Goal: Task Accomplishment & Management: Manage account settings

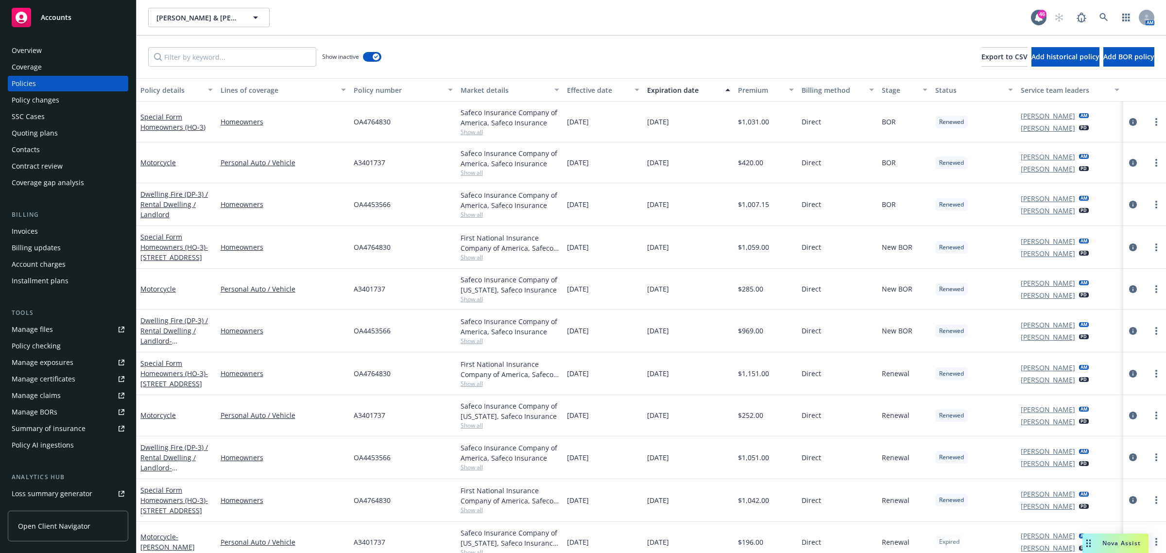
click at [1151, 122] on link "more" at bounding box center [1157, 122] width 12 height 12
click at [609, 25] on div "Samuel Chun & Janelle Chun Samuel Chun & Janelle Chun" at bounding box center [589, 17] width 883 height 19
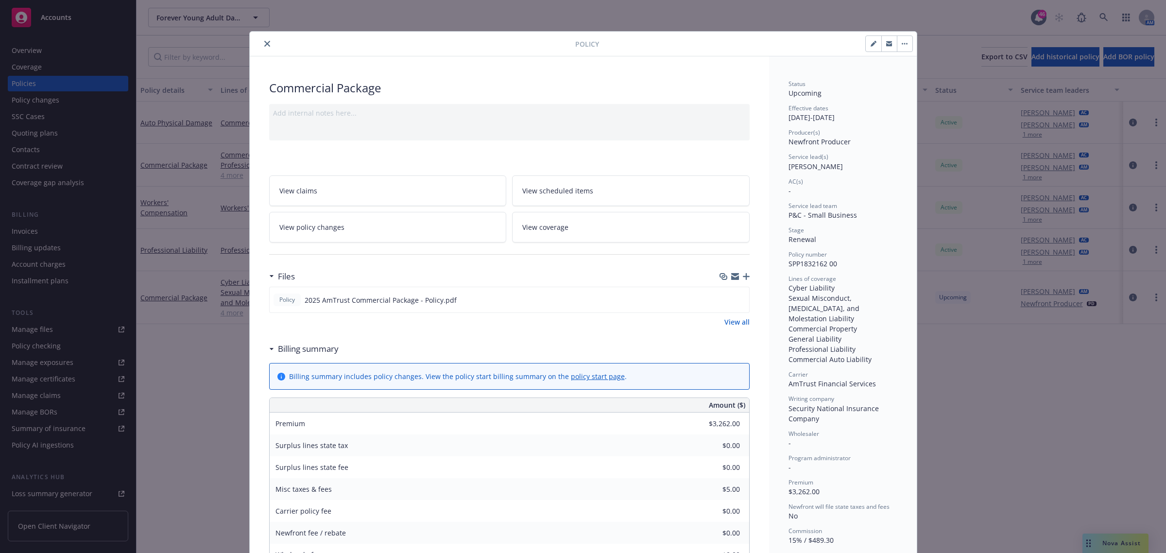
scroll to position [29, 0]
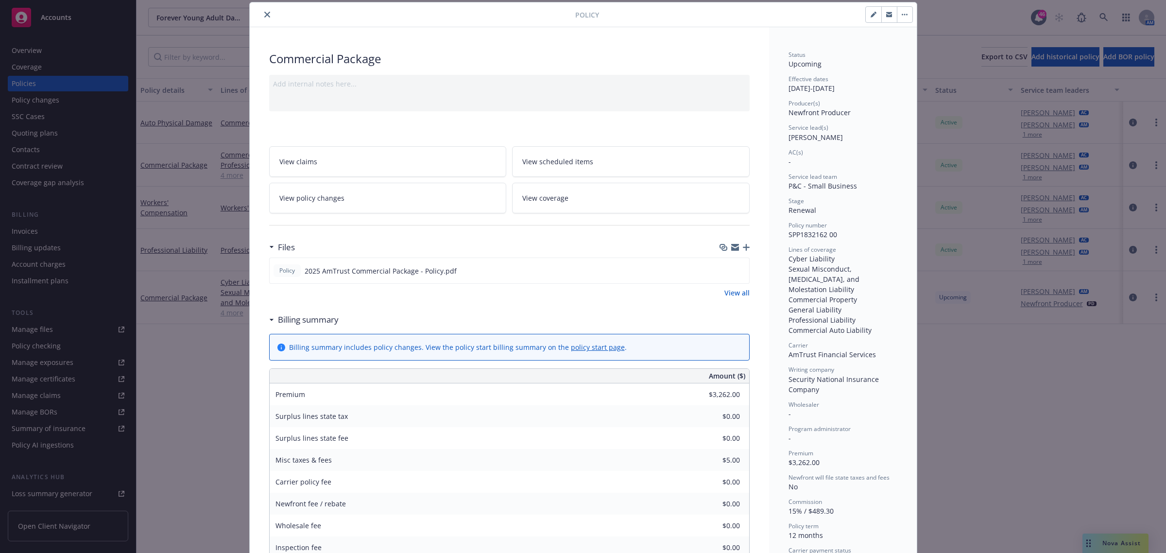
click at [267, 10] on div at bounding box center [415, 15] width 322 height 12
click at [1102, 18] on div "Policy Commercial Package Add internal notes here... View claims View scheduled…" at bounding box center [583, 276] width 1166 height 553
click at [266, 15] on button "close" at bounding box center [267, 15] width 12 height 12
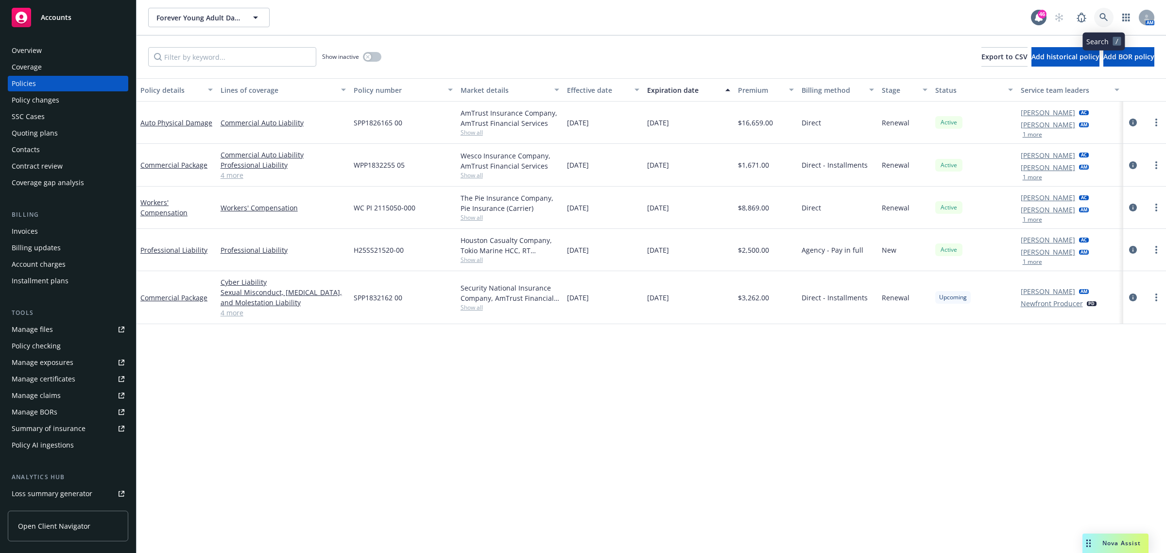
click at [1103, 20] on icon at bounding box center [1104, 17] width 9 height 9
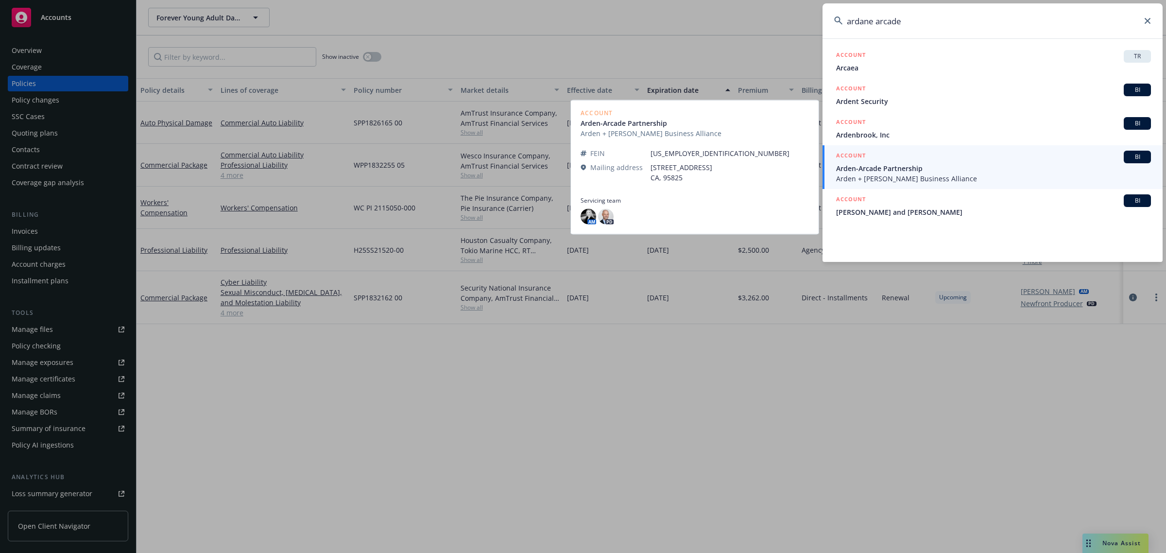
type input "ardane arcade"
click at [957, 167] on span "Arden-Arcade Partnership" at bounding box center [993, 168] width 315 height 10
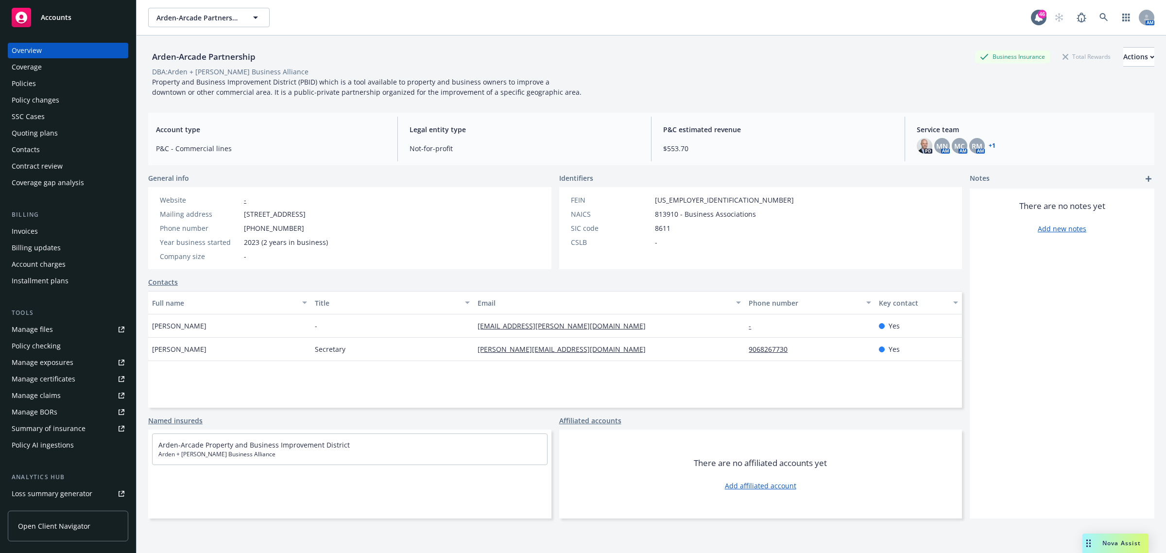
click at [987, 145] on div "+ 1" at bounding box center [991, 146] width 9 height 6
click at [989, 145] on link "+ 1" at bounding box center [992, 146] width 7 height 6
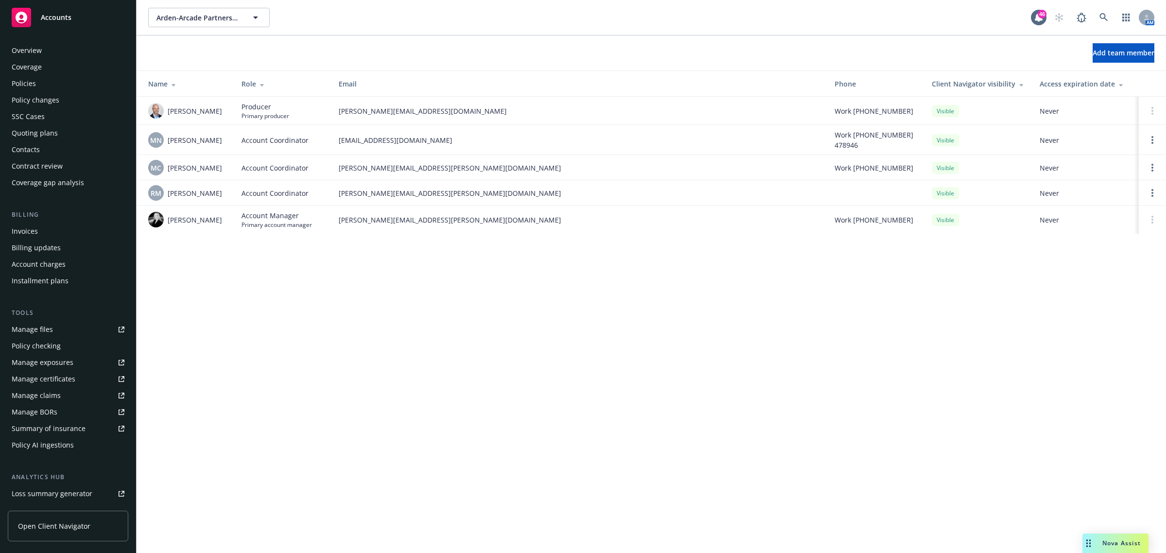
click at [38, 79] on div "Policies" at bounding box center [68, 84] width 113 height 16
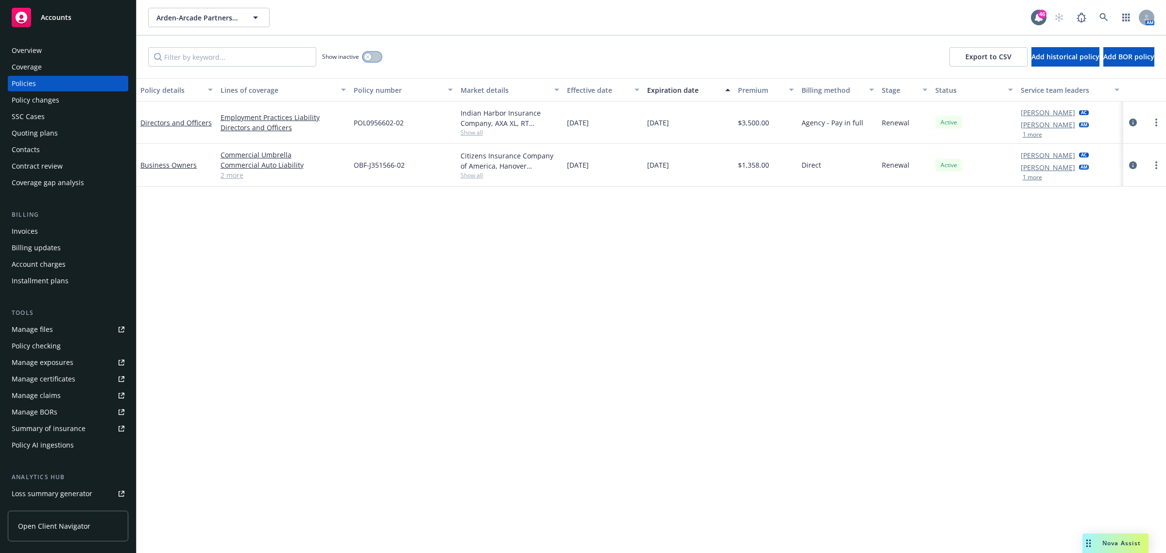
click at [366, 55] on icon "button" at bounding box center [368, 57] width 4 height 4
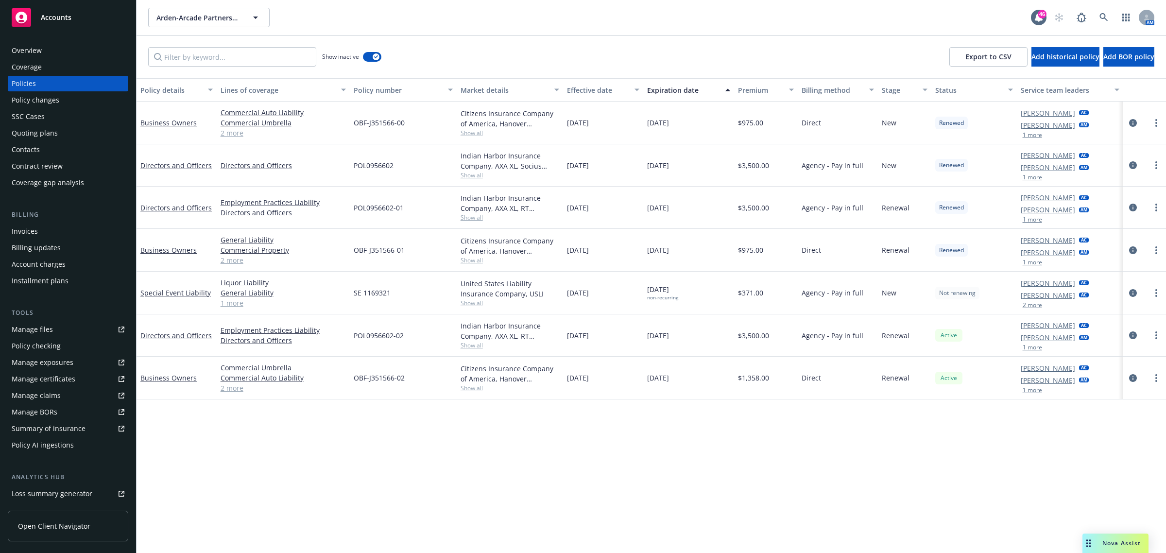
click at [565, 89] on button "Effective date" at bounding box center [603, 89] width 80 height 23
click at [582, 89] on div "Effective date" at bounding box center [598, 90] width 62 height 10
click at [601, 89] on div "Effective date" at bounding box center [598, 90] width 62 height 10
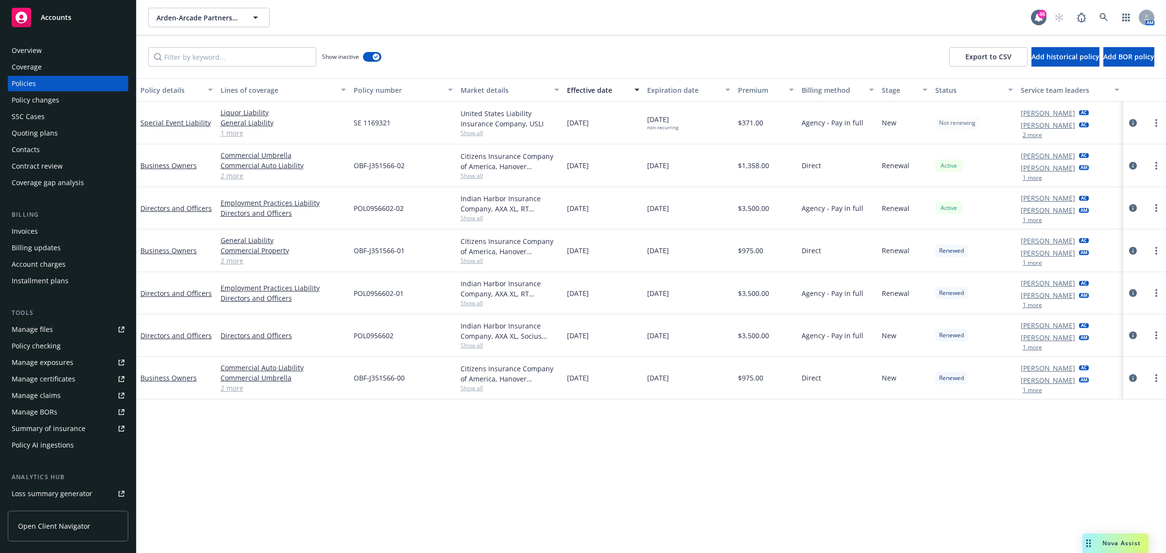
click at [57, 240] on div "Billing updates" at bounding box center [36, 248] width 49 height 16
click at [52, 228] on div "Invoices" at bounding box center [68, 232] width 113 height 16
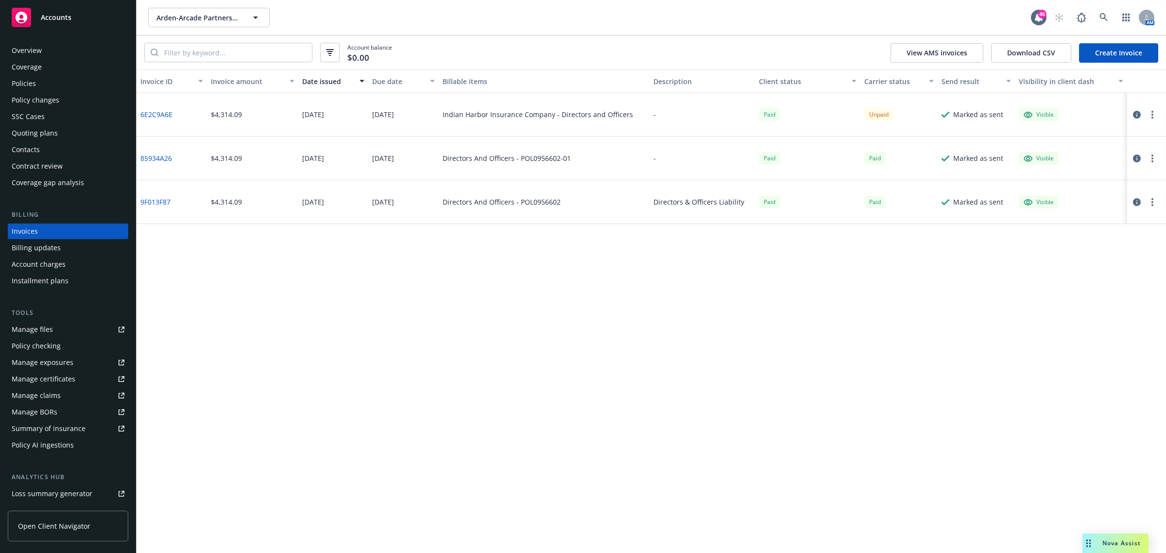
click at [44, 81] on div "Policies" at bounding box center [68, 84] width 113 height 16
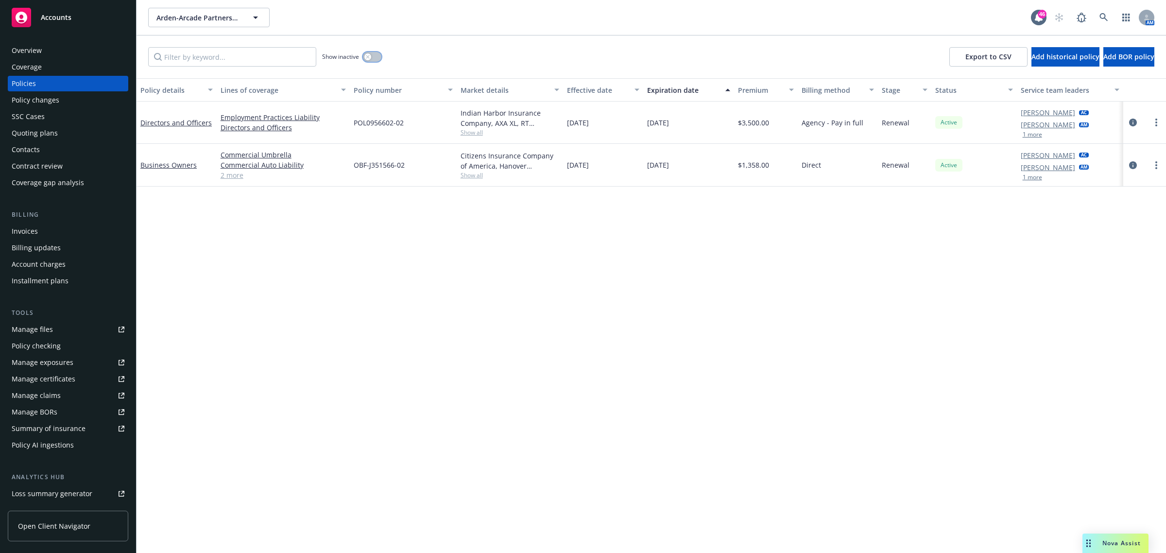
click at [375, 59] on button "button" at bounding box center [372, 57] width 18 height 10
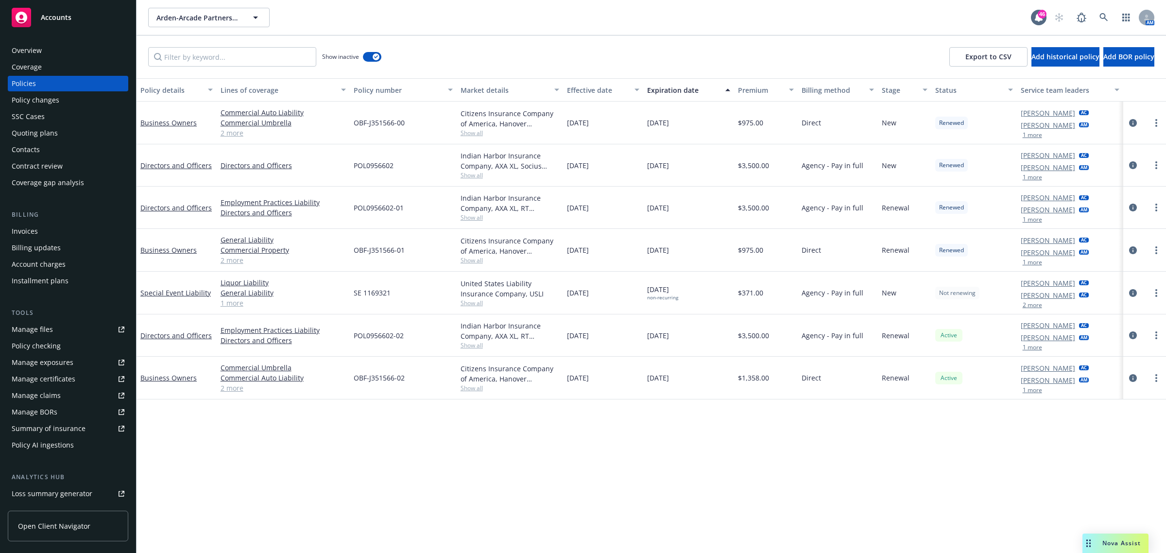
click at [621, 93] on div "Effective date" at bounding box center [598, 90] width 62 height 10
click at [591, 93] on div "Effective date" at bounding box center [598, 90] width 62 height 10
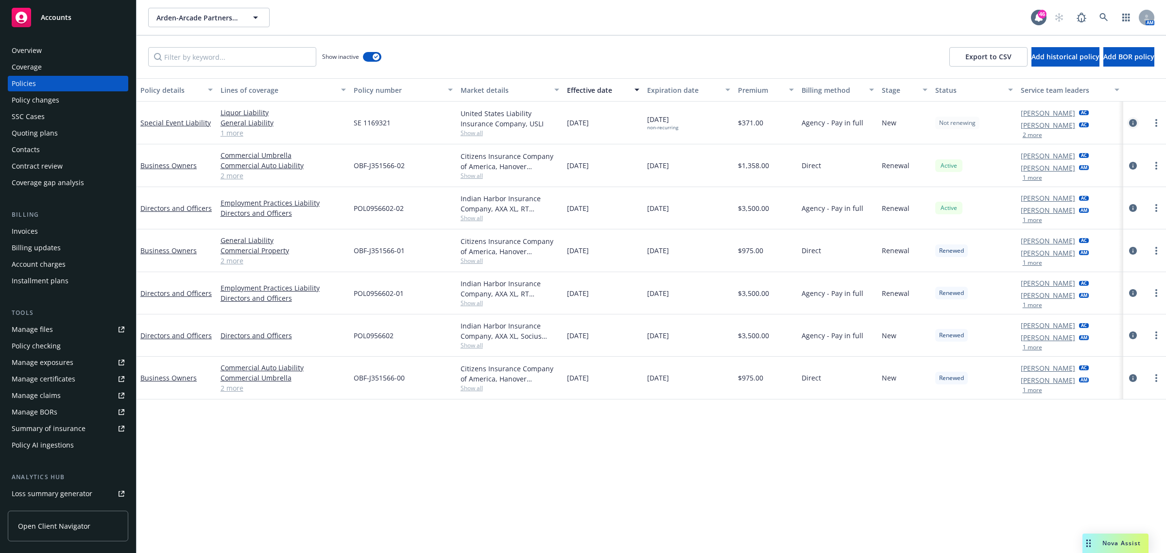
click at [1131, 121] on icon "circleInformation" at bounding box center [1133, 123] width 8 height 8
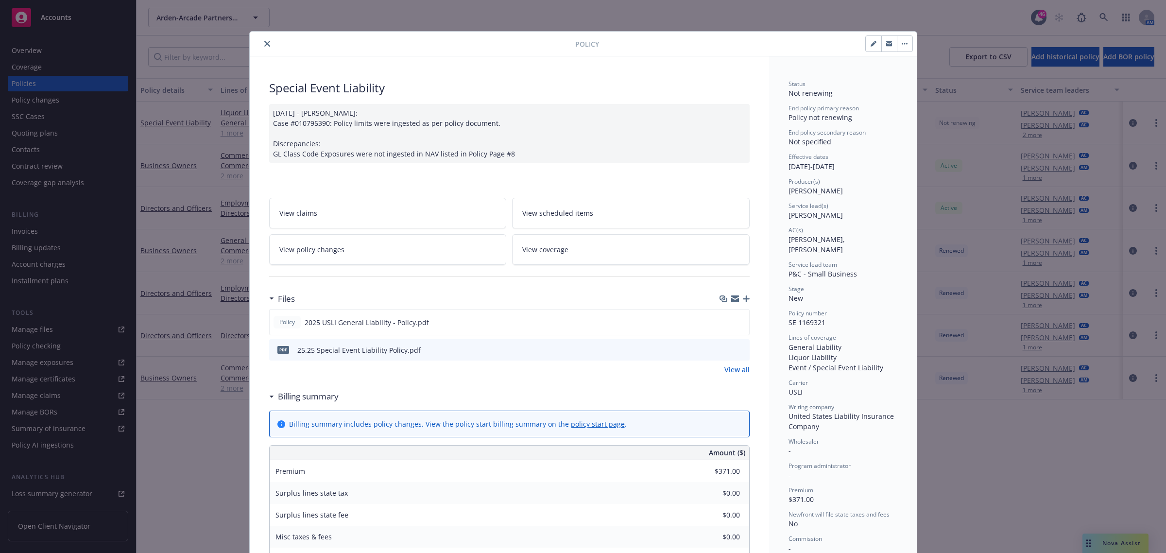
click at [897, 45] on button "button" at bounding box center [905, 44] width 16 height 16
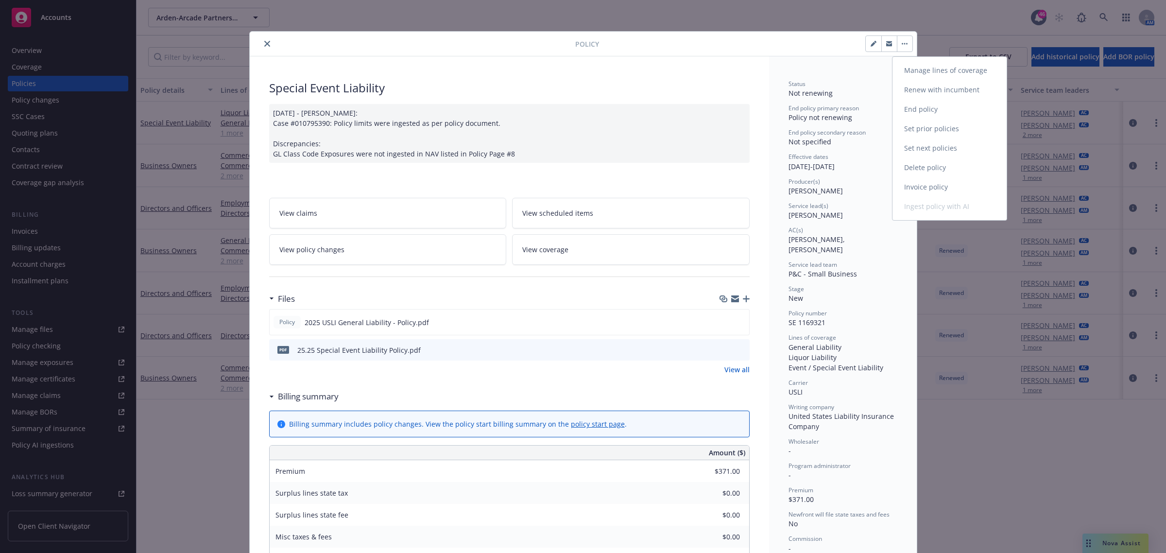
click at [931, 185] on link "Invoice policy" at bounding box center [950, 186] width 114 height 19
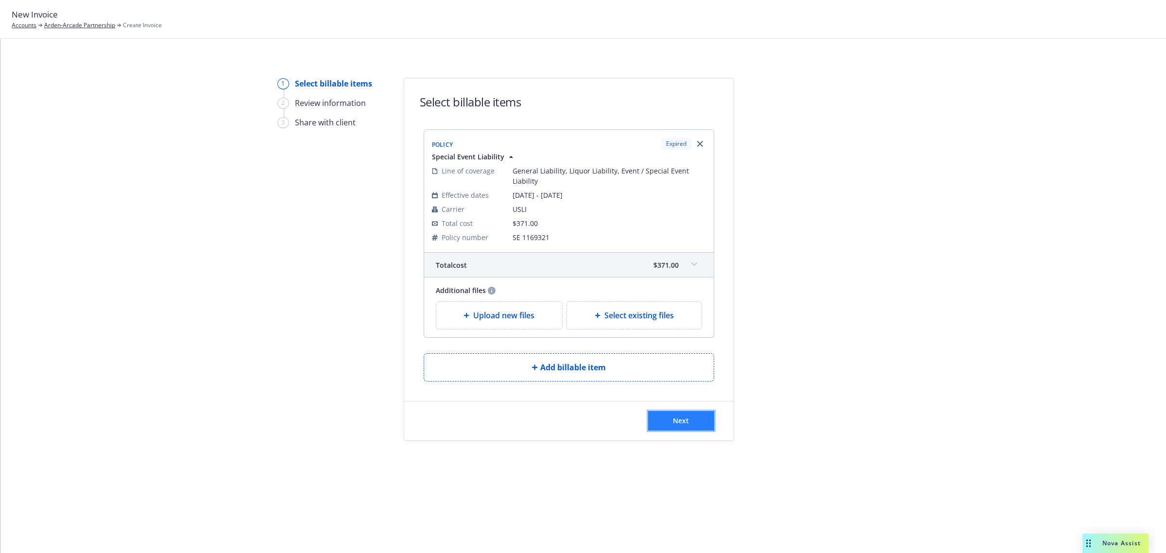
click at [676, 421] on span "Next" at bounding box center [681, 420] width 16 height 9
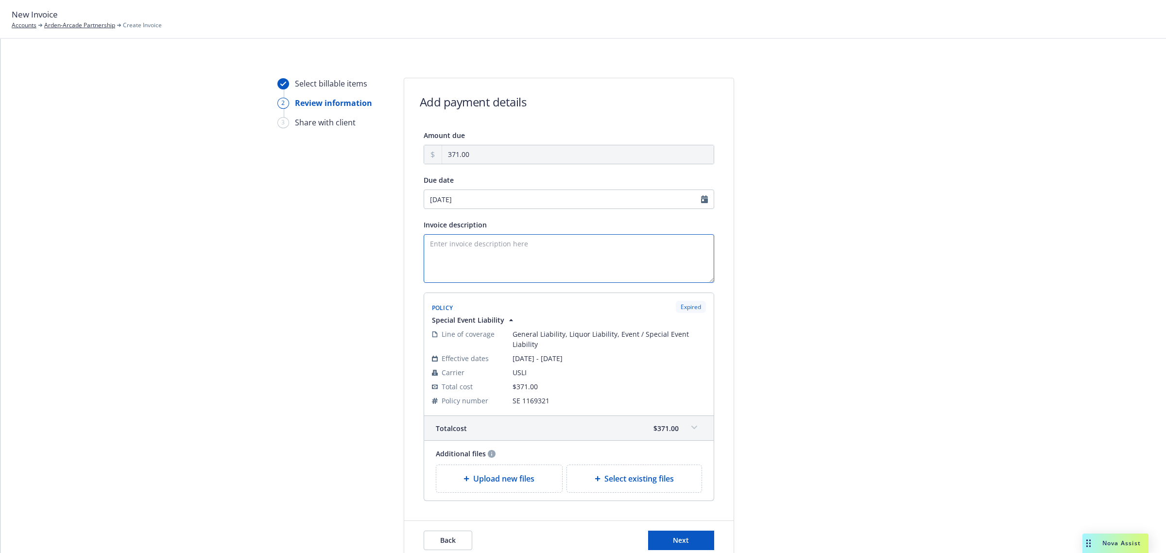
click at [545, 246] on textarea "Invoice description" at bounding box center [569, 258] width 291 height 49
type textarea "S"
type textarea "2"
type textarea "O"
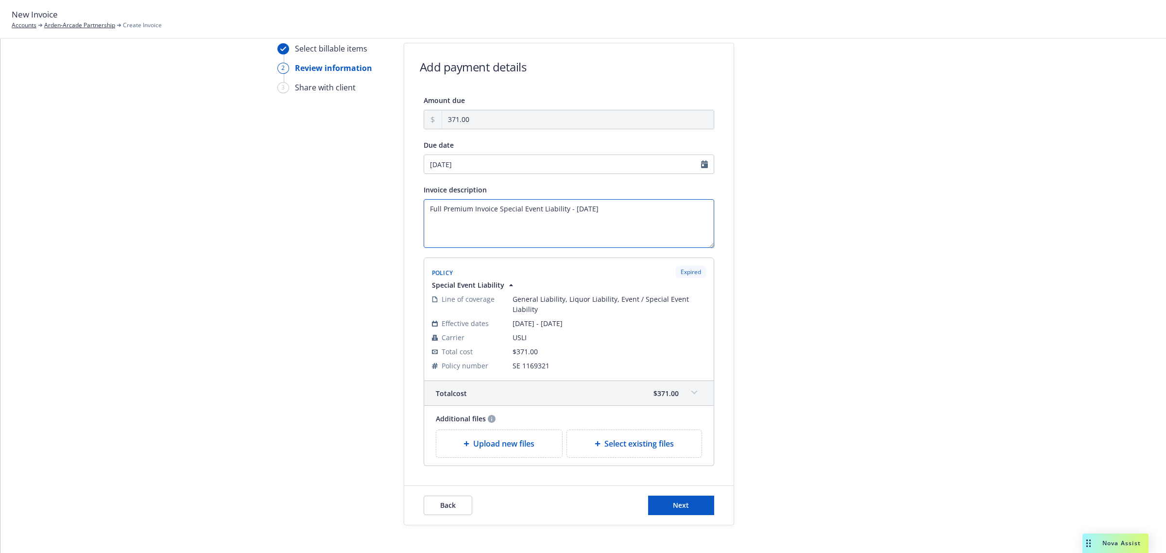
scroll to position [70, 0]
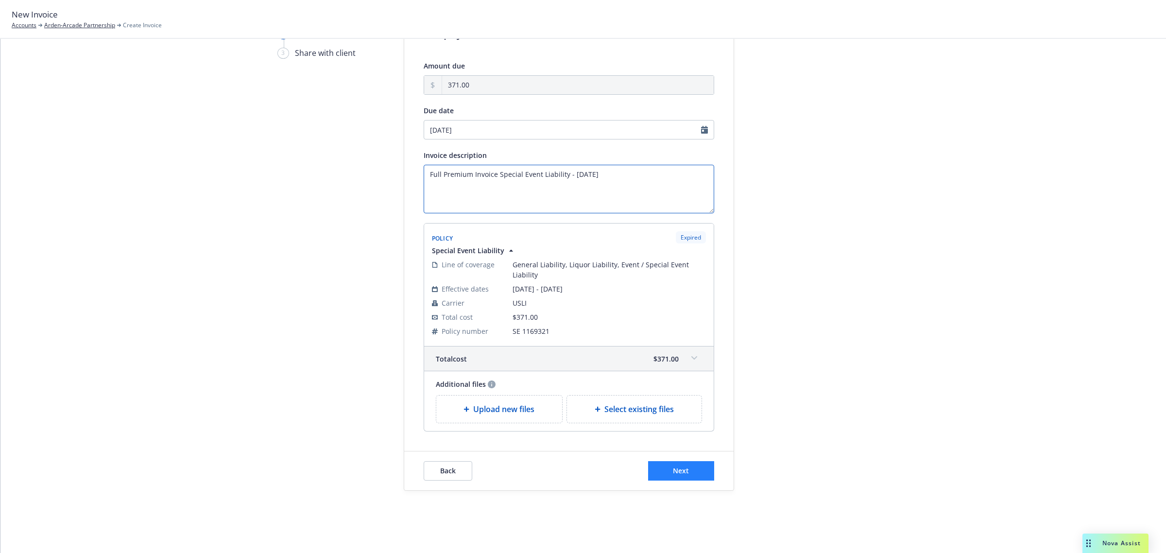
type textarea "Full Premium Invoice Special Event Liability - 10.14.25"
click at [674, 471] on span "Next" at bounding box center [681, 470] width 16 height 9
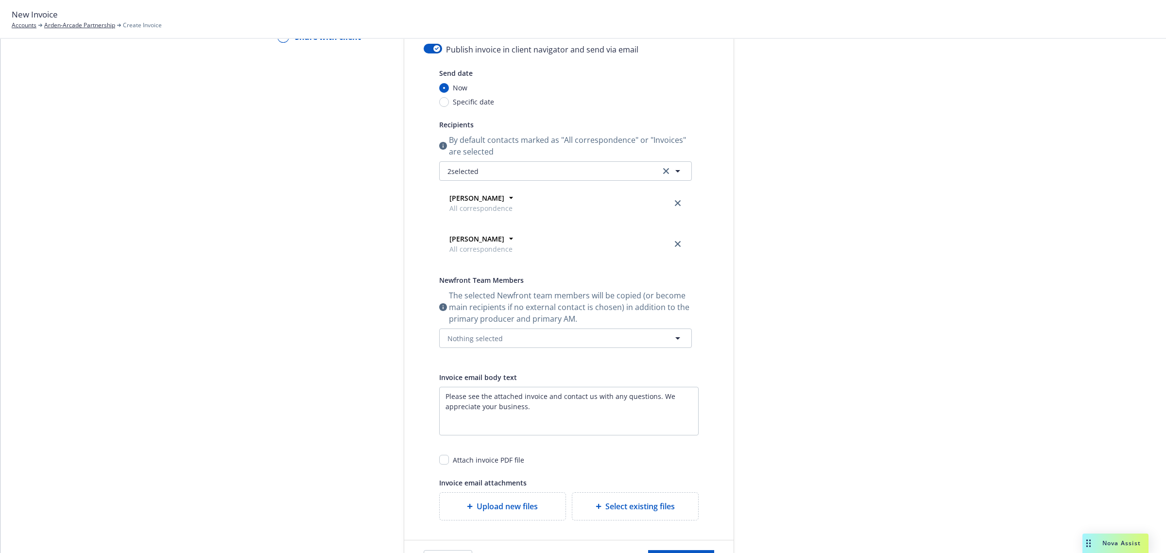
scroll to position [175, 0]
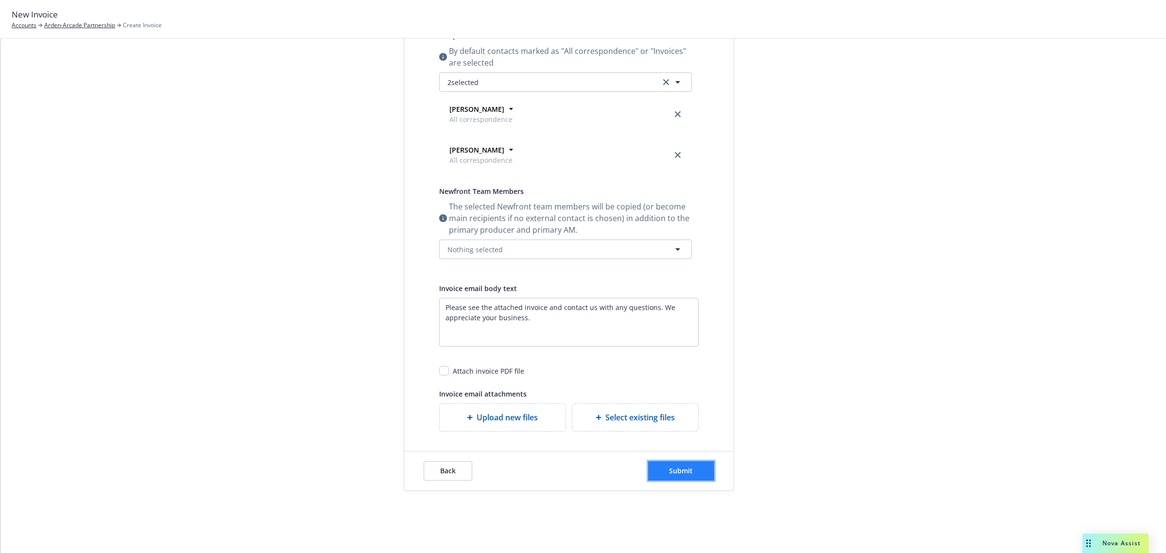
click at [674, 463] on button "Submit" at bounding box center [681, 470] width 66 height 19
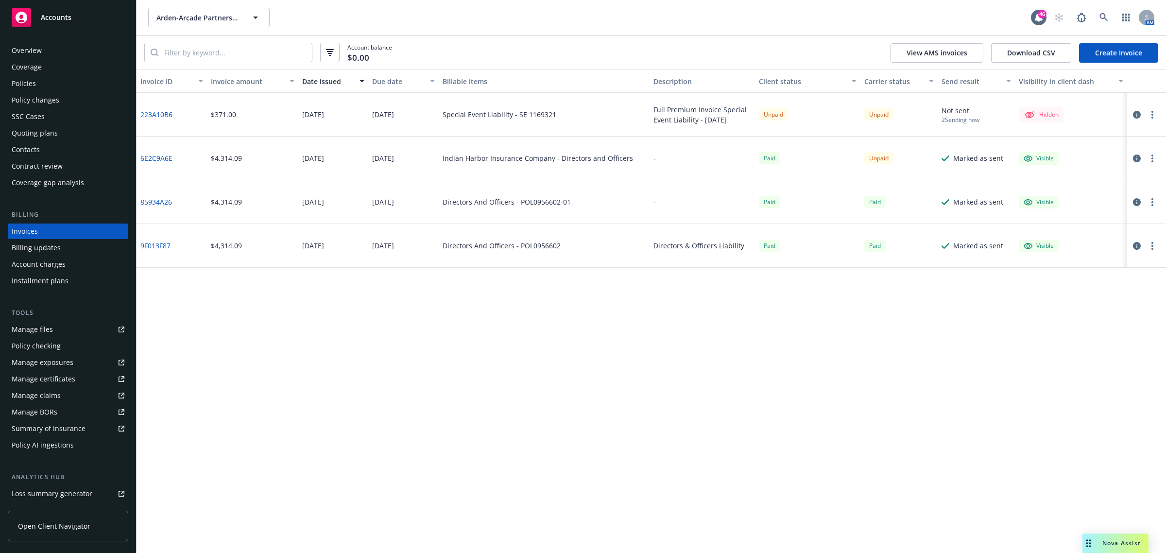
click at [1152, 112] on circle "button" at bounding box center [1153, 112] width 2 height 2
click at [1103, 186] on link "Make it visible in client dash" at bounding box center [1096, 192] width 124 height 19
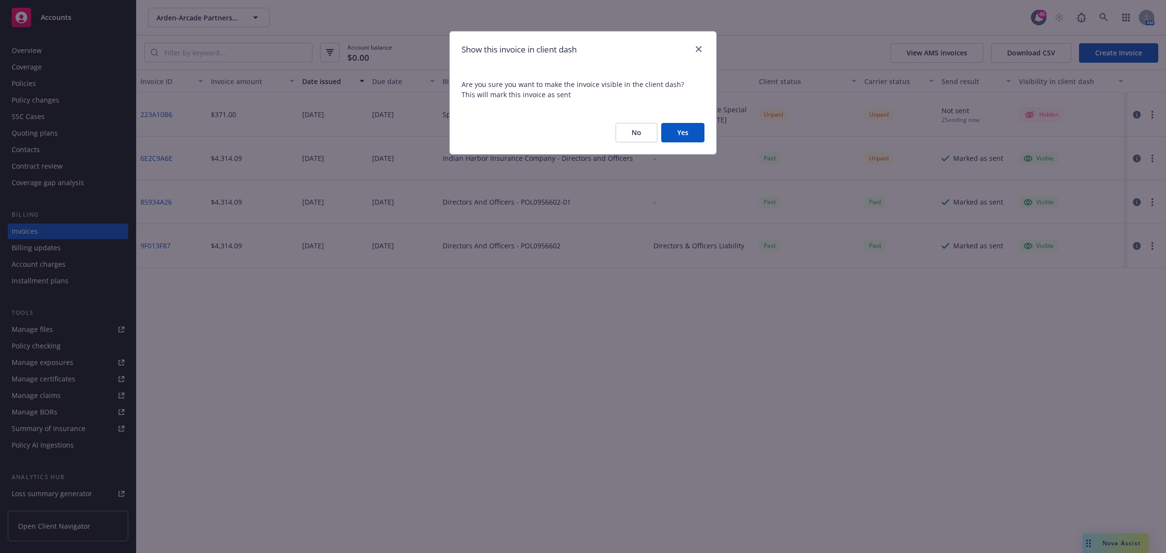
click at [698, 131] on button "Yes" at bounding box center [682, 132] width 43 height 19
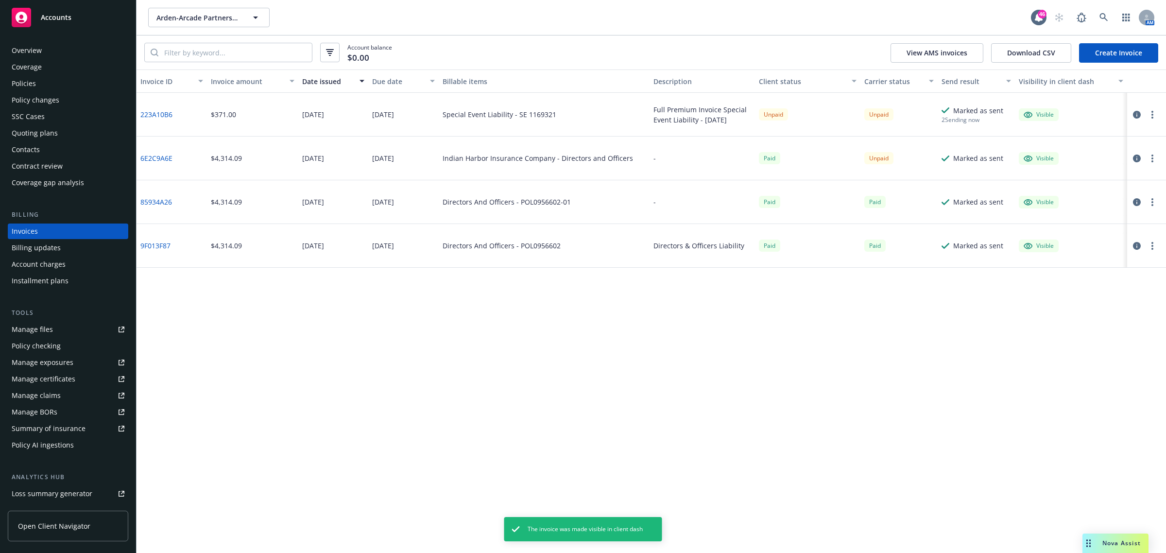
click at [1136, 112] on icon "button" at bounding box center [1137, 115] width 8 height 8
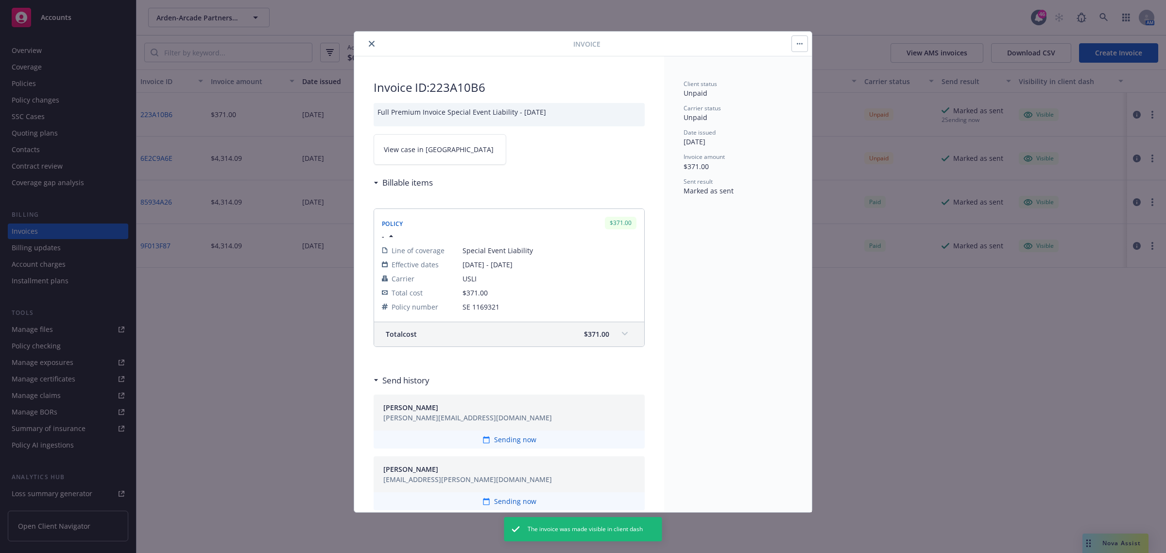
click at [431, 160] on link "View case in [GEOGRAPHIC_DATA]" at bounding box center [440, 149] width 133 height 31
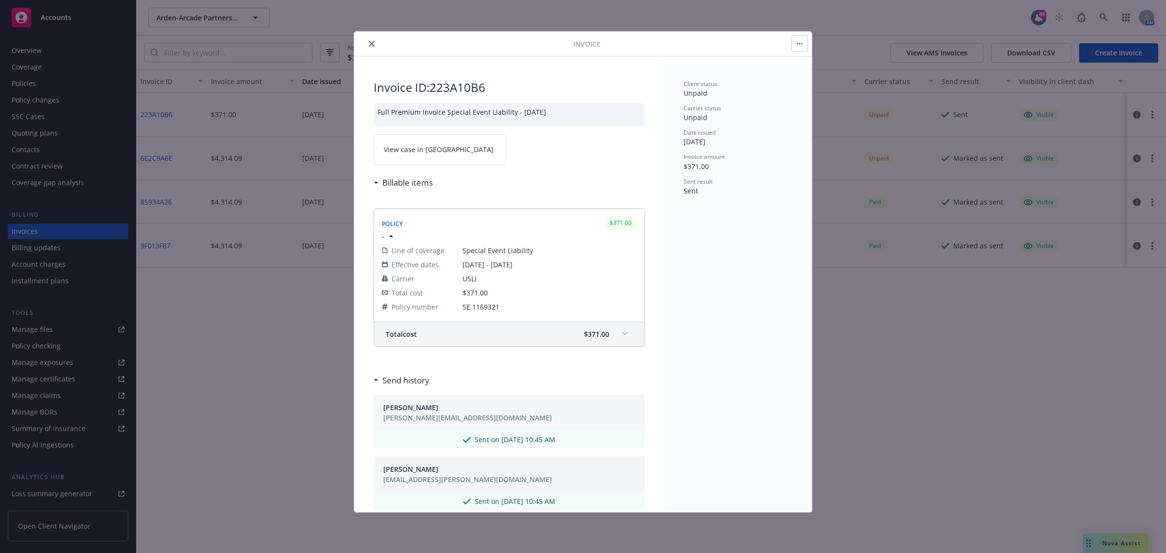
click at [369, 44] on icon "close" at bounding box center [372, 44] width 6 height 6
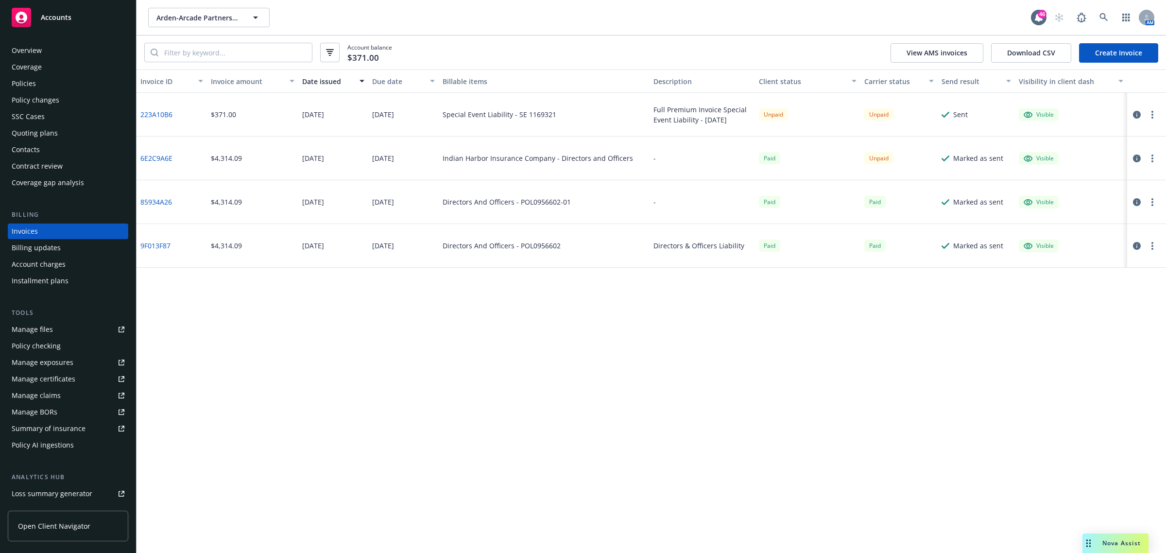
click at [23, 45] on div "Overview" at bounding box center [27, 51] width 30 height 16
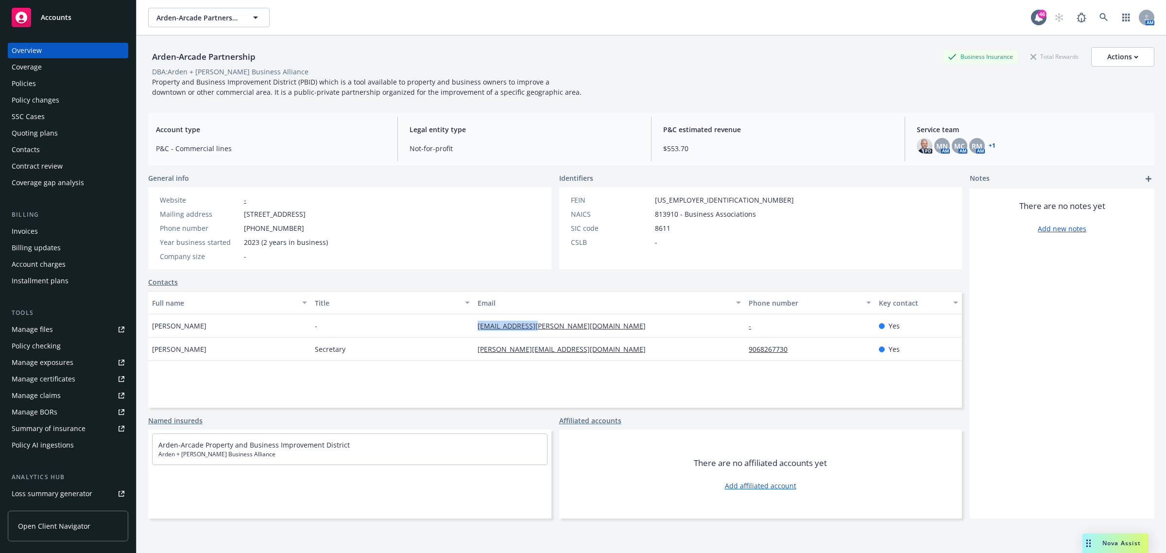
drag, startPoint x: 567, startPoint y: 328, endPoint x: 467, endPoint y: 329, distance: 99.1
click at [467, 329] on div "[PERSON_NAME] - [EMAIL_ADDRESS][PERSON_NAME][DOMAIN_NAME] - Yes" at bounding box center [555, 325] width 814 height 23
copy div "[EMAIL_ADDRESS][PERSON_NAME][DOMAIN_NAME]"
drag, startPoint x: 612, startPoint y: 353, endPoint x: 467, endPoint y: 359, distance: 145.4
click at [467, 359] on div "Dave Swanson Secretary dave@swansonsproperties.com 9068267730 Yes" at bounding box center [555, 349] width 814 height 23
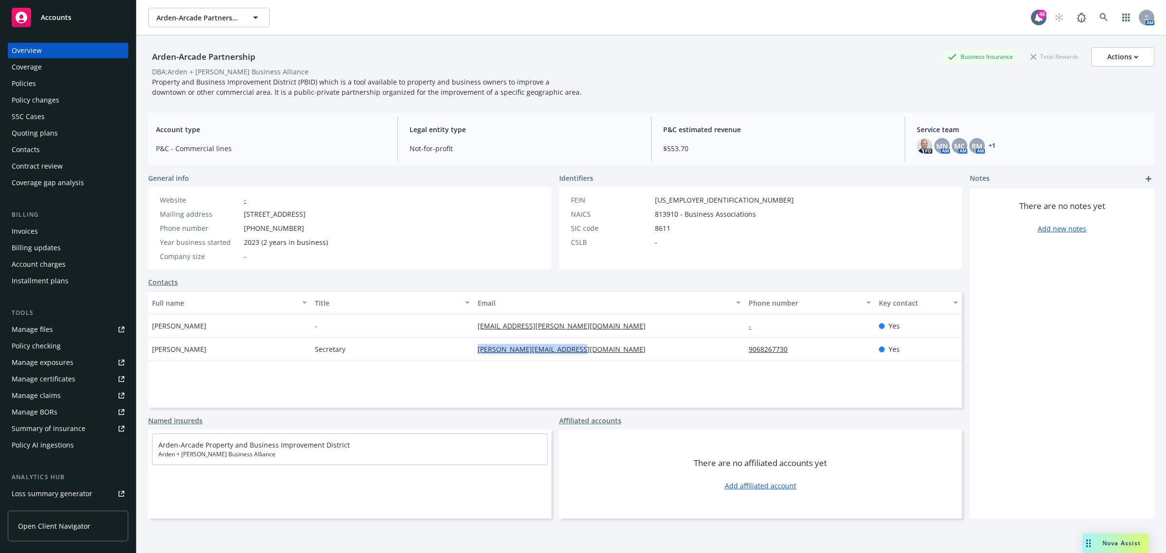
copy div "dave@swansonsproperties.com"
click at [1094, 15] on link at bounding box center [1103, 17] width 19 height 19
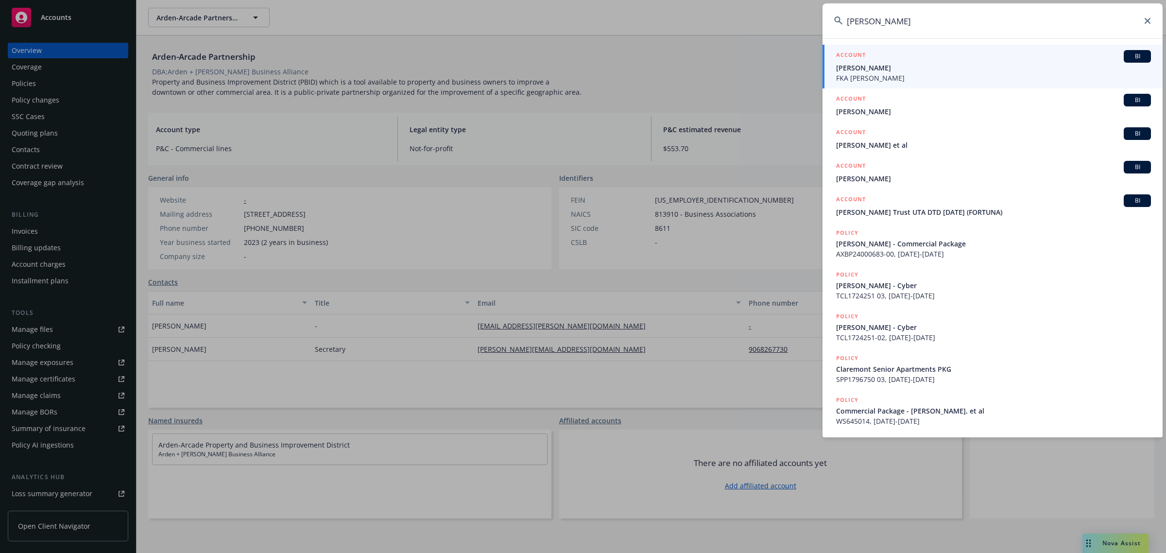
type input "janet chedial"
drag, startPoint x: 910, startPoint y: 69, endPoint x: 903, endPoint y: 69, distance: 7.4
click at [910, 69] on span "[PERSON_NAME]" at bounding box center [993, 68] width 315 height 10
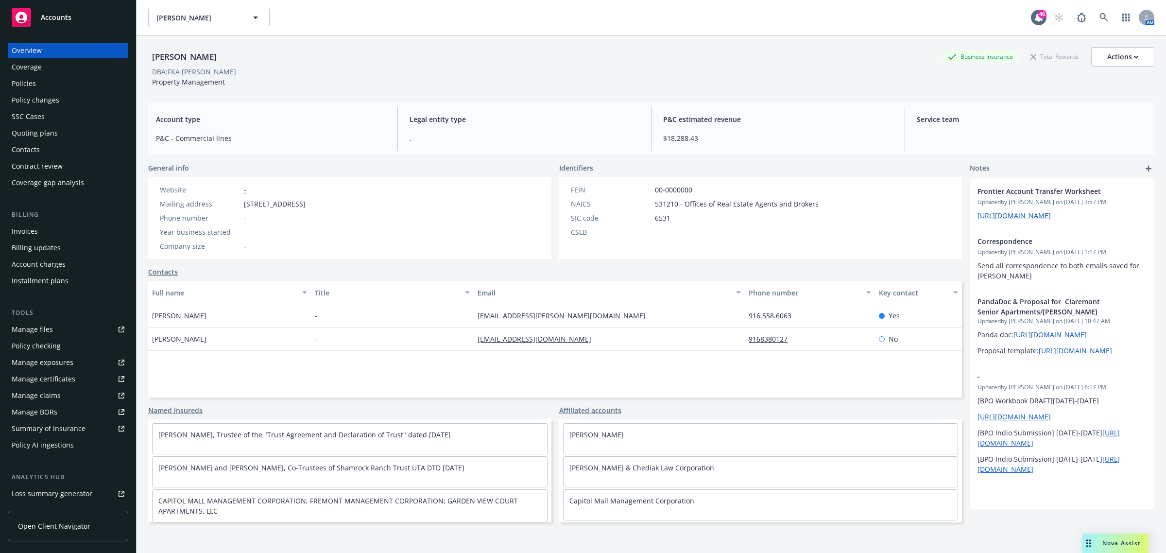
click at [76, 83] on div "Policies" at bounding box center [68, 84] width 113 height 16
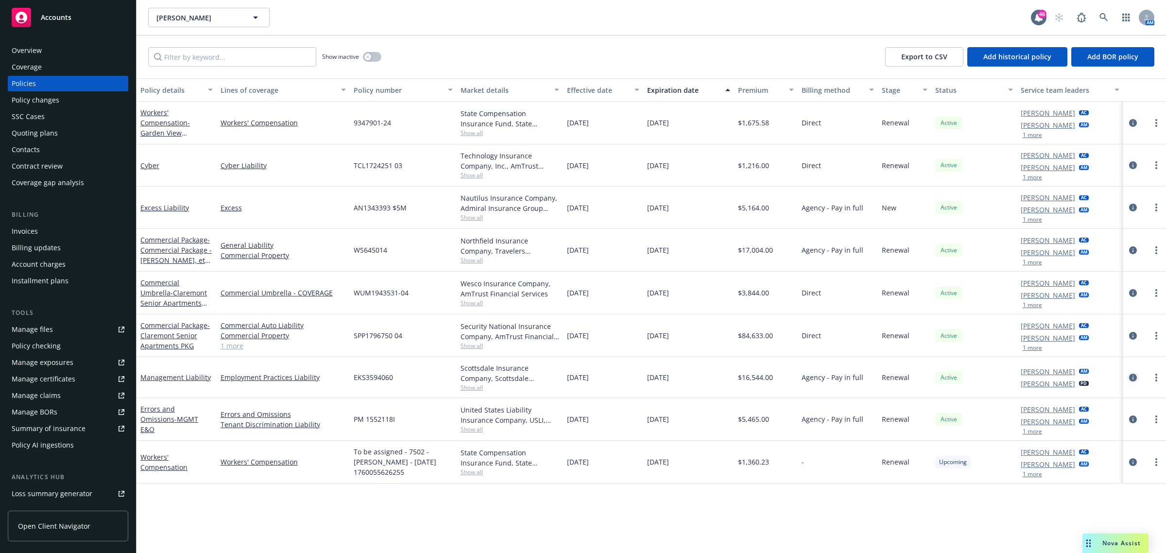
click at [1129, 378] on icon "circleInformation" at bounding box center [1133, 378] width 8 height 8
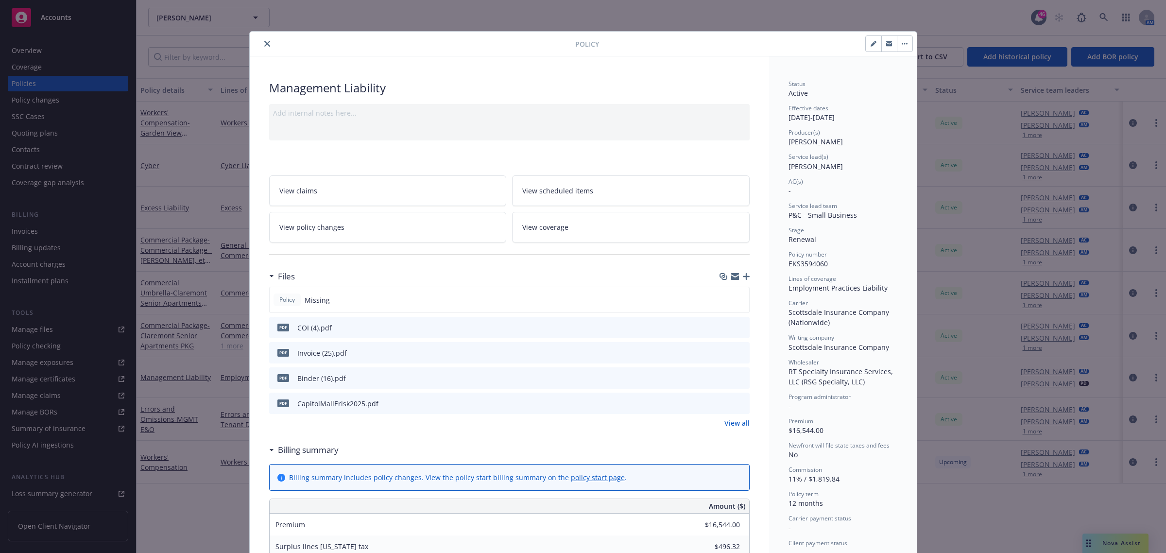
click at [739, 350] on icon "preview file" at bounding box center [740, 352] width 9 height 7
click at [264, 41] on icon "close" at bounding box center [267, 44] width 6 height 6
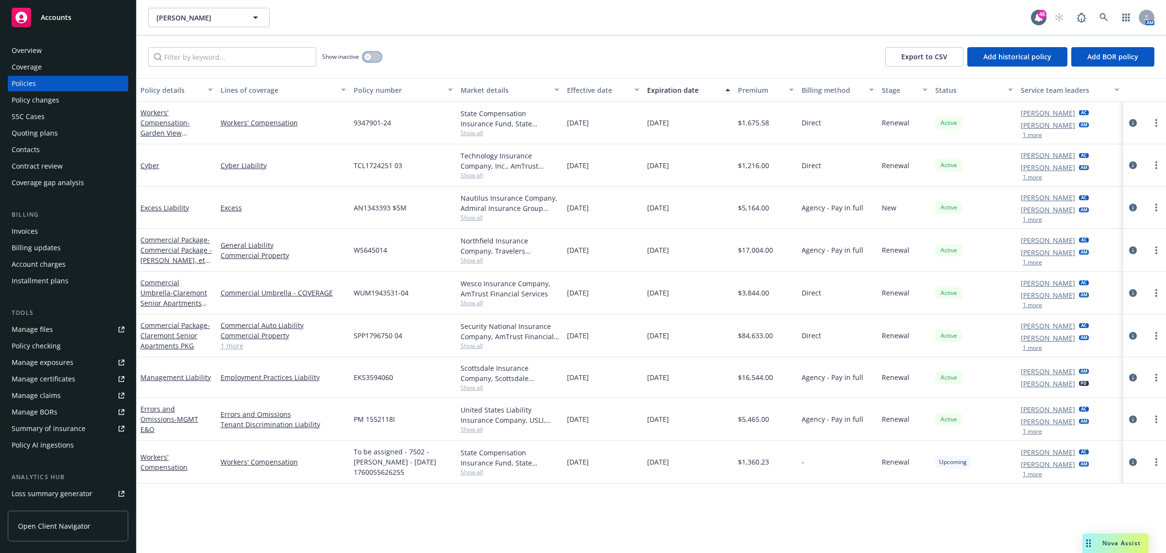
click at [369, 55] on icon "button" at bounding box center [368, 57] width 4 height 4
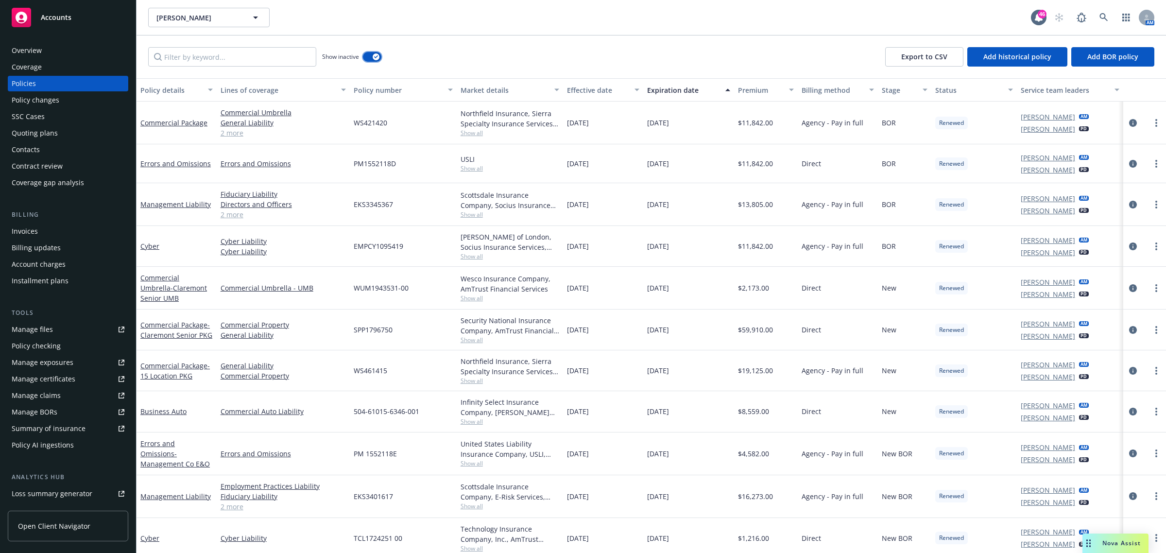
click at [368, 54] on button "button" at bounding box center [372, 57] width 18 height 10
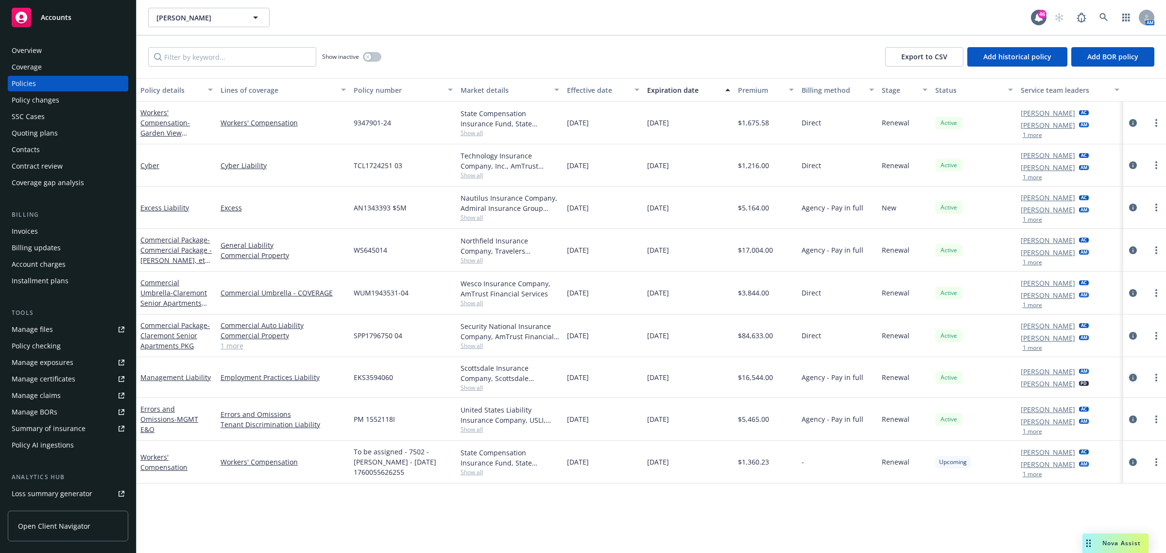
click at [1131, 376] on icon "circleInformation" at bounding box center [1133, 378] width 8 height 8
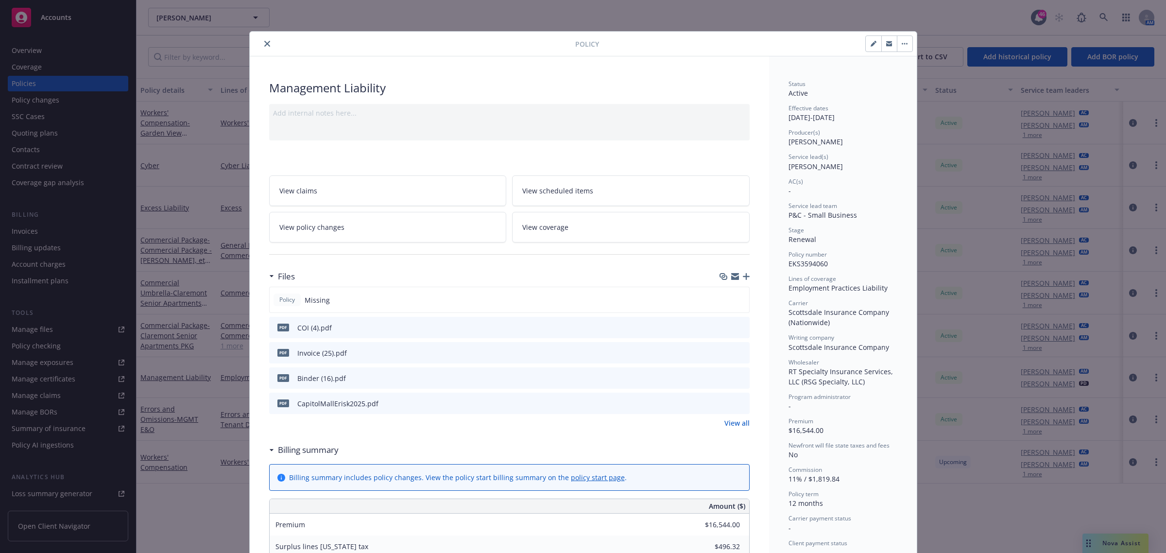
scroll to position [243, 0]
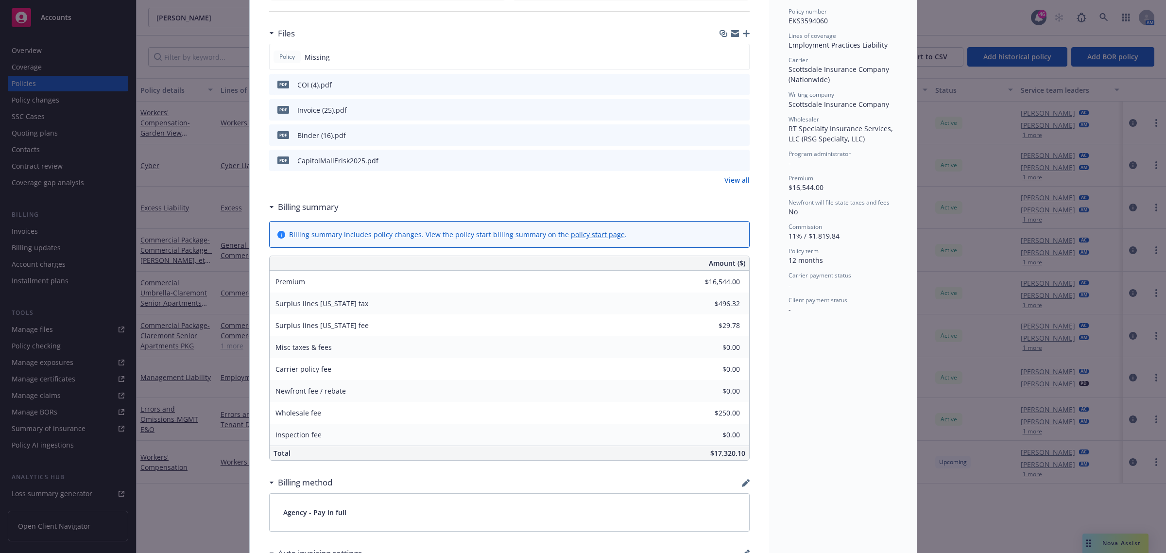
click at [721, 84] on icon "download file" at bounding box center [725, 84] width 8 height 8
click at [721, 111] on icon "download file" at bounding box center [725, 109] width 8 height 8
click at [721, 138] on icon "download file" at bounding box center [725, 137] width 8 height 2
click at [721, 159] on icon "download file" at bounding box center [725, 160] width 8 height 8
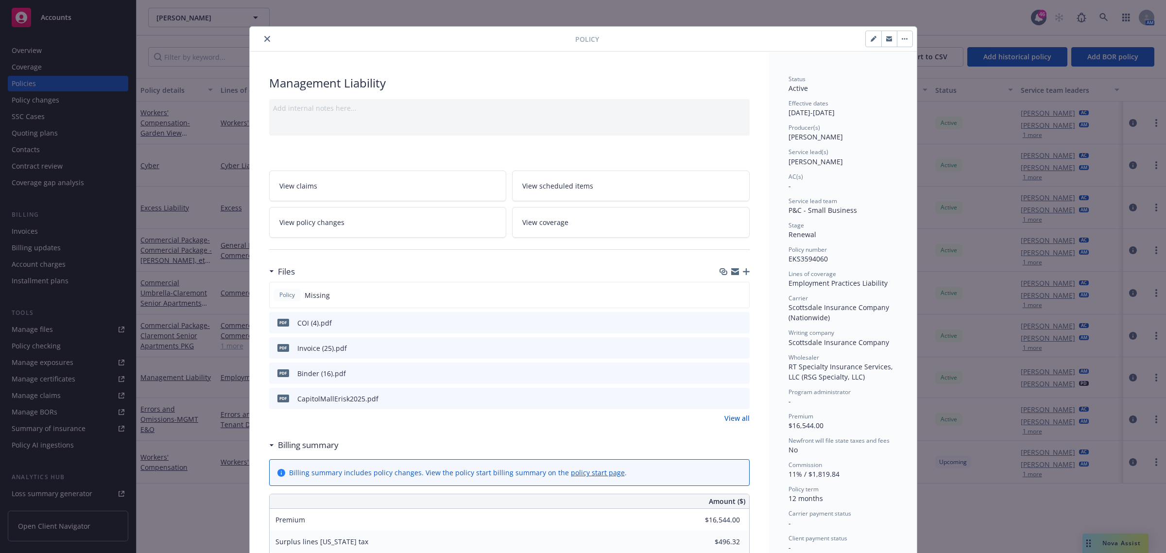
scroll to position [0, 0]
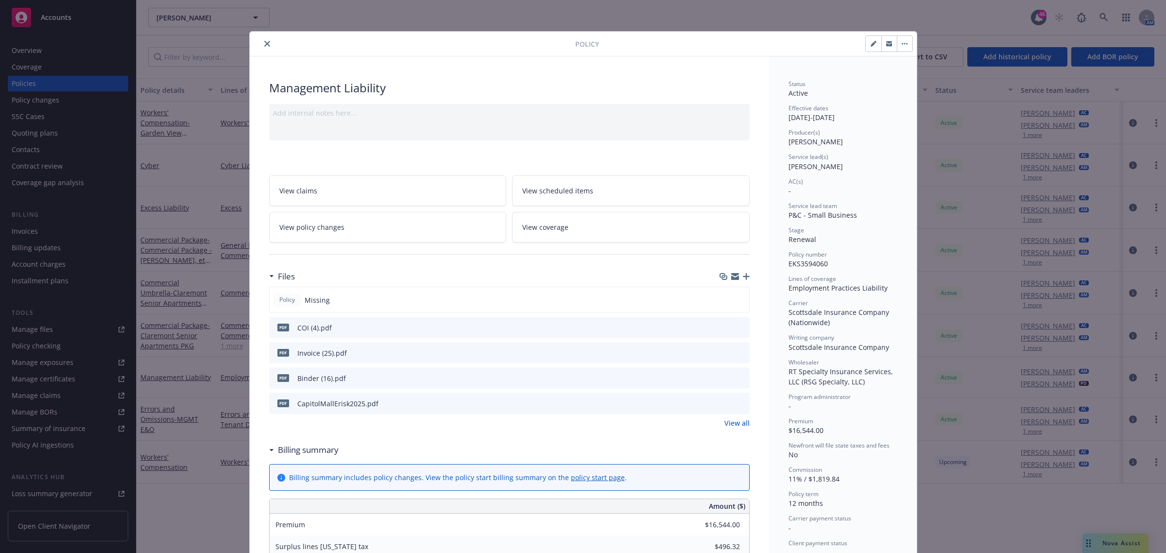
click at [900, 47] on button "button" at bounding box center [905, 44] width 16 height 16
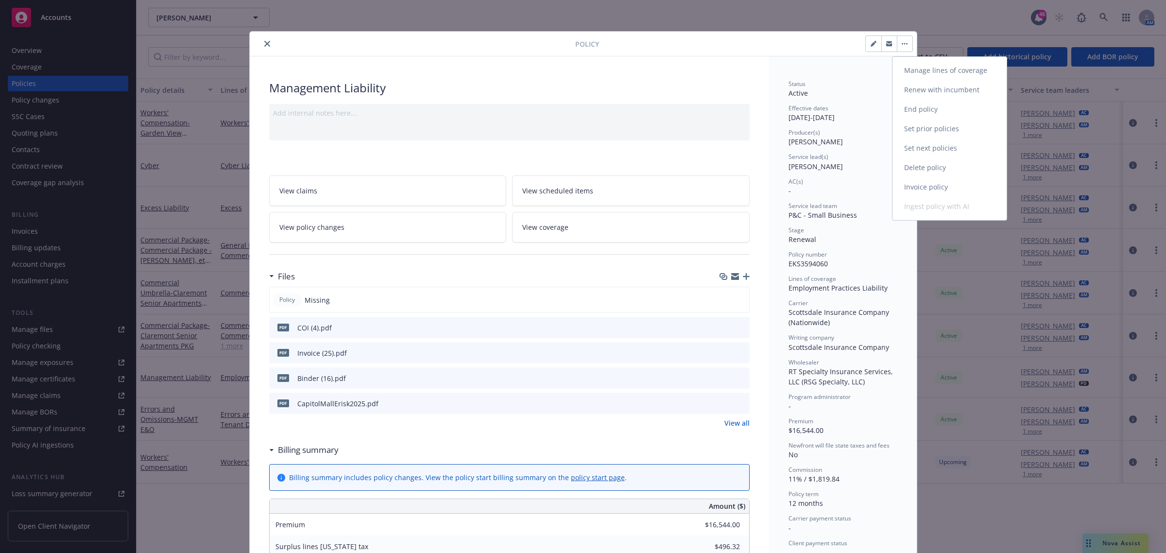
click at [948, 165] on link "Delete policy" at bounding box center [950, 167] width 114 height 19
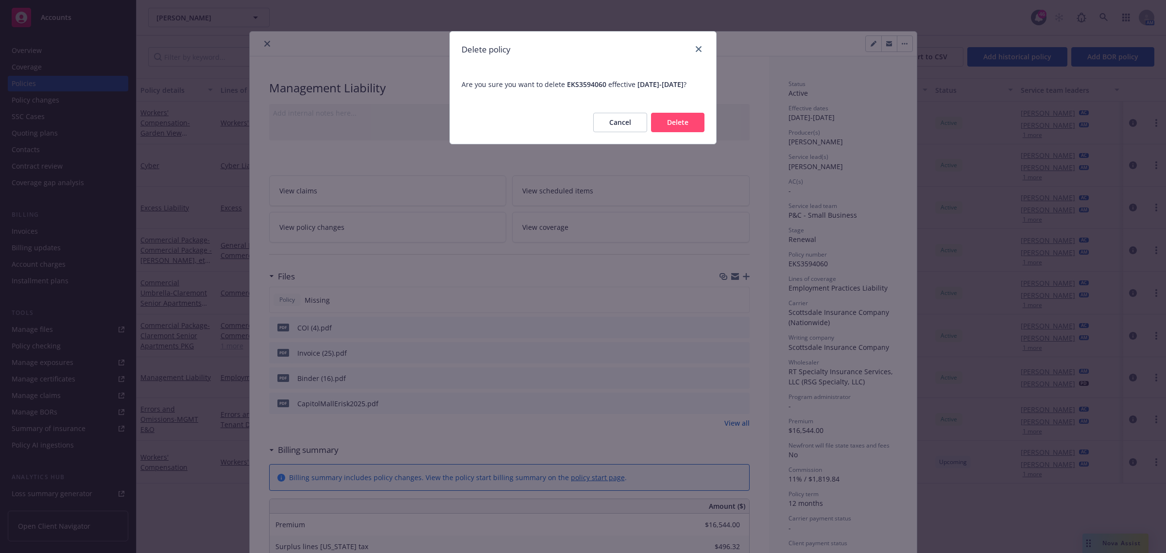
click at [675, 122] on button "Delete" at bounding box center [677, 122] width 53 height 19
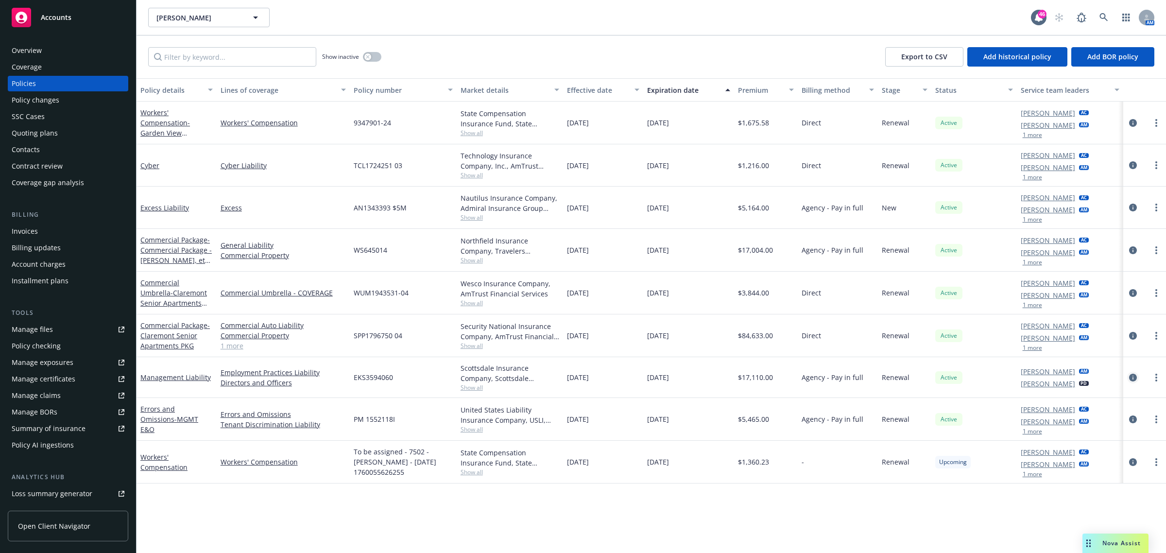
click at [1135, 376] on icon "circleInformation" at bounding box center [1133, 378] width 8 height 8
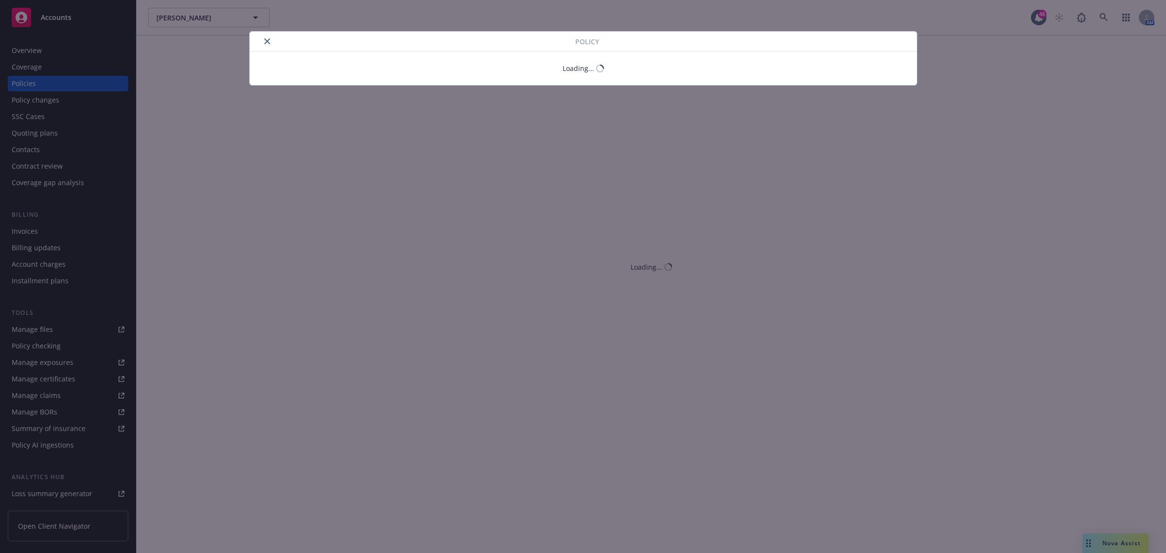
click at [268, 42] on icon "close" at bounding box center [267, 41] width 6 height 6
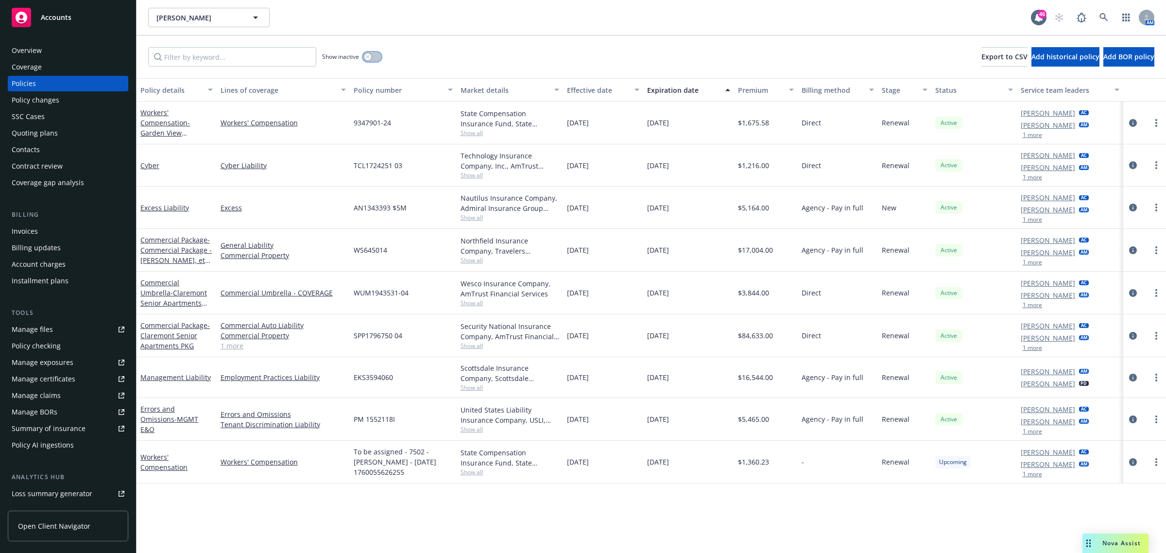
click at [370, 56] on icon "button" at bounding box center [368, 57] width 4 height 4
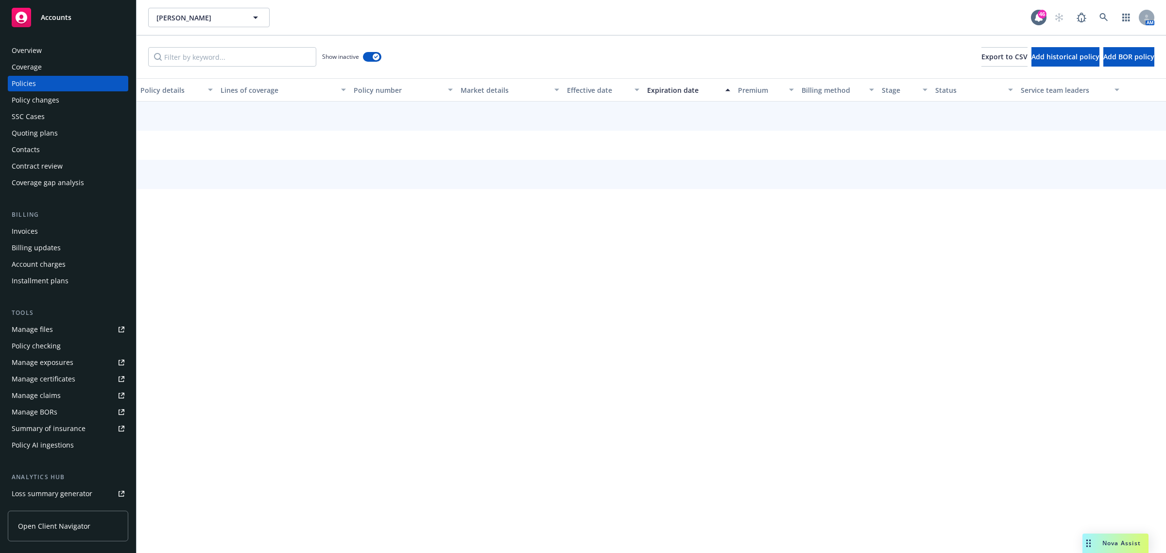
click at [601, 90] on div "Effective date" at bounding box center [598, 90] width 62 height 10
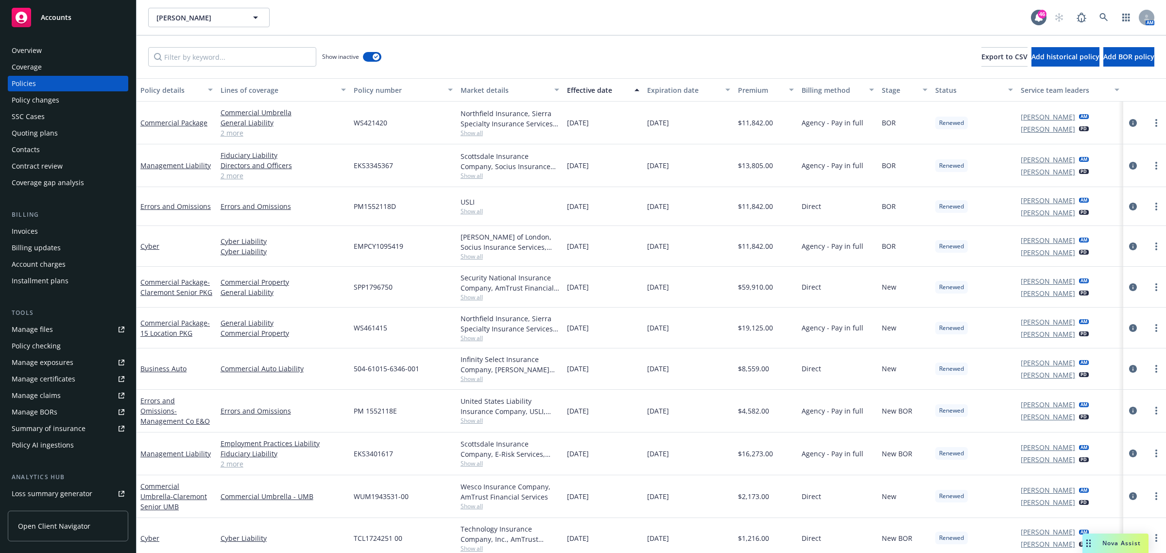
click at [601, 90] on div "Effective date" at bounding box center [598, 90] width 62 height 10
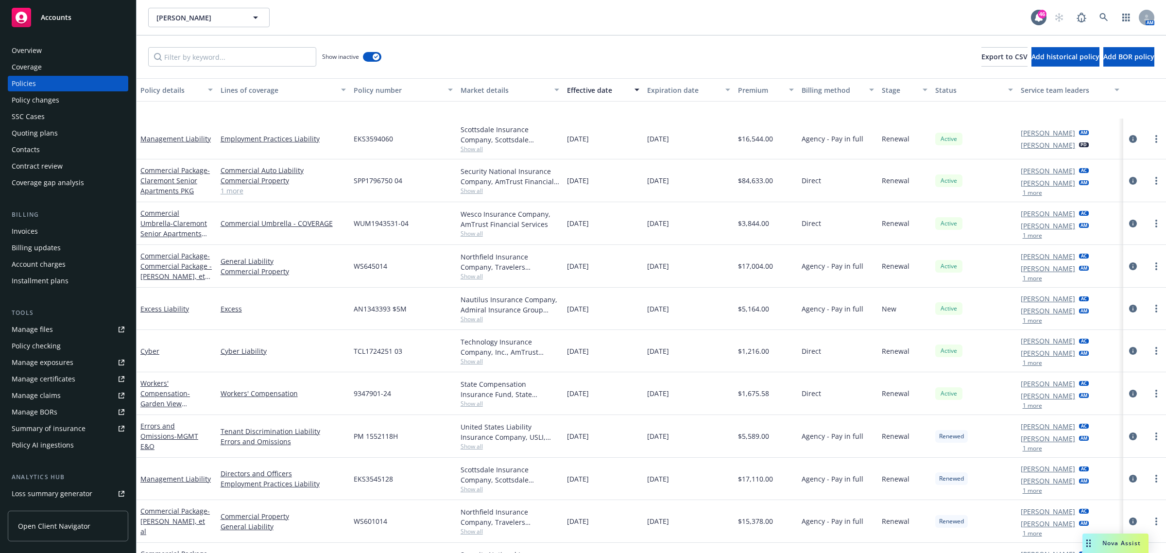
scroll to position [121, 0]
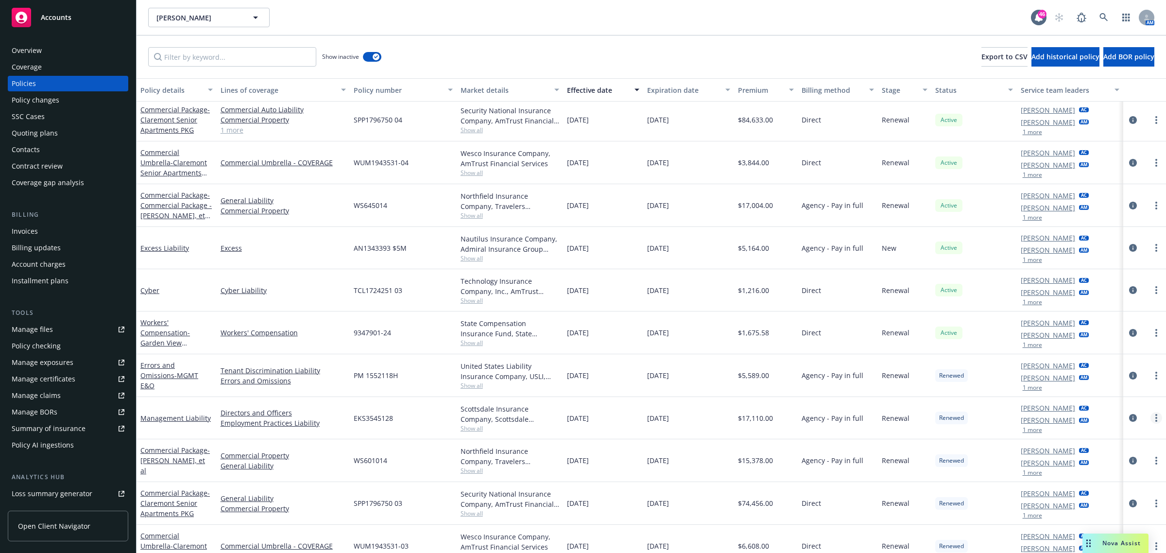
click at [1151, 419] on link "more" at bounding box center [1157, 418] width 12 height 12
click at [1092, 295] on link "Renew with incumbent" at bounding box center [1105, 290] width 114 height 19
select select "12"
select select "CA"
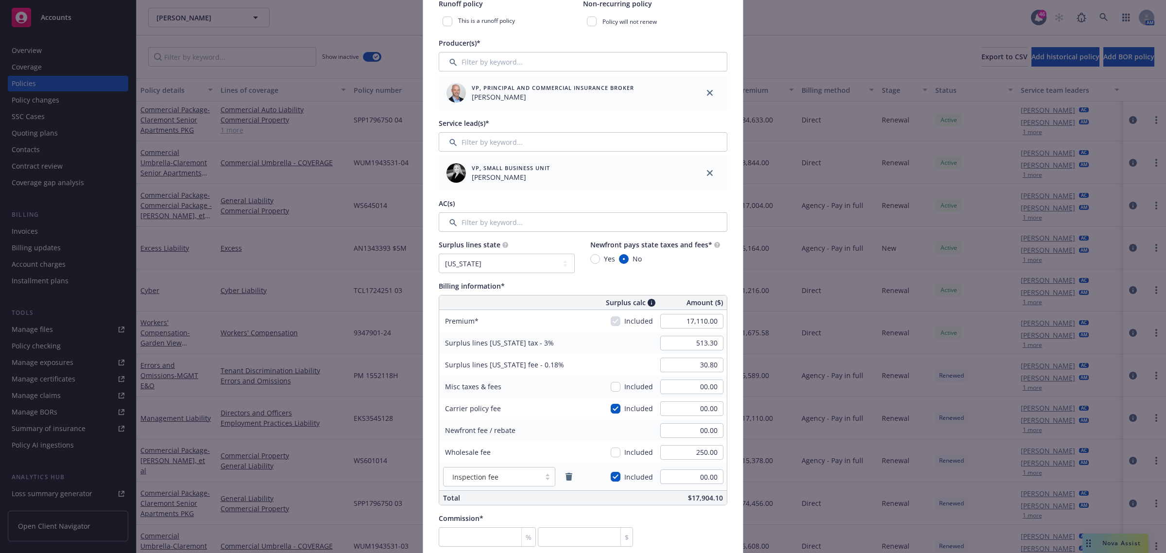
scroll to position [364, 0]
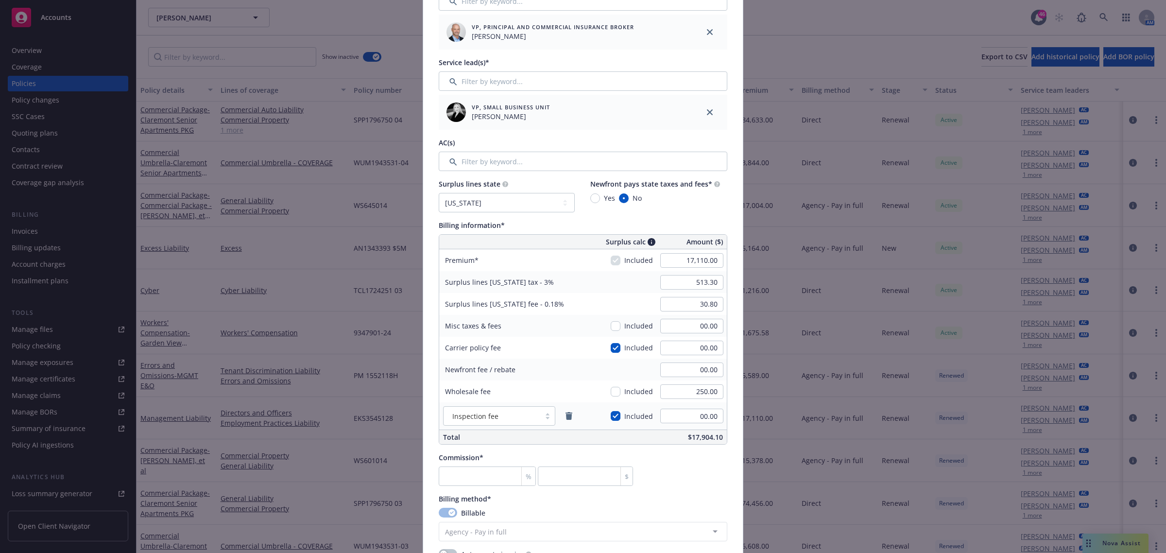
click at [705, 268] on div "17,110.00" at bounding box center [692, 260] width 70 height 21
click at [701, 261] on input "17,110.00" at bounding box center [691, 260] width 63 height 15
click at [453, 473] on input "number" at bounding box center [487, 476] width 97 height 19
type input "1"
type input "171.1"
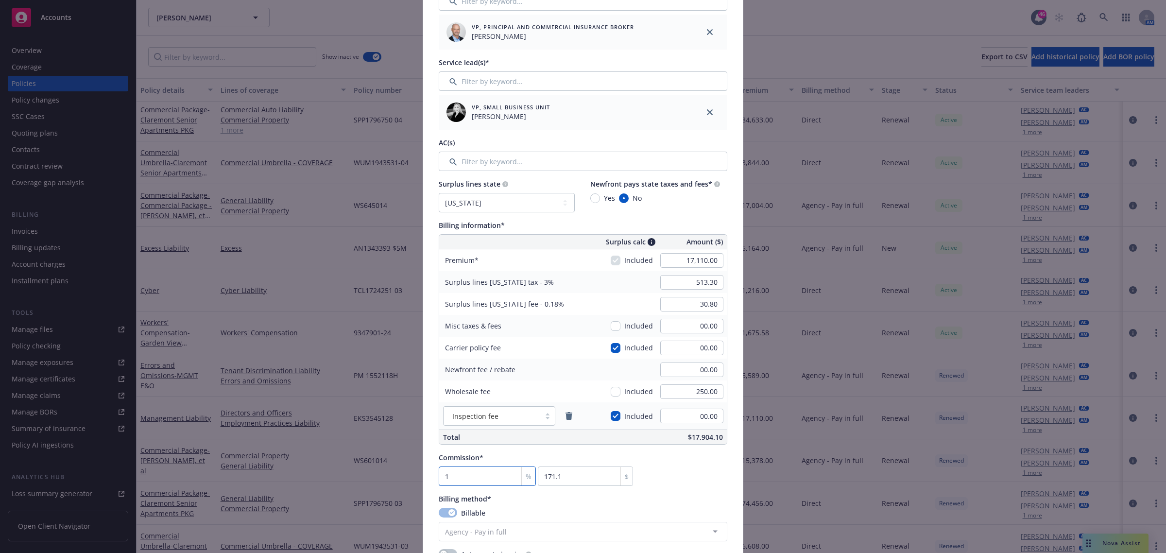
type input "11"
type input "1882.1"
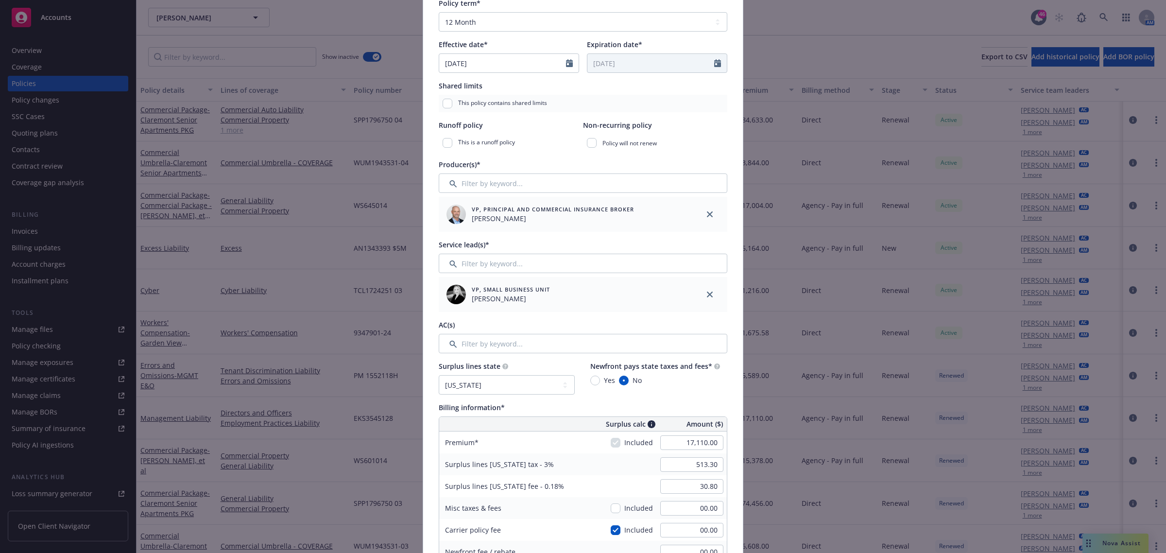
scroll to position [0, 0]
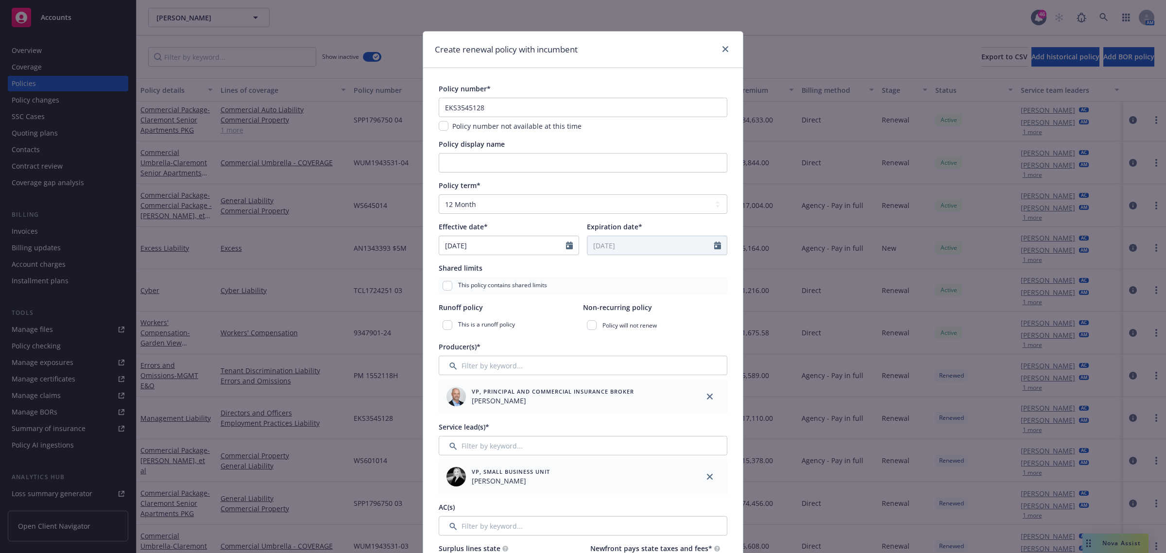
type input "11"
drag, startPoint x: 490, startPoint y: 107, endPoint x: 337, endPoint y: 107, distance: 153.1
click at [337, 107] on div "Create renewal policy with incumbent Policy number* EKS3545128 Policy number no…" at bounding box center [583, 276] width 1166 height 553
click at [499, 104] on input "EKS3545128" at bounding box center [583, 107] width 289 height 19
drag, startPoint x: 503, startPoint y: 113, endPoint x: 309, endPoint y: 113, distance: 194.4
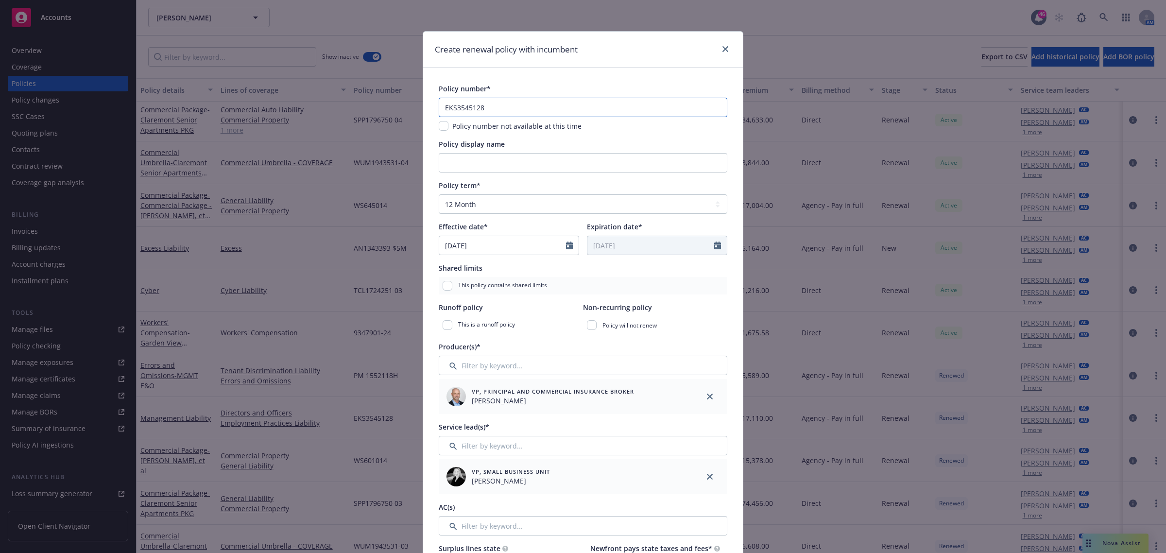
click at [309, 113] on div "Create renewal policy with incumbent Policy number* EKS3545128 Policy number no…" at bounding box center [583, 276] width 1166 height 553
paste input "94060"
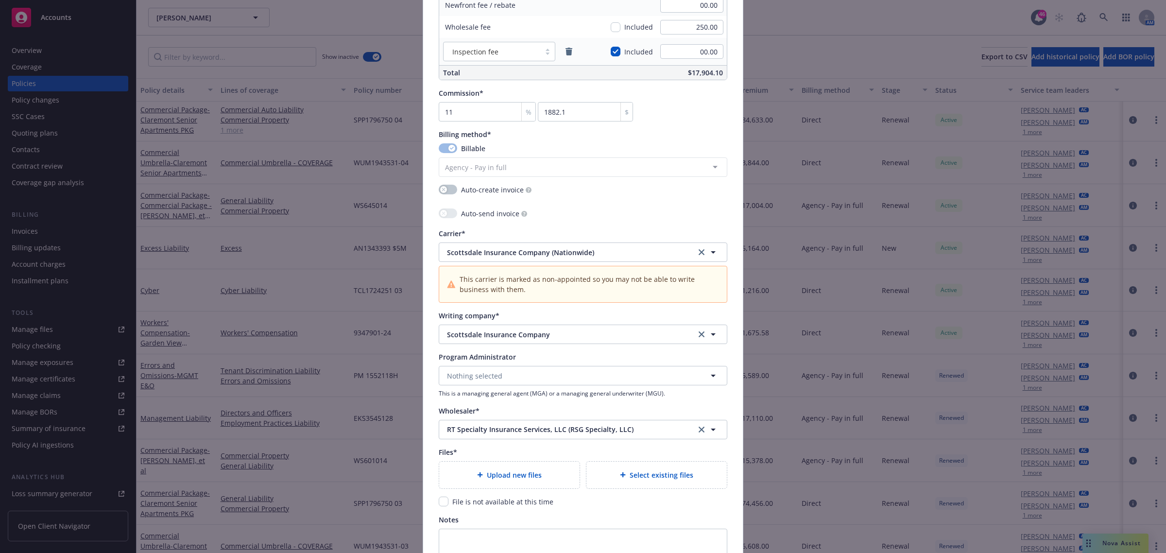
scroll to position [869, 0]
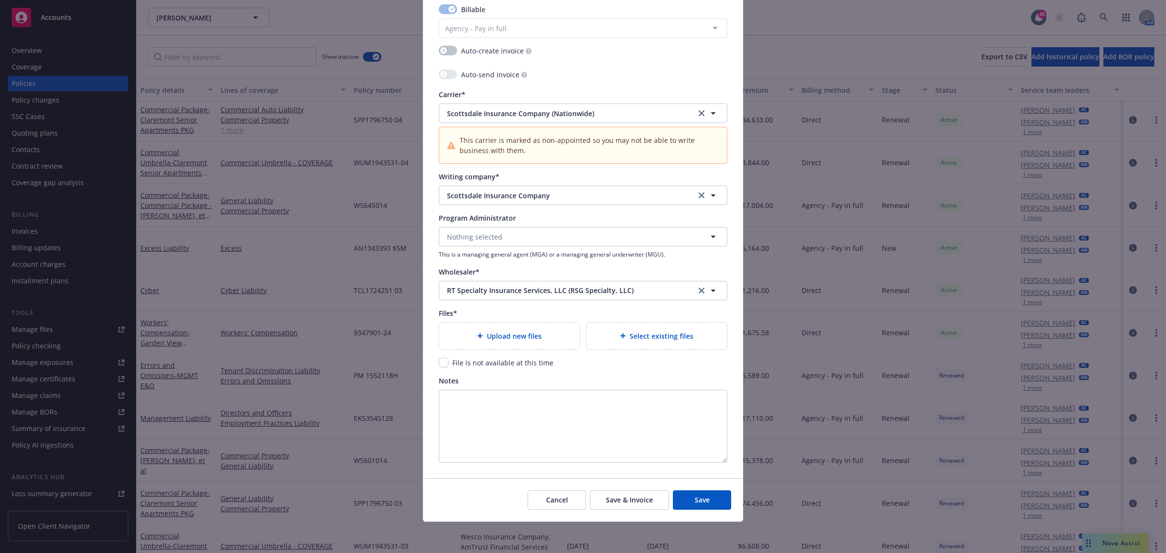
type input "EKS3594060"
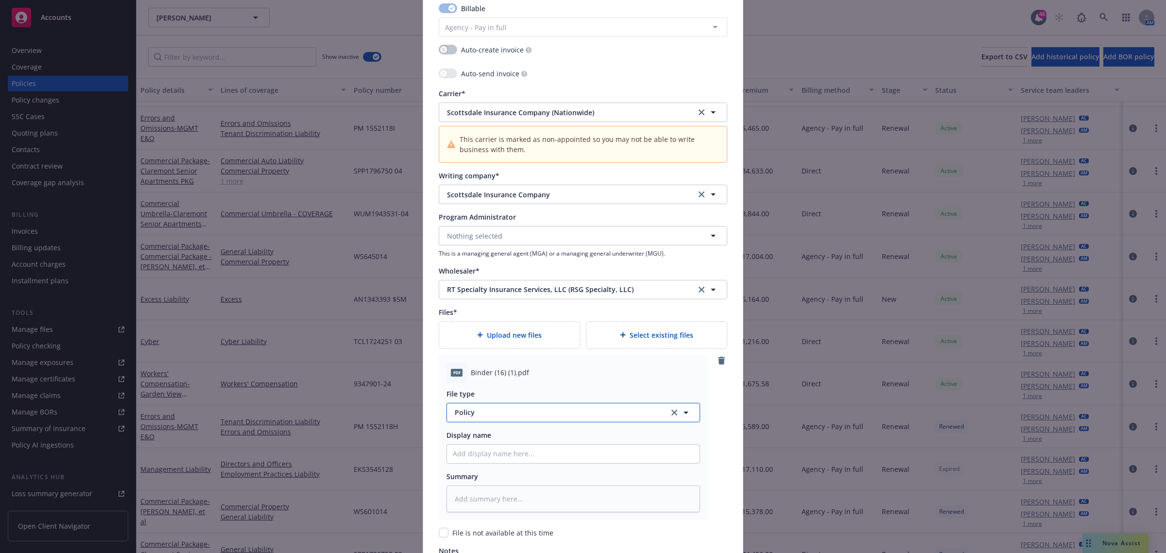
click at [487, 421] on button "Policy" at bounding box center [574, 412] width 254 height 19
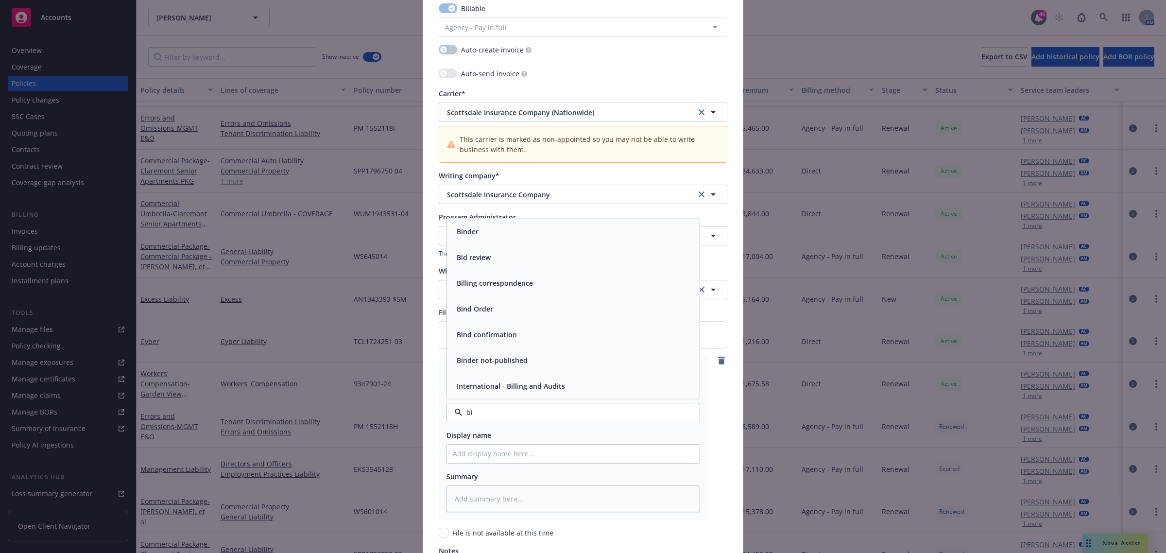
type input "bin"
click at [512, 310] on div "Binder" at bounding box center [573, 308] width 241 height 14
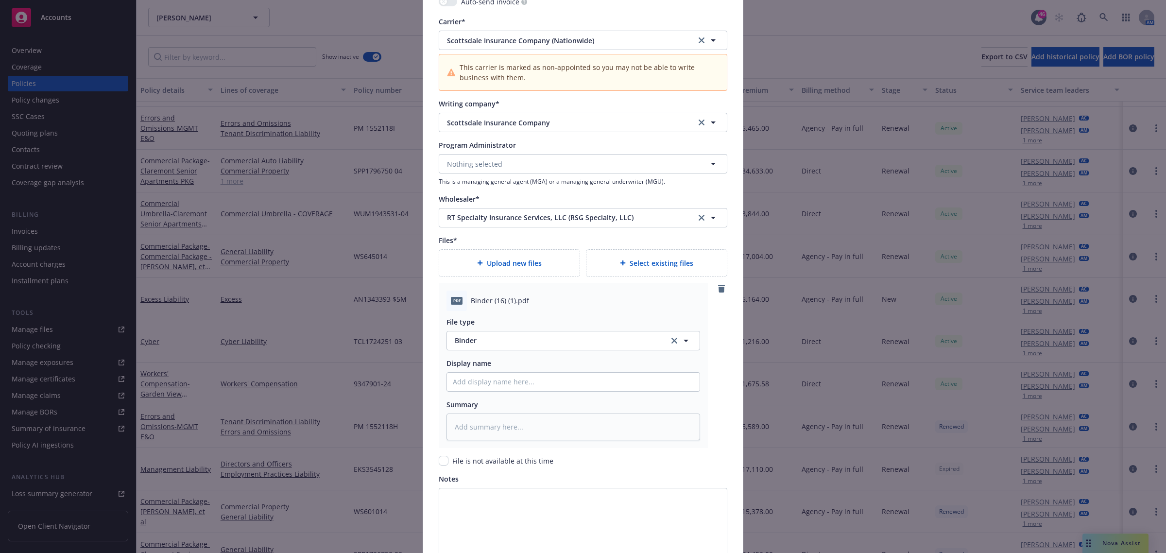
scroll to position [990, 0]
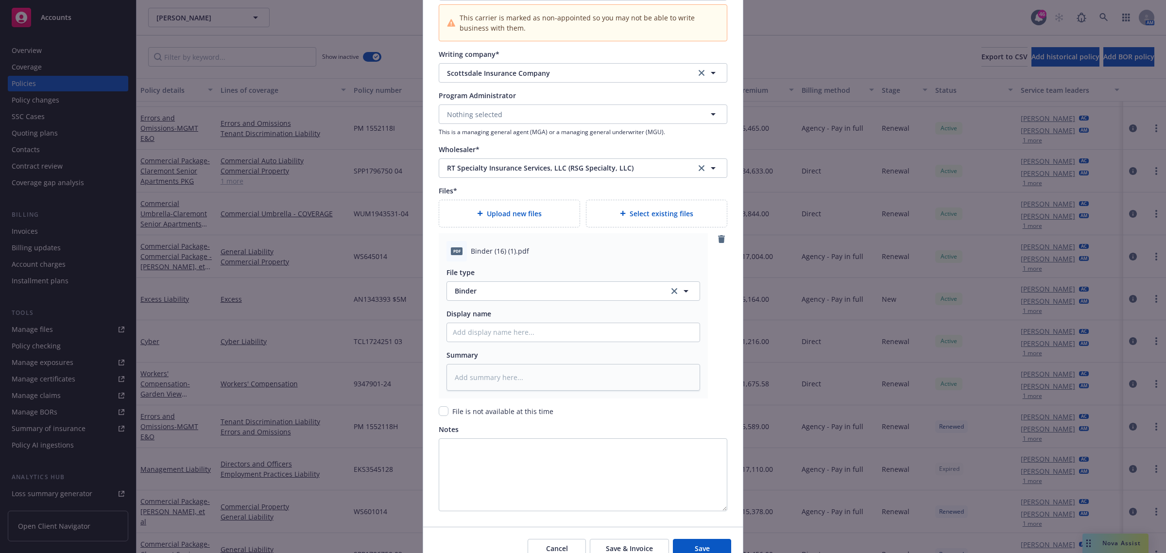
type textarea "x"
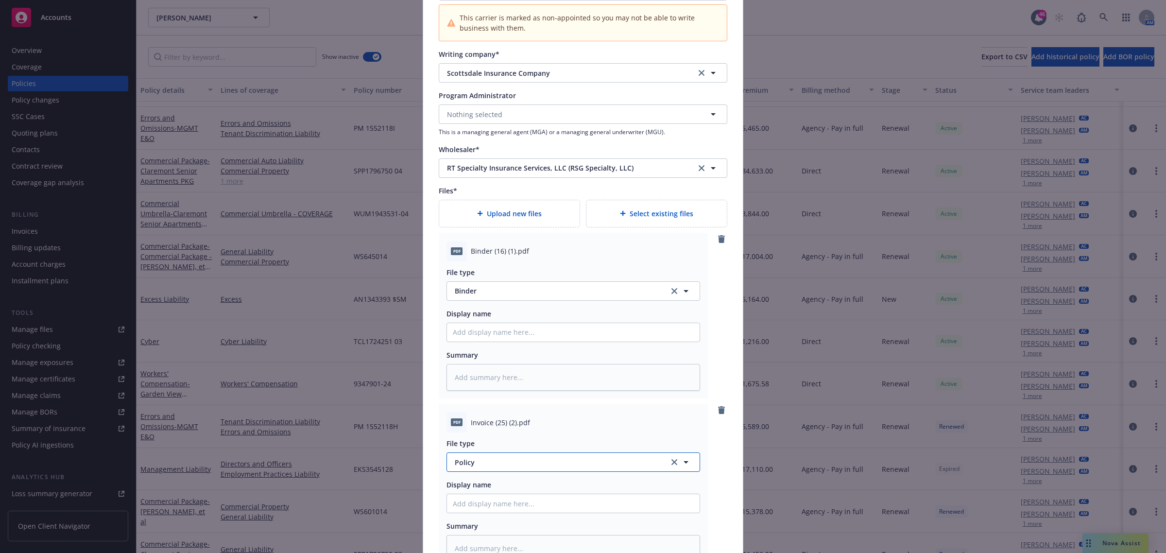
click at [482, 460] on span "Policy" at bounding box center [556, 462] width 203 height 10
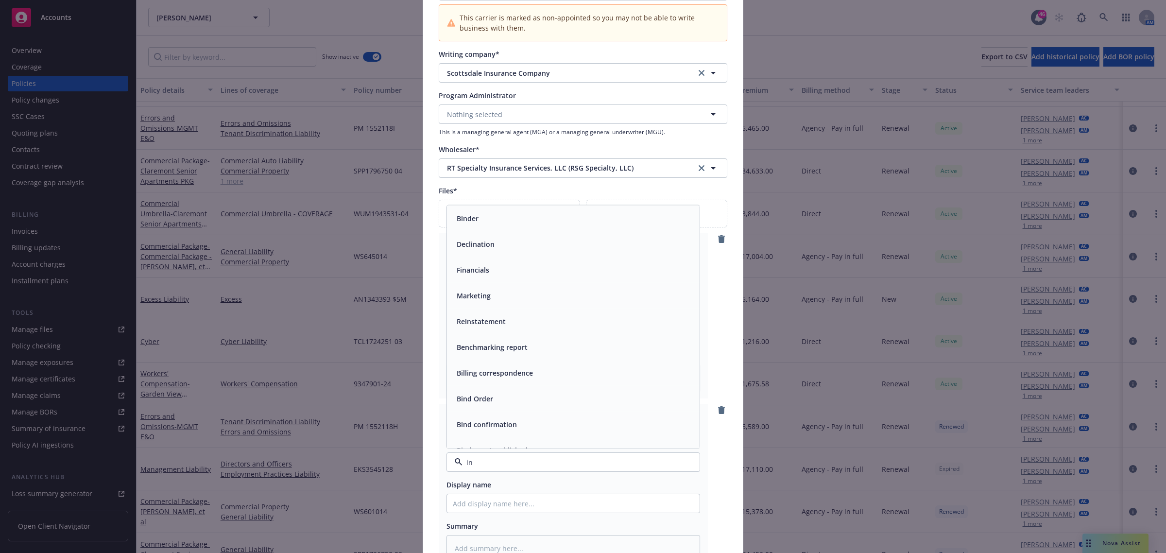
type input "inv"
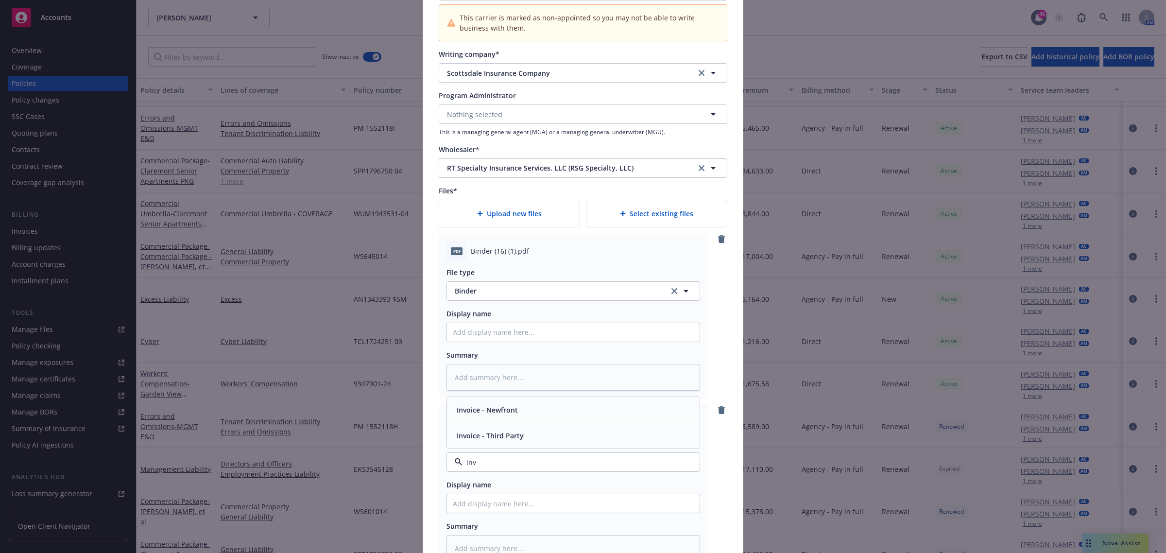
click at [518, 441] on span "Invoice - Third Party" at bounding box center [490, 436] width 67 height 10
type textarea "x"
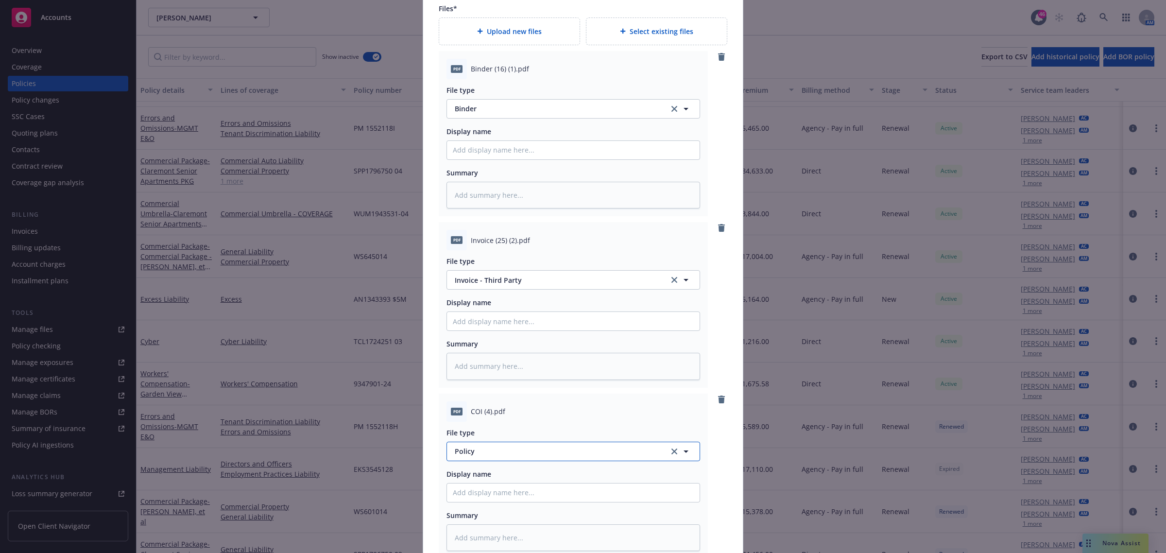
click at [469, 452] on span "Policy" at bounding box center [556, 451] width 203 height 10
type input "cer"
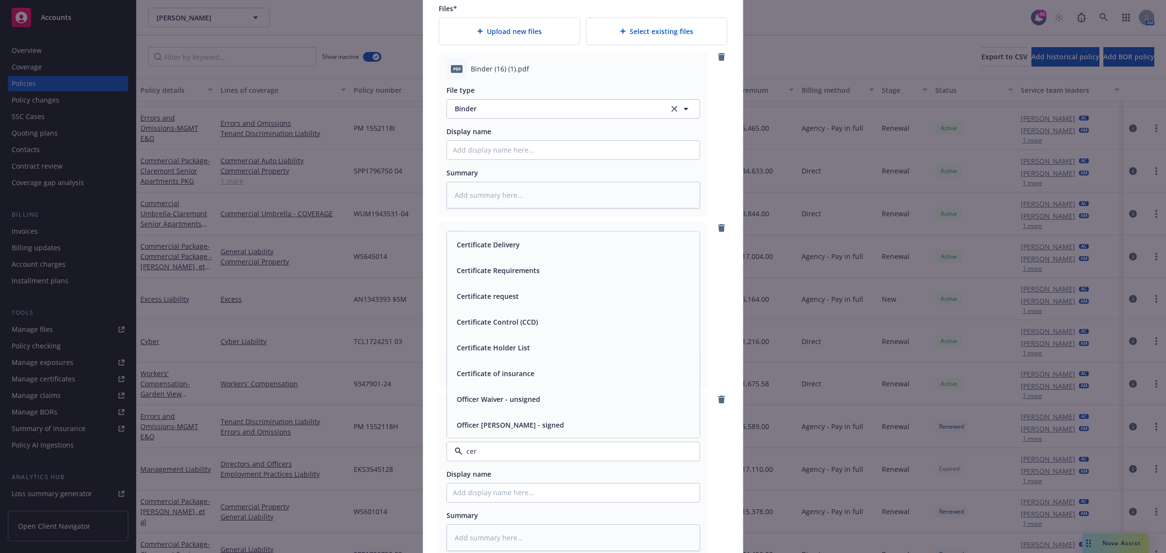
click at [530, 372] on div "Certificate of insurance" at bounding box center [495, 373] width 84 height 14
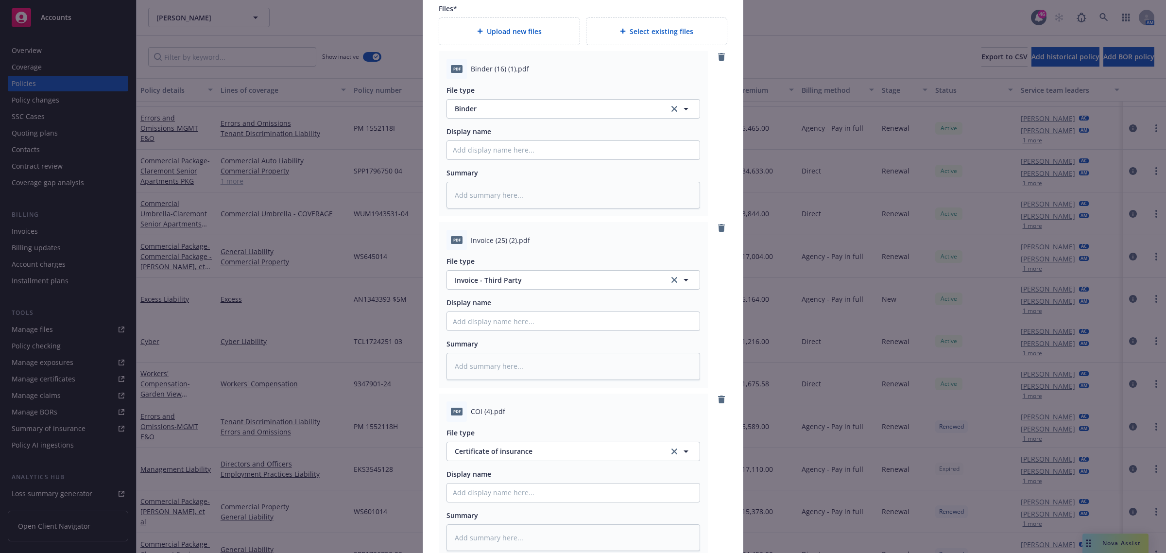
type textarea "x"
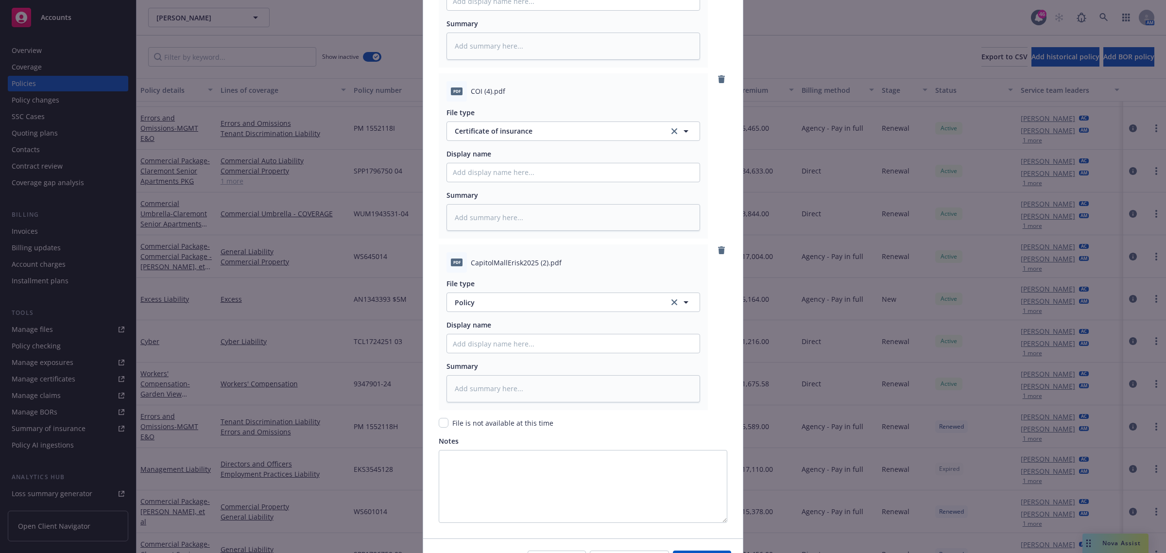
scroll to position [1554, 0]
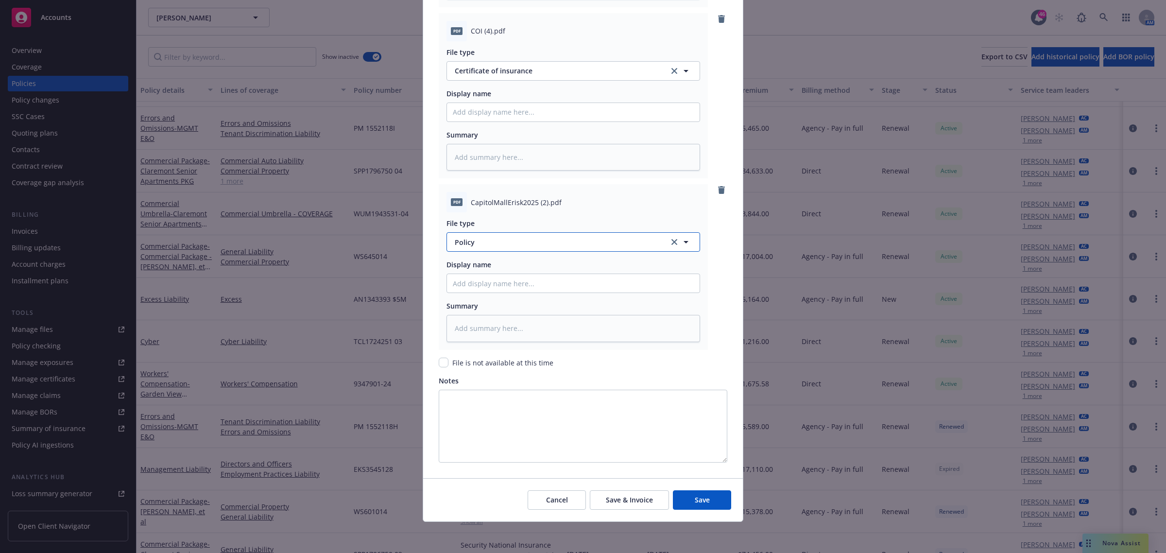
click at [484, 239] on span "Policy" at bounding box center [556, 242] width 203 height 10
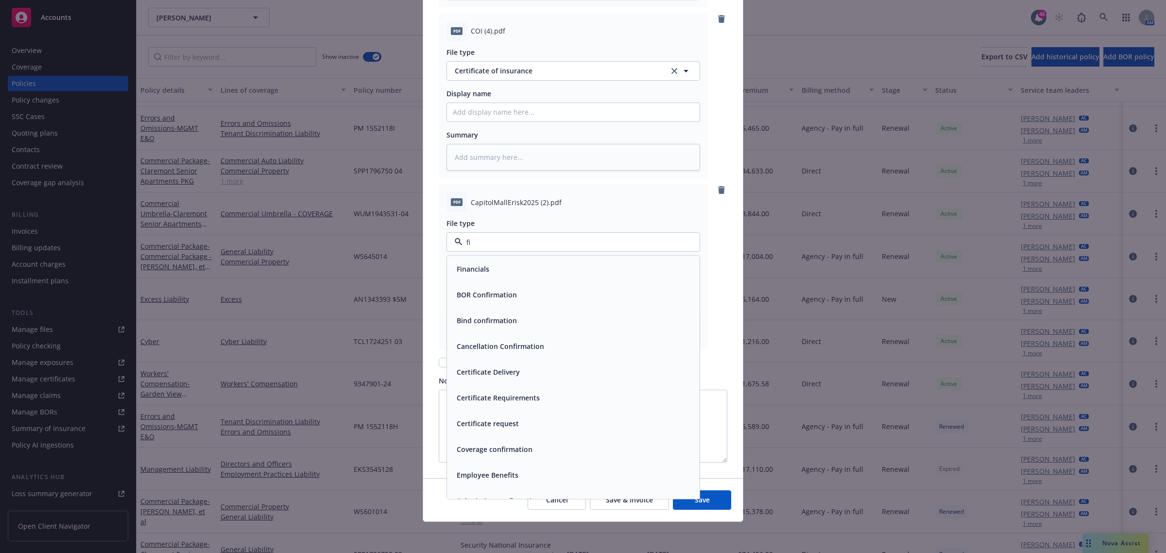
type input "f"
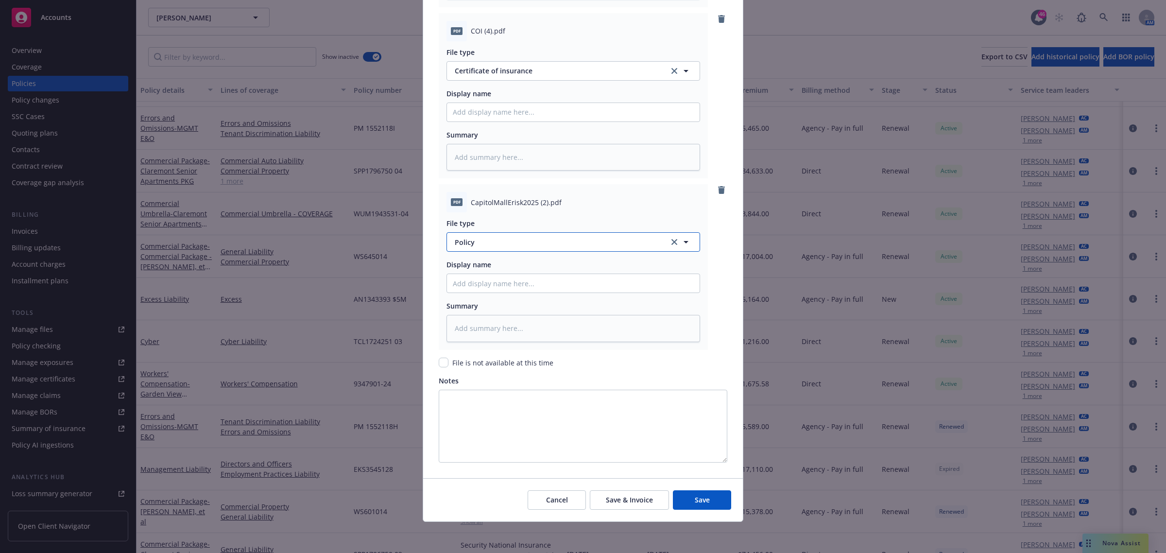
click at [477, 245] on span "Policy" at bounding box center [556, 242] width 203 height 10
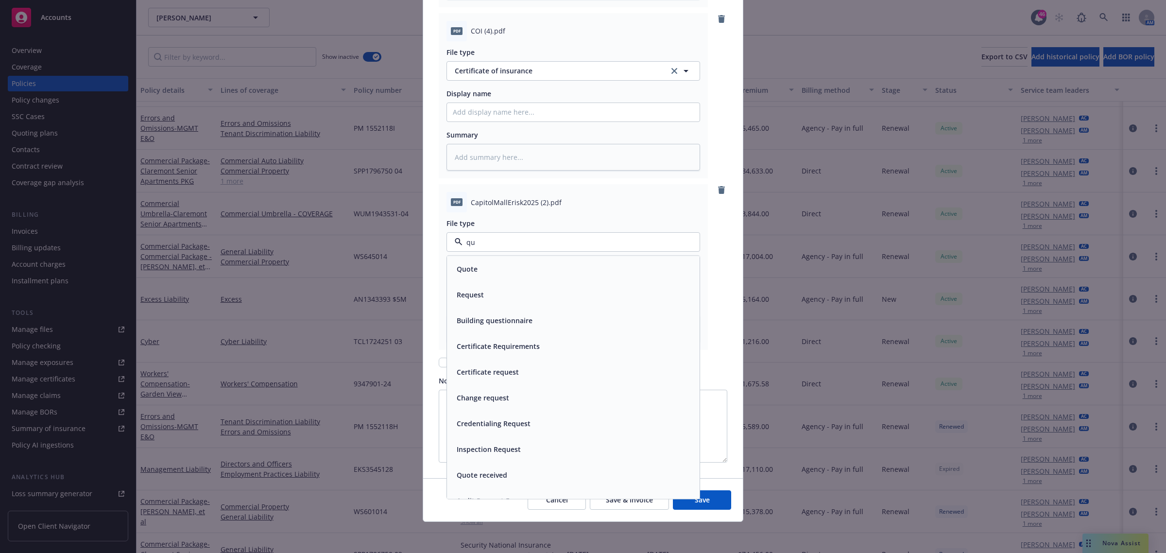
type input "quo"
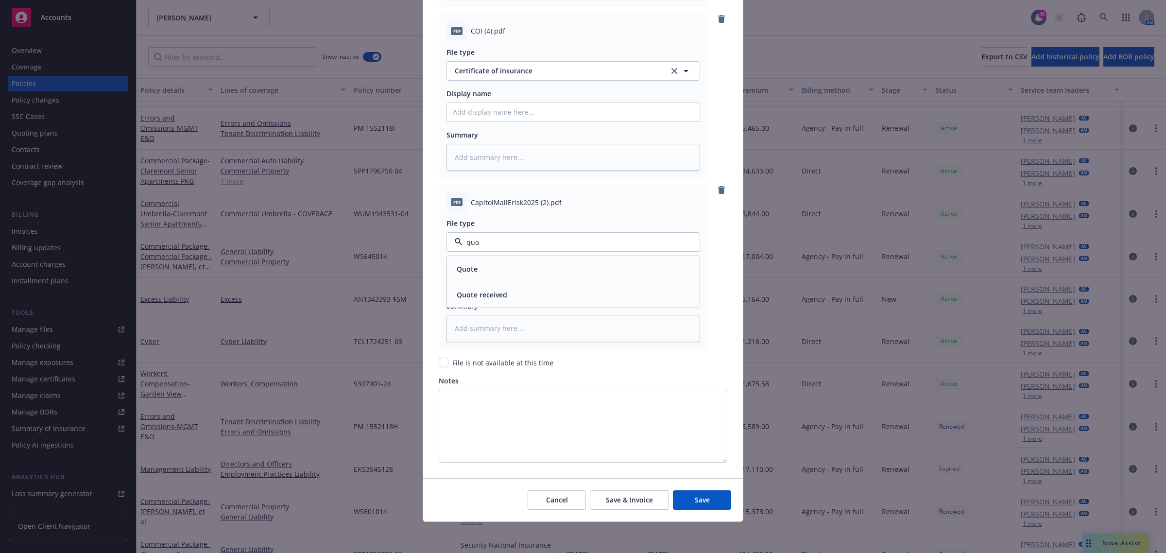
click at [557, 276] on div "Quote" at bounding box center [573, 269] width 253 height 26
click at [701, 499] on span "Save" at bounding box center [702, 499] width 15 height 9
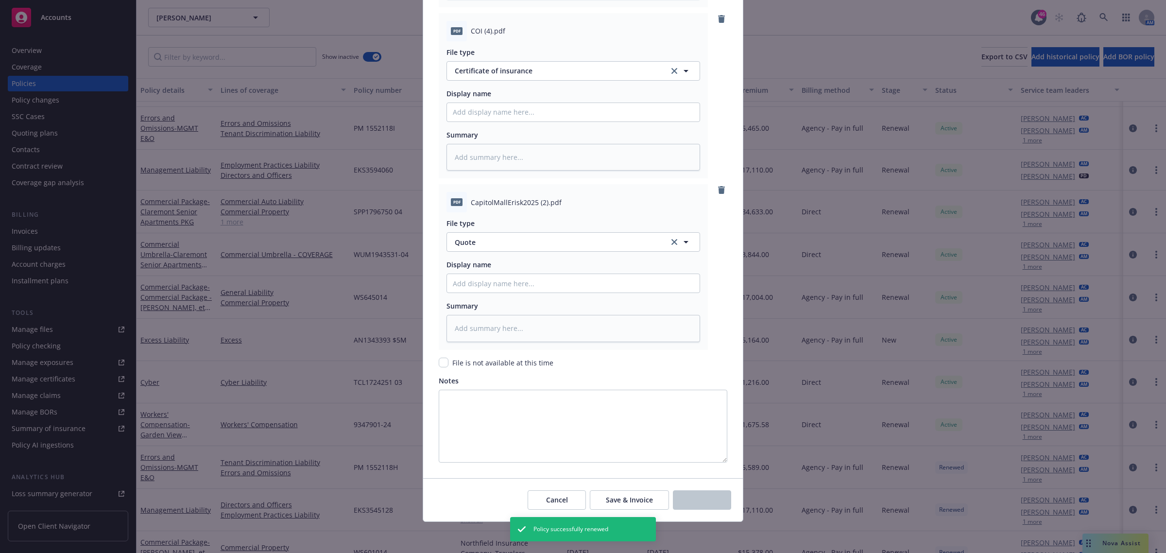
scroll to position [0, 0]
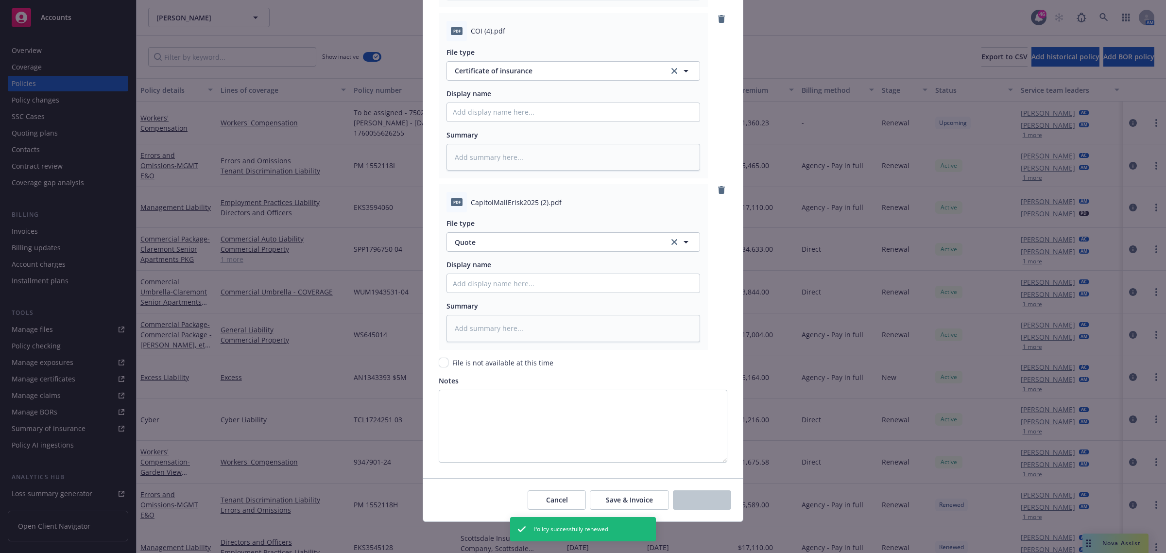
type textarea "x"
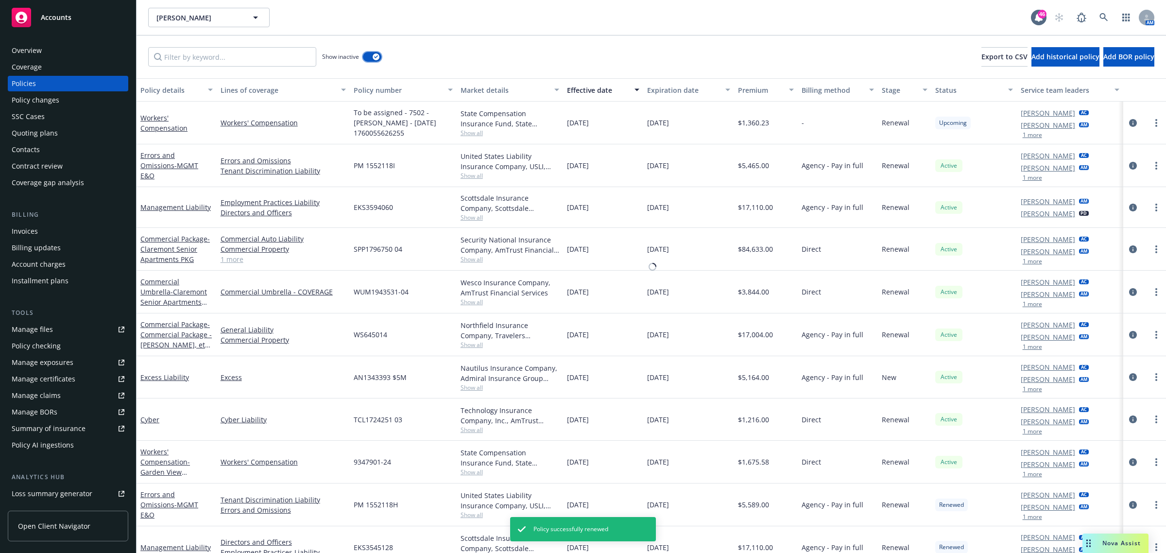
click at [377, 56] on div "Janet Chediak Janet Chediak 46 AM Show inactive Export to CSV Add historical po…" at bounding box center [652, 276] width 1030 height 553
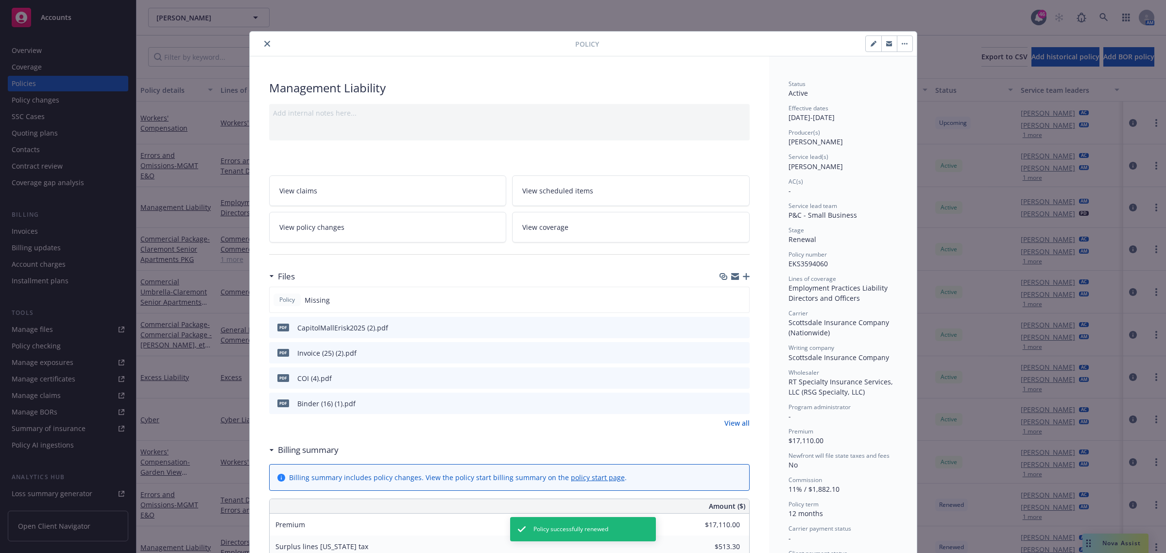
click at [264, 45] on icon "close" at bounding box center [267, 44] width 6 height 6
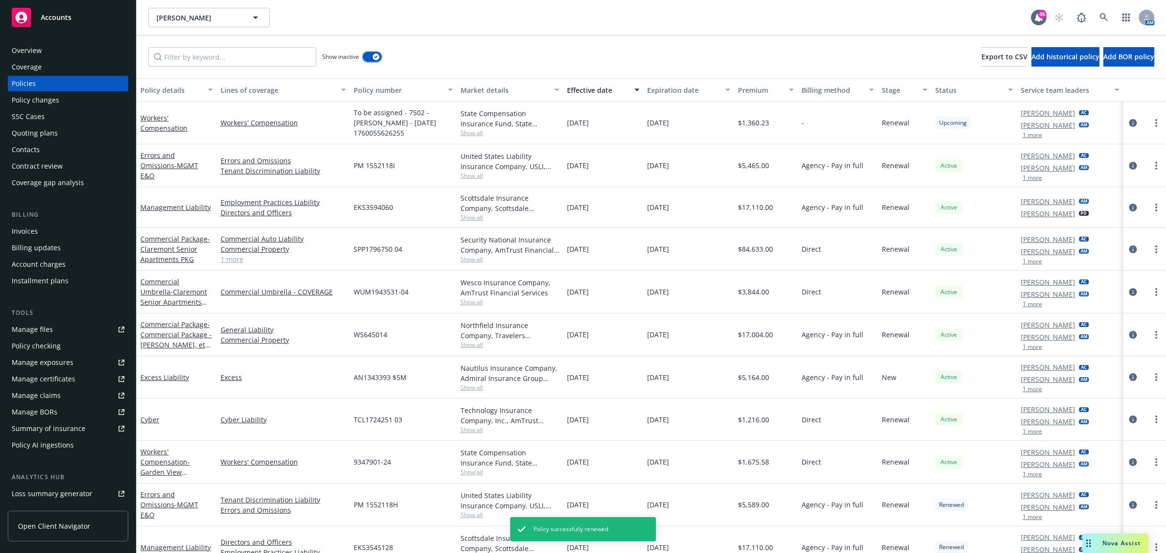
click at [378, 56] on icon "button" at bounding box center [376, 56] width 4 height 3
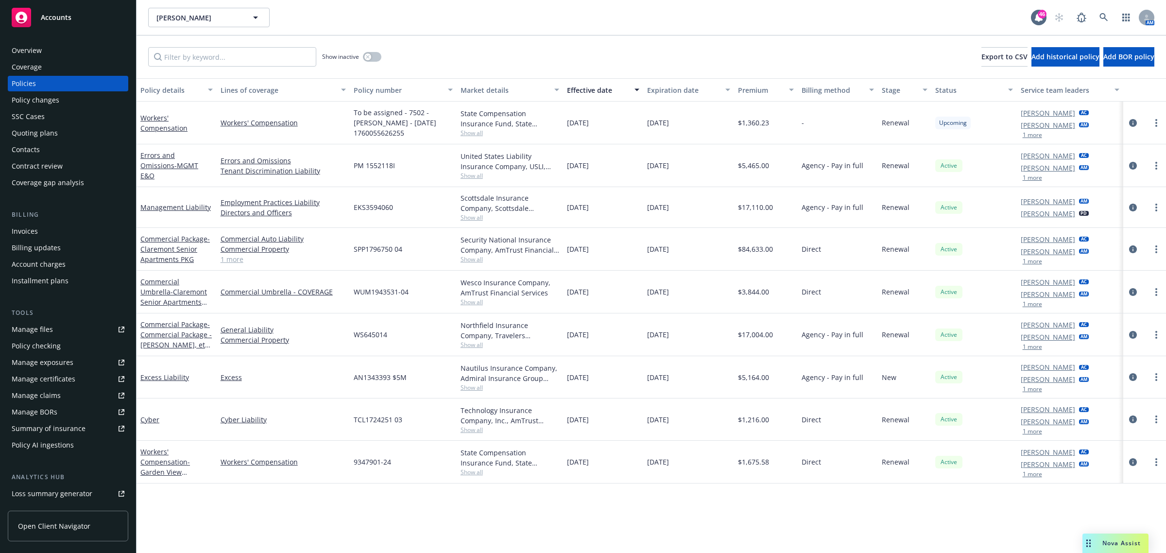
click at [50, 228] on div "Invoices" at bounding box center [68, 232] width 113 height 16
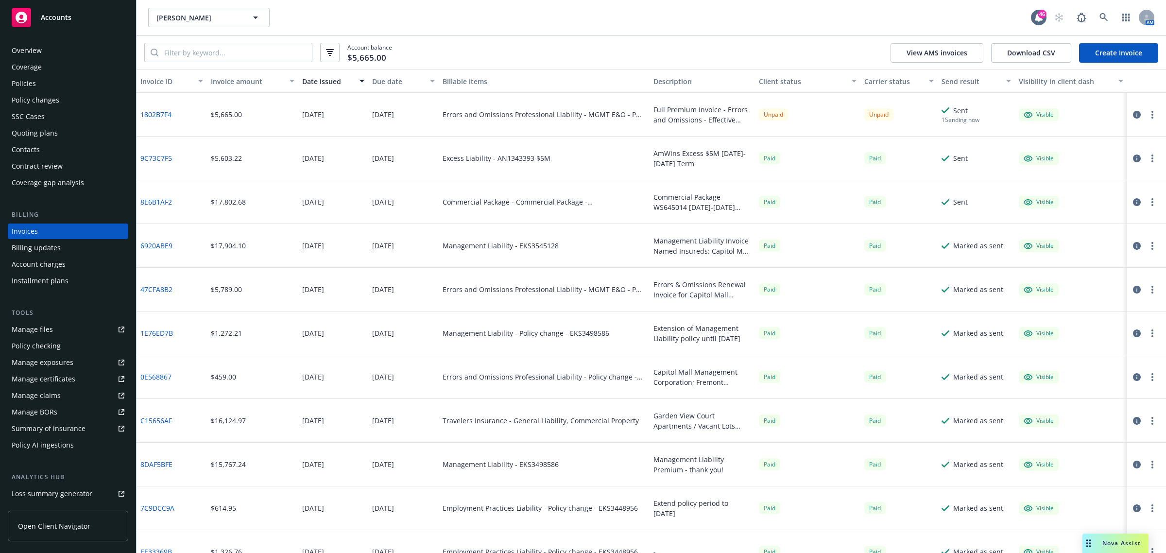
click at [1115, 54] on link "Create Invoice" at bounding box center [1118, 52] width 79 height 19
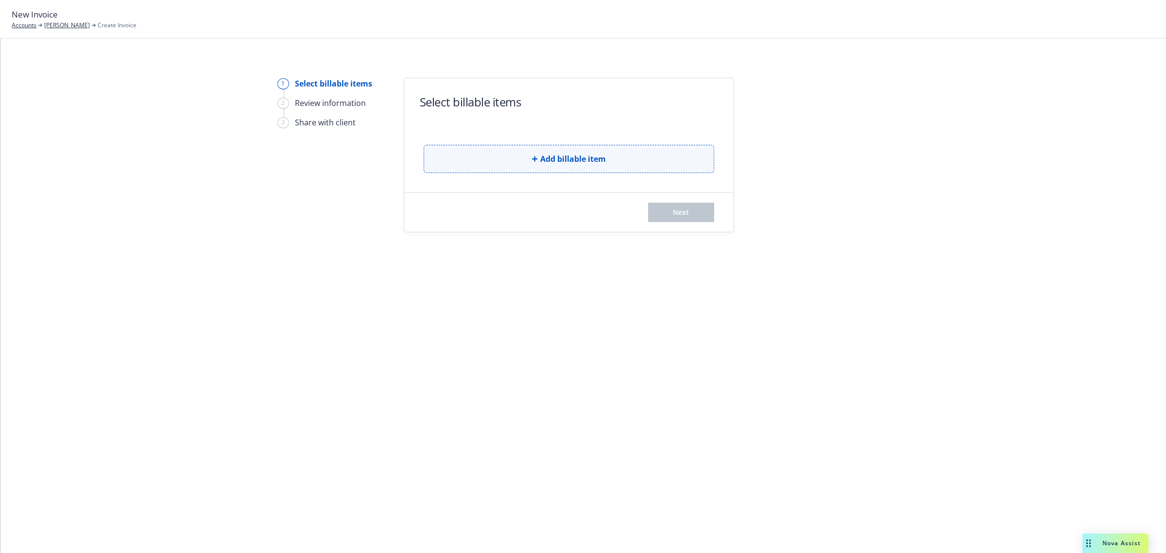
click at [640, 159] on button "Add billable item" at bounding box center [569, 159] width 291 height 28
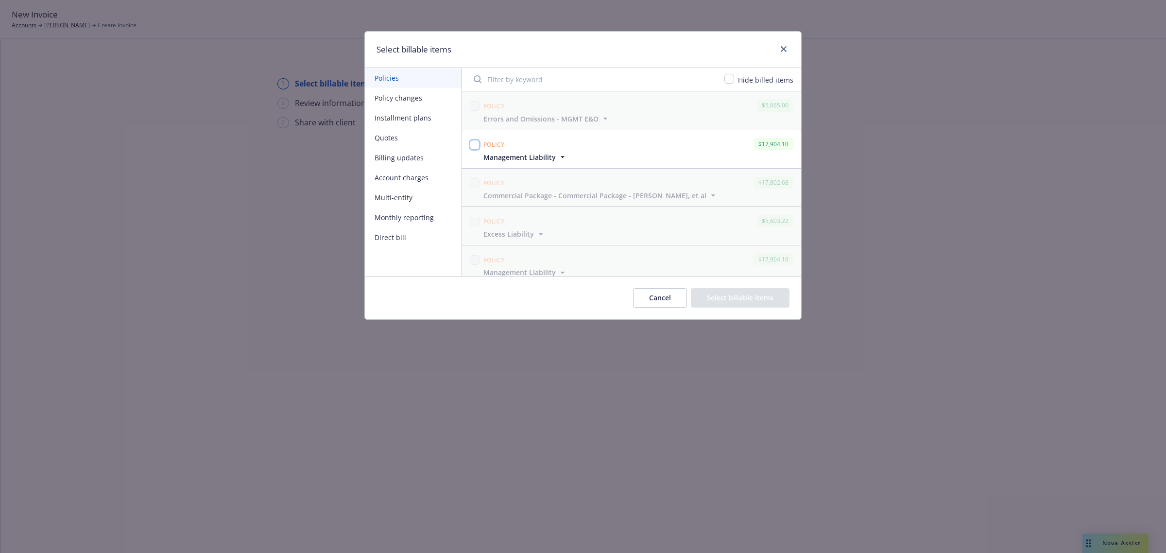
click at [478, 146] on input "checkbox" at bounding box center [475, 145] width 10 height 10
checkbox input "true"
click at [755, 304] on button "Select billable items" at bounding box center [740, 297] width 99 height 19
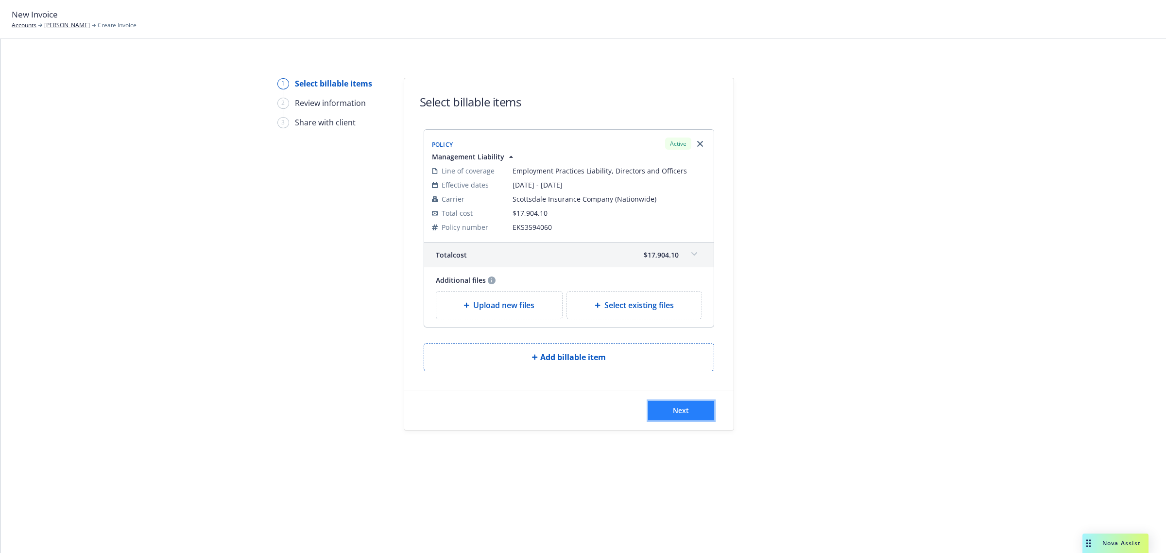
click at [692, 416] on button "Next" at bounding box center [681, 410] width 66 height 19
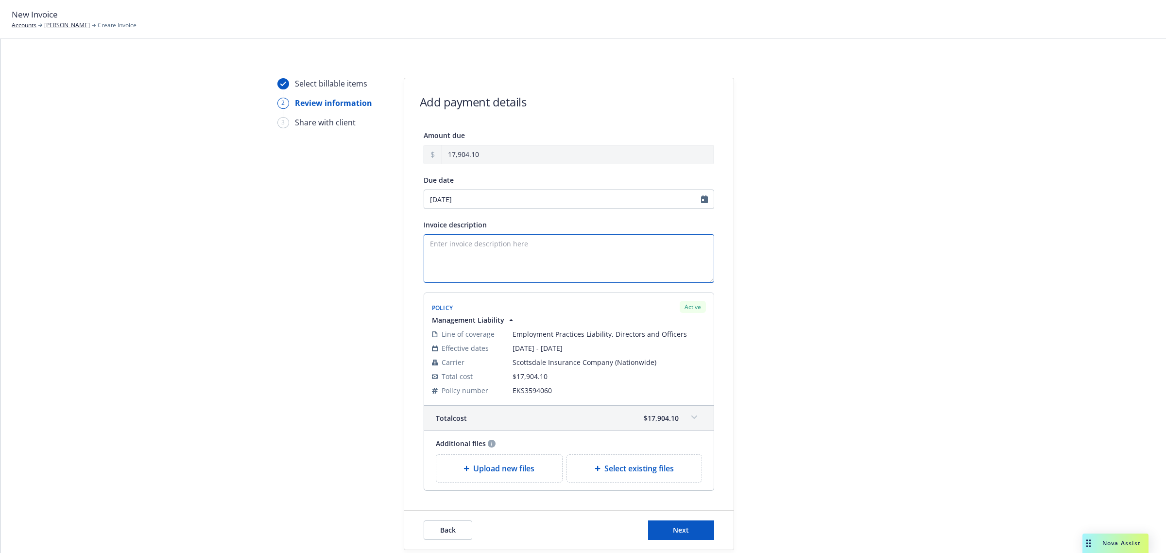
click at [479, 241] on textarea "Invoice description" at bounding box center [569, 258] width 291 height 49
type textarea "I"
paste textarea "Management Liability"
type textarea "Full Premium Invoice - Management Liability - Eff [DATE]"
click at [703, 530] on button "Next" at bounding box center [681, 529] width 66 height 19
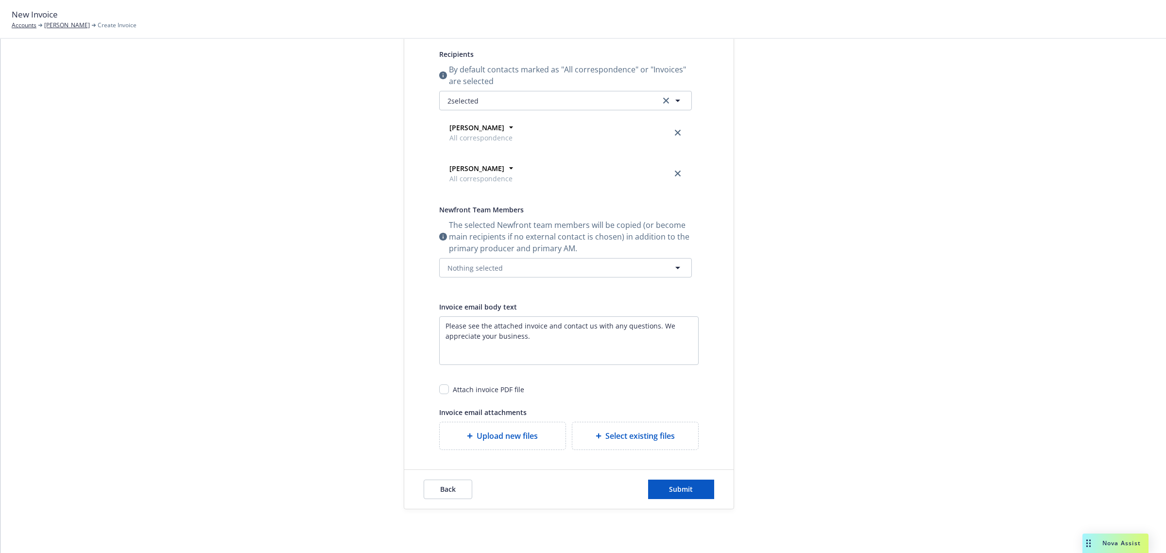
scroll to position [175, 0]
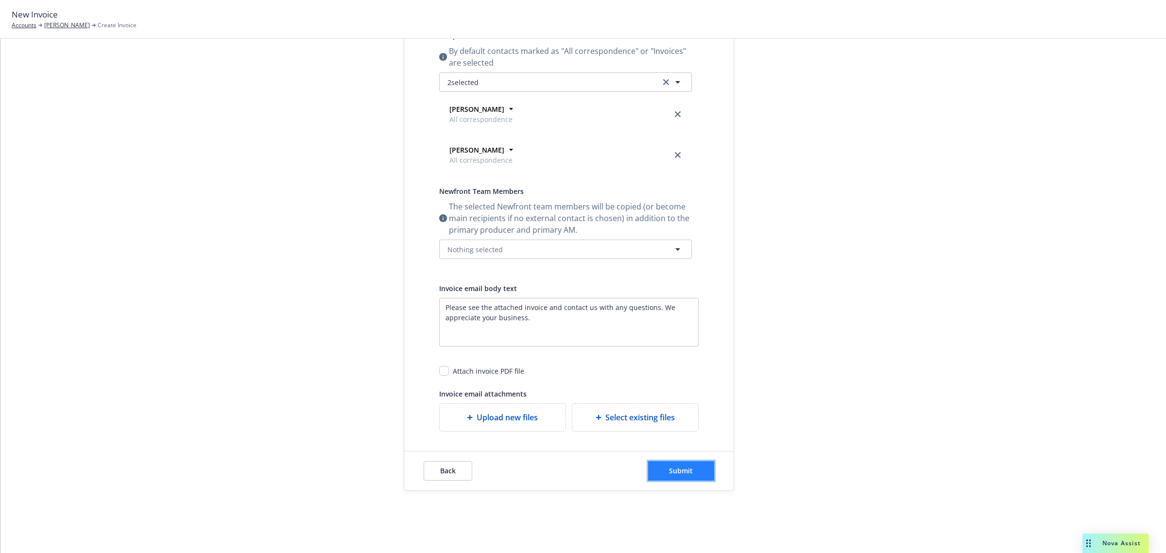
click at [664, 470] on button "Submit" at bounding box center [681, 470] width 66 height 19
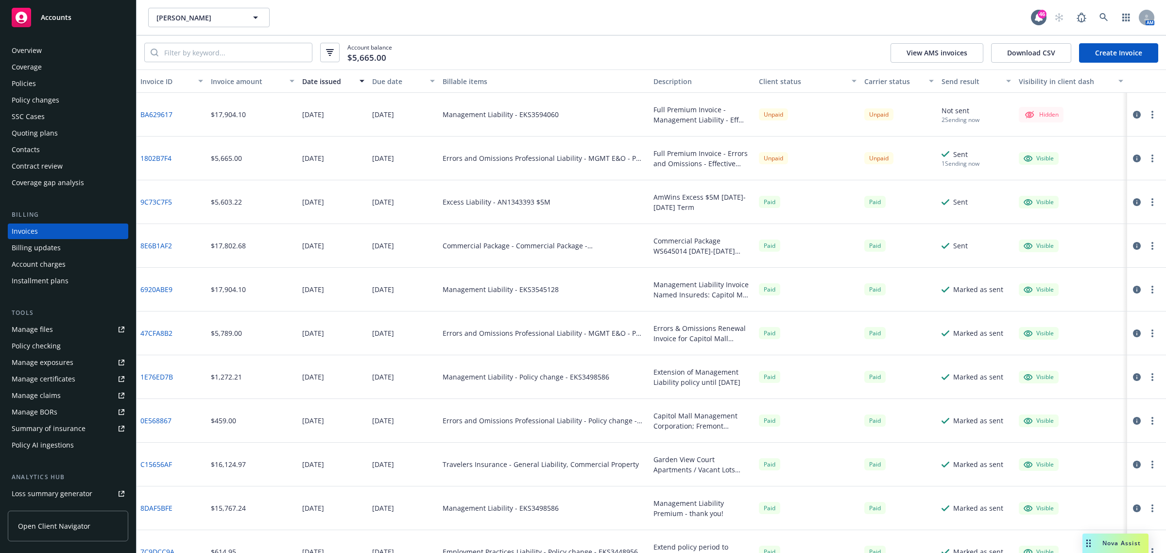
click at [1147, 110] on button "button" at bounding box center [1153, 115] width 12 height 12
click at [1094, 197] on link "Make it visible in client dash" at bounding box center [1087, 192] width 124 height 19
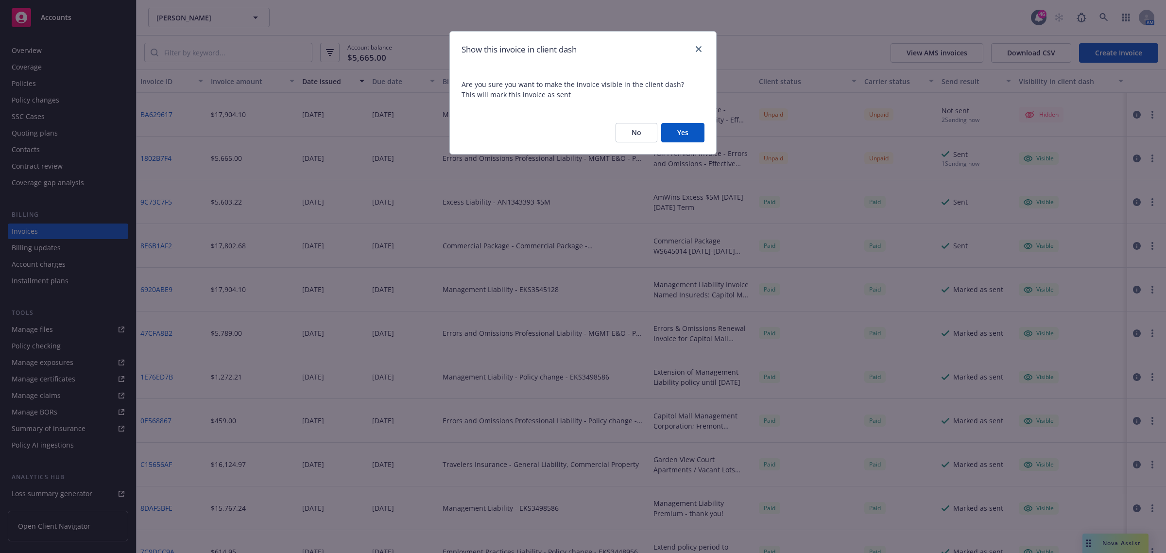
click at [686, 137] on button "Yes" at bounding box center [682, 132] width 43 height 19
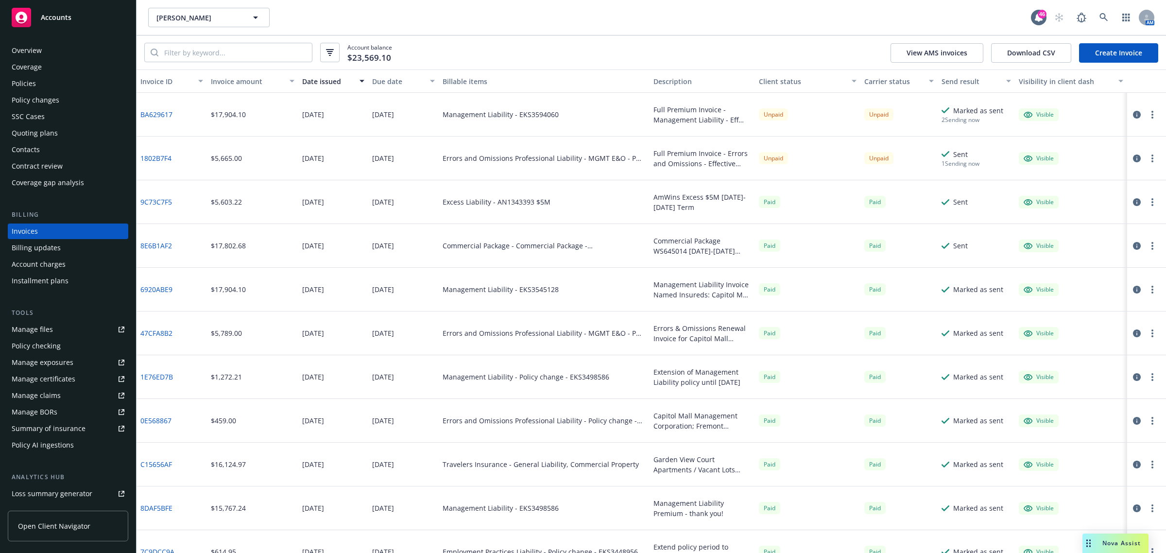
click at [1155, 110] on div at bounding box center [1146, 115] width 39 height 44
click at [1150, 111] on div at bounding box center [1146, 115] width 39 height 44
click at [1147, 111] on button "button" at bounding box center [1153, 115] width 12 height 12
click at [1133, 115] on icon "button" at bounding box center [1137, 115] width 8 height 8
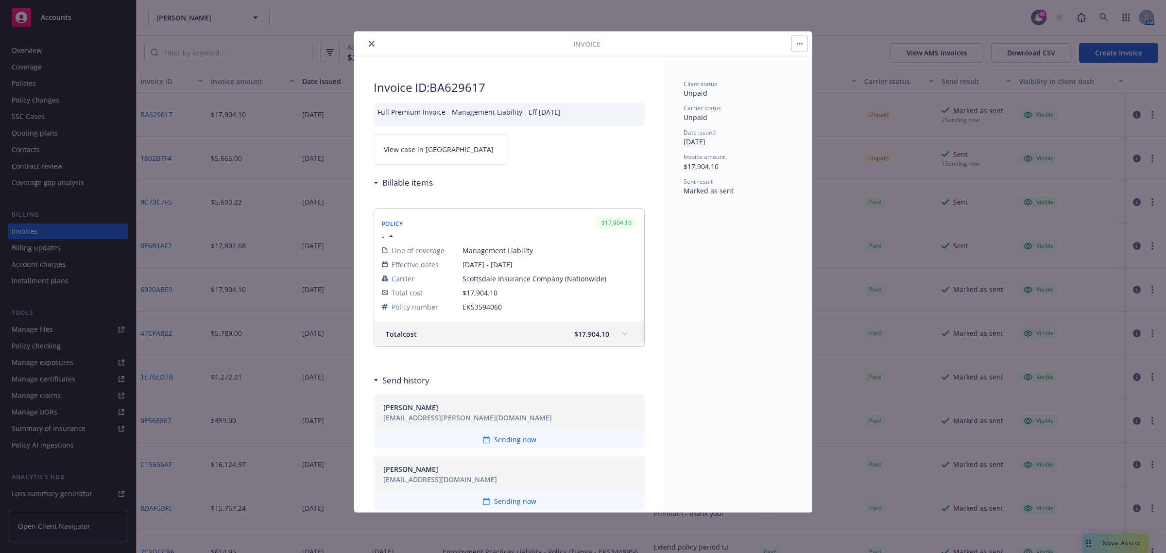
click at [414, 146] on span "View case in [GEOGRAPHIC_DATA]" at bounding box center [439, 149] width 110 height 10
click at [366, 44] on button "close" at bounding box center [372, 44] width 12 height 12
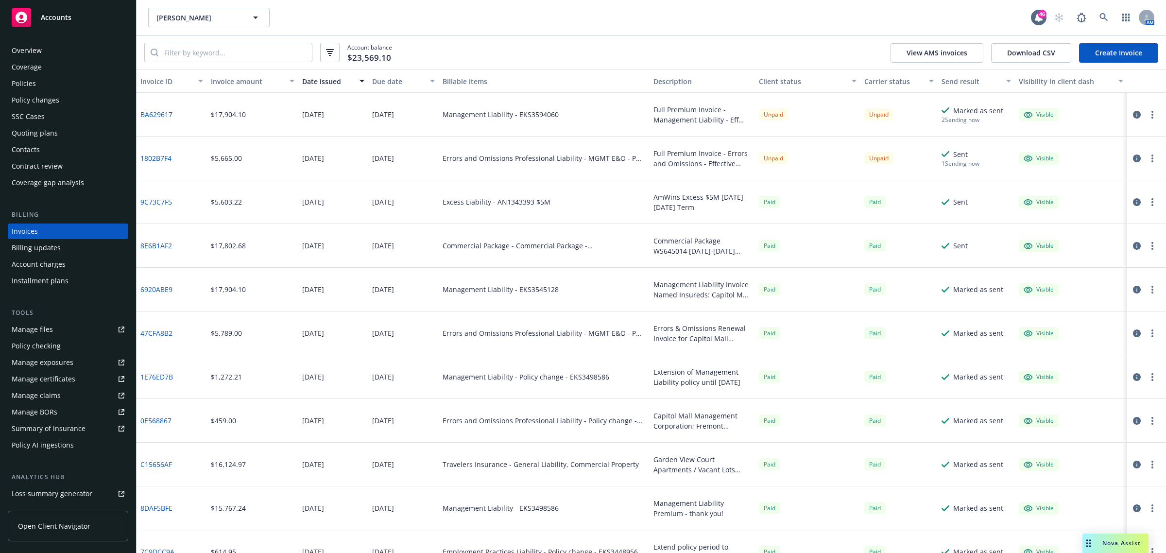
click at [30, 43] on div "Overview" at bounding box center [27, 51] width 30 height 16
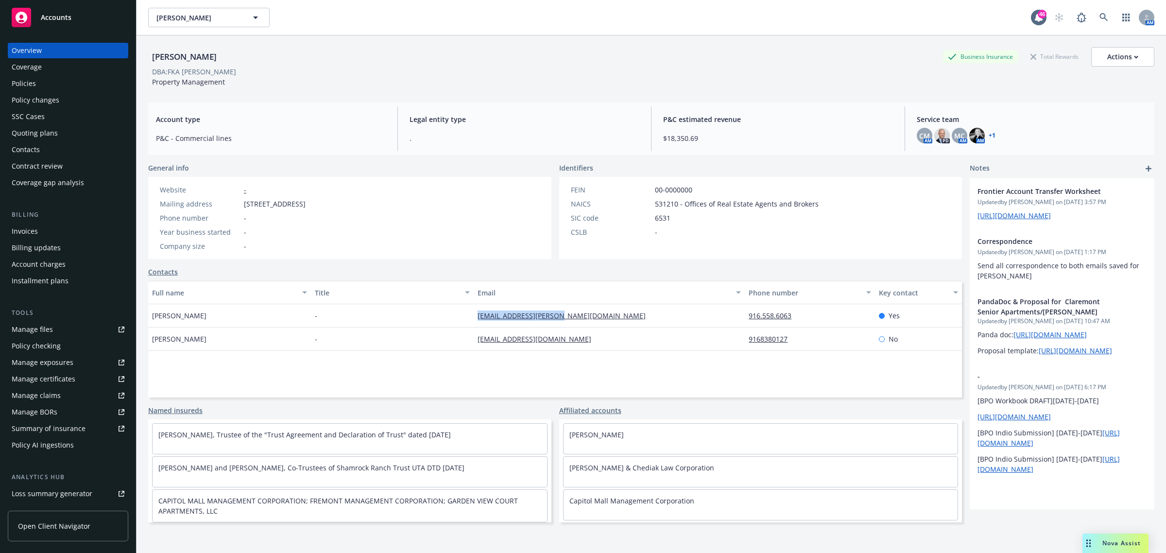
drag, startPoint x: 594, startPoint y: 316, endPoint x: 462, endPoint y: 316, distance: 132.7
click at [462, 316] on div "Janet Chediak - jchediak@weintraub.com 916.558.6063 Yes" at bounding box center [555, 315] width 814 height 23
copy div "jchediak@weintraub.com"
drag, startPoint x: 0, startPoint y: 0, endPoint x: 67, endPoint y: 82, distance: 105.7
click at [67, 82] on div "Policies" at bounding box center [68, 84] width 113 height 16
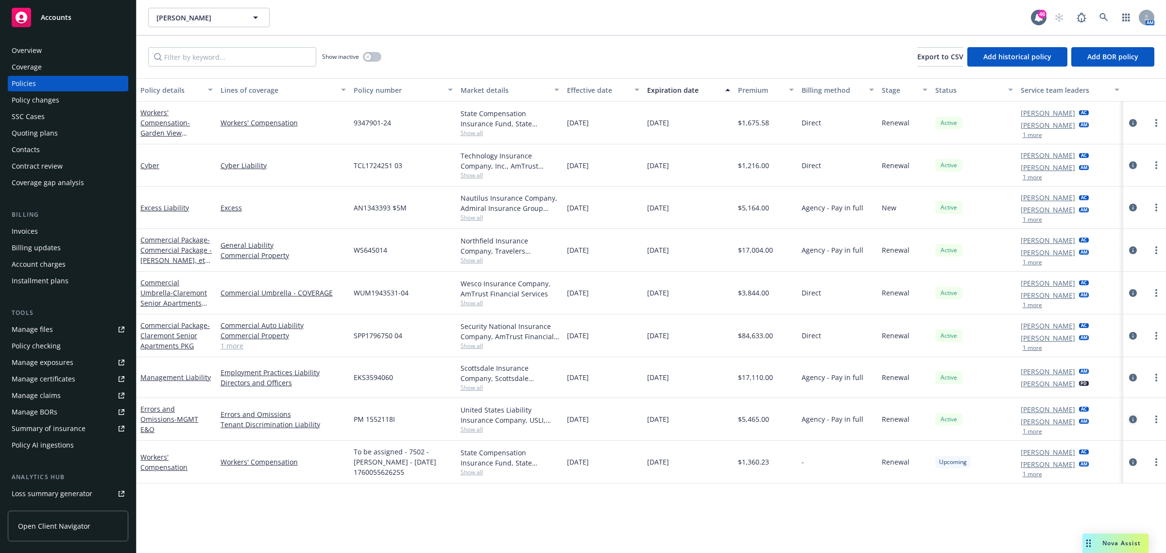
click at [1135, 418] on icon "circleInformation" at bounding box center [1133, 419] width 8 height 8
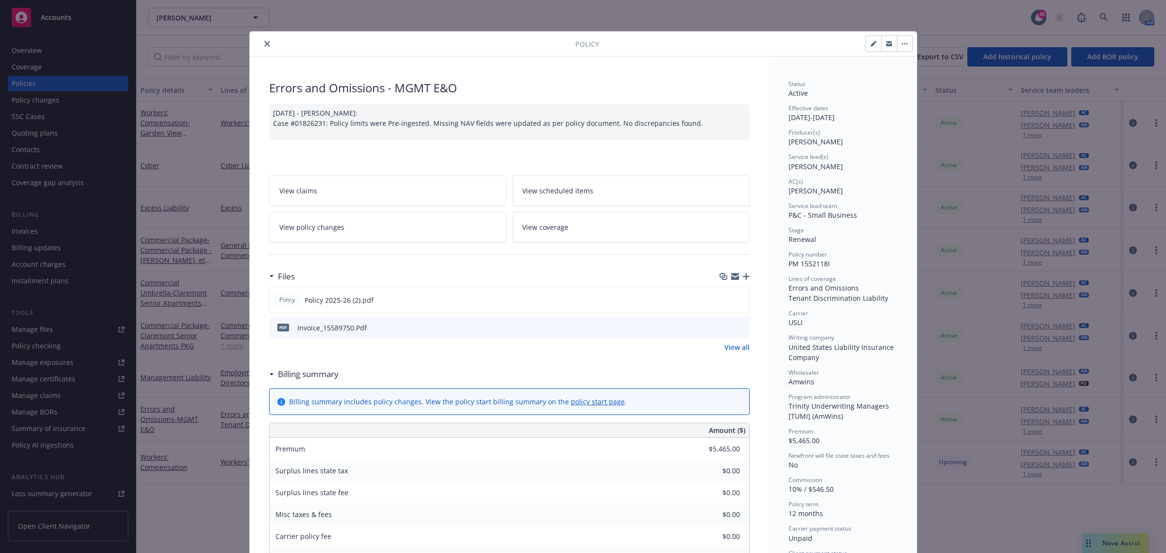
click at [266, 40] on button "close" at bounding box center [267, 44] width 12 height 12
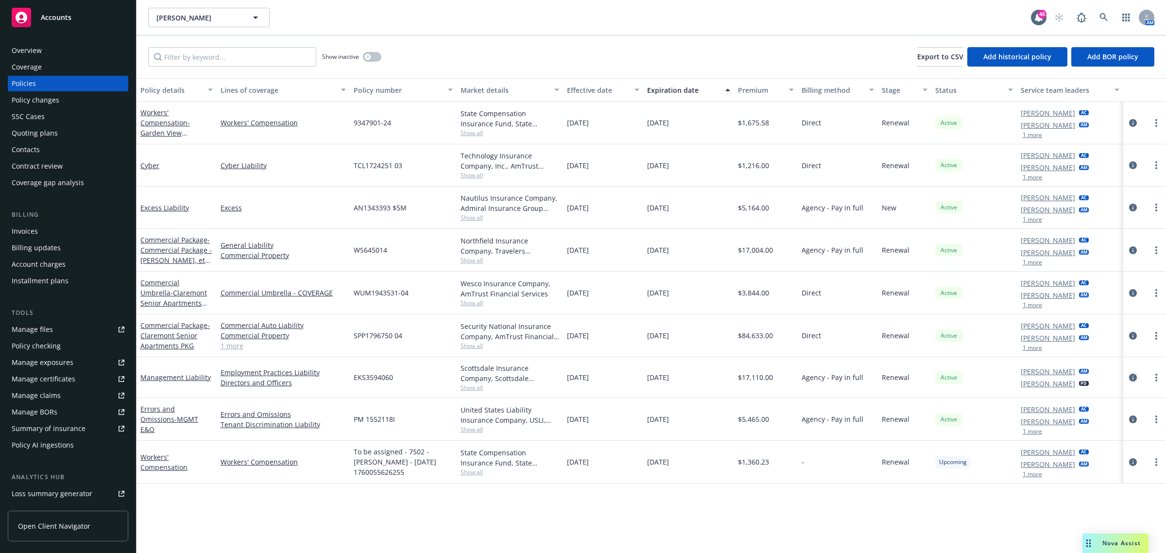
click at [1138, 376] on link "circleInformation" at bounding box center [1133, 378] width 12 height 12
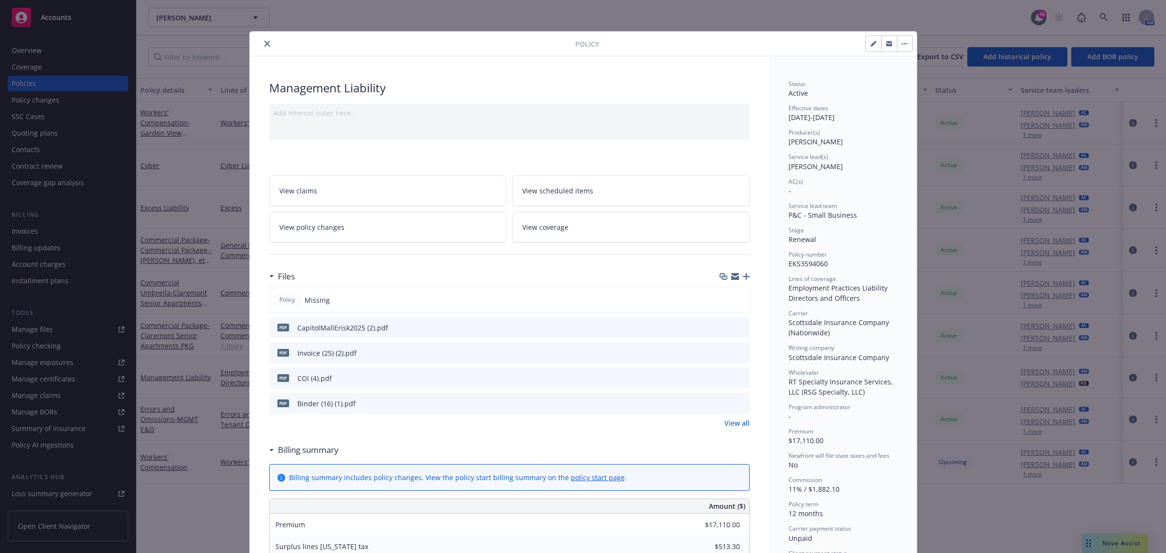
click at [265, 44] on icon "close" at bounding box center [267, 44] width 6 height 6
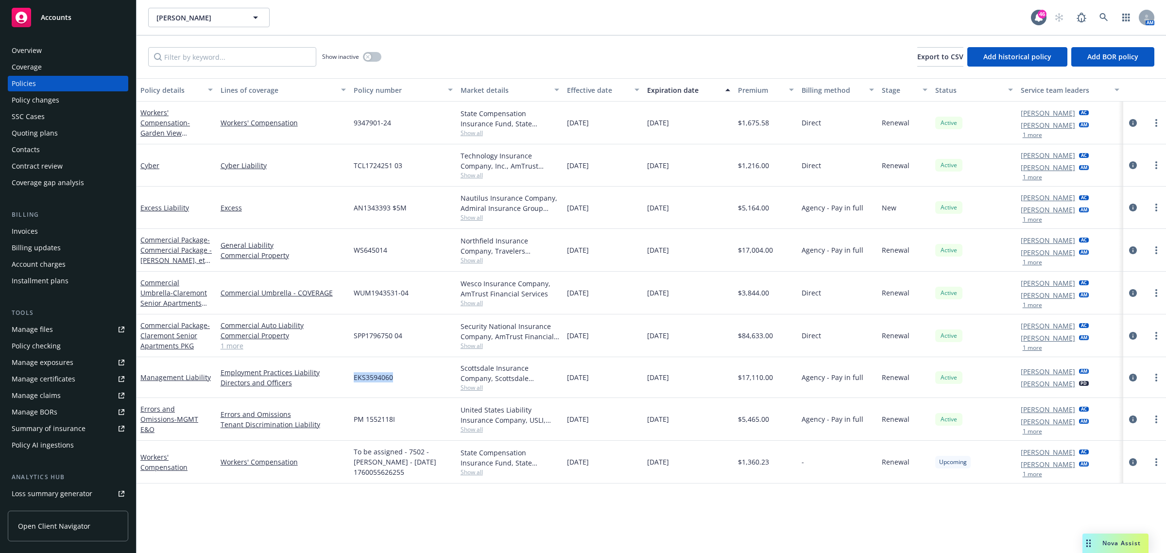
drag, startPoint x: 402, startPoint y: 382, endPoint x: 352, endPoint y: 384, distance: 49.6
click at [352, 384] on div "EKS3594060" at bounding box center [403, 377] width 107 height 41
copy span "EKS3594060"
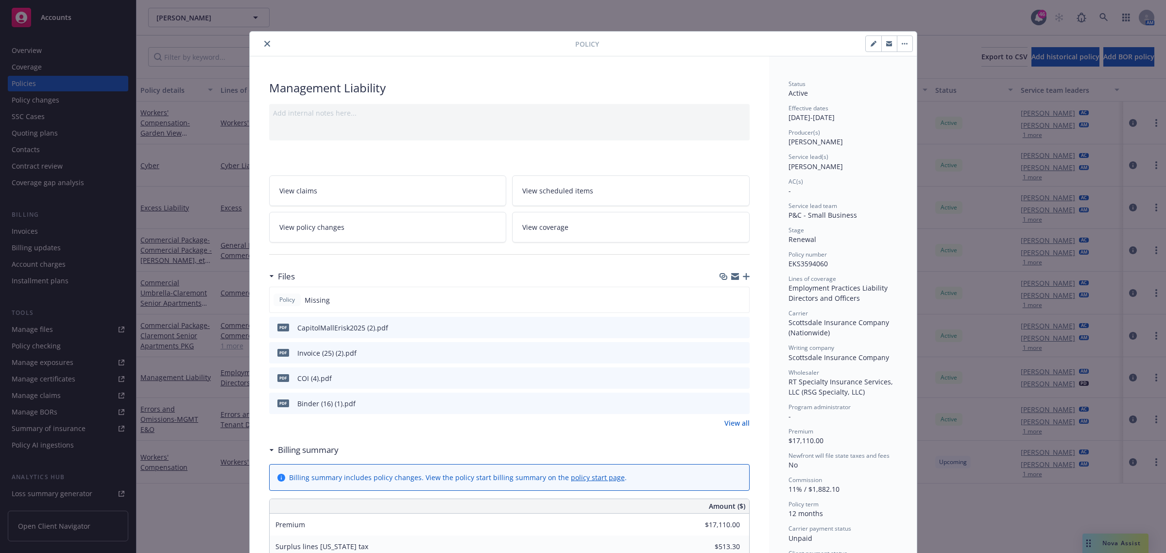
click at [264, 45] on icon "close" at bounding box center [267, 44] width 6 height 6
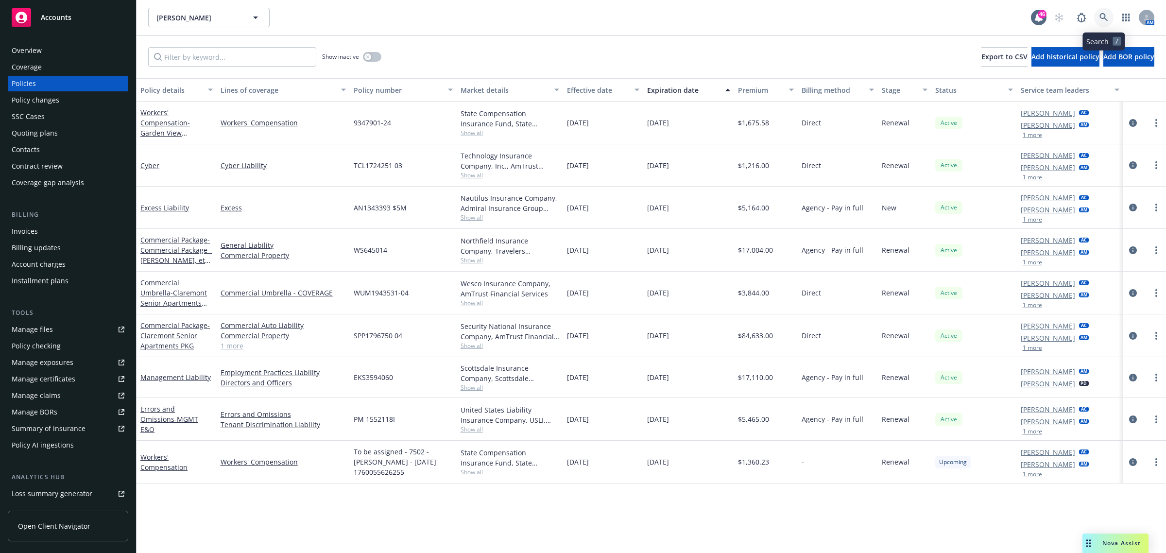
click at [1104, 11] on link at bounding box center [1103, 17] width 19 height 19
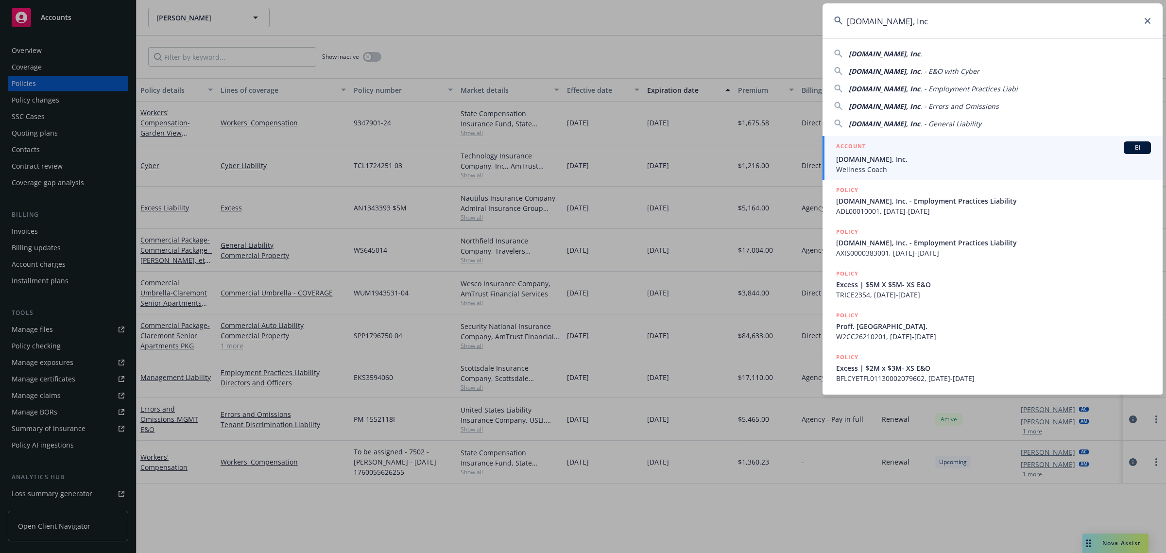
type input "[DOMAIN_NAME], Inc"
click at [898, 168] on span "Wellness Coach" at bounding box center [993, 169] width 315 height 10
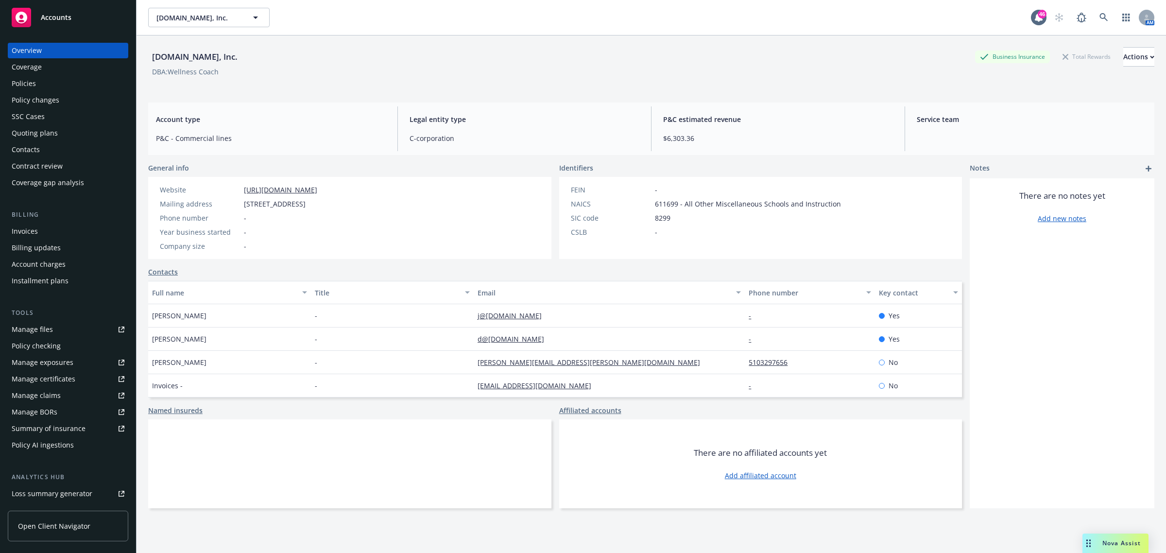
click at [86, 87] on div "Policies" at bounding box center [68, 84] width 113 height 16
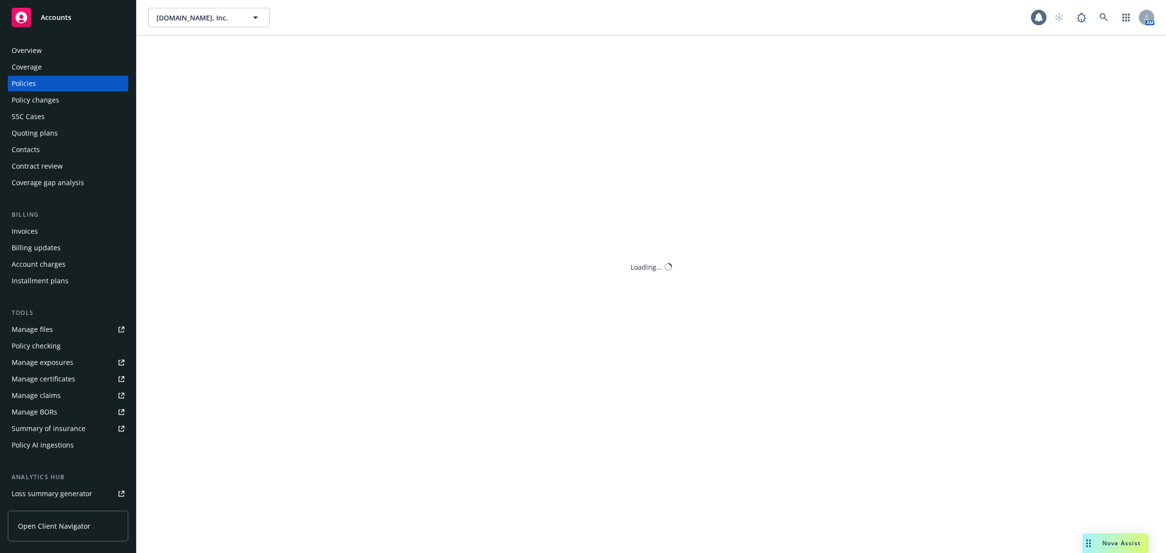
click at [41, 226] on div "Invoices" at bounding box center [68, 232] width 113 height 16
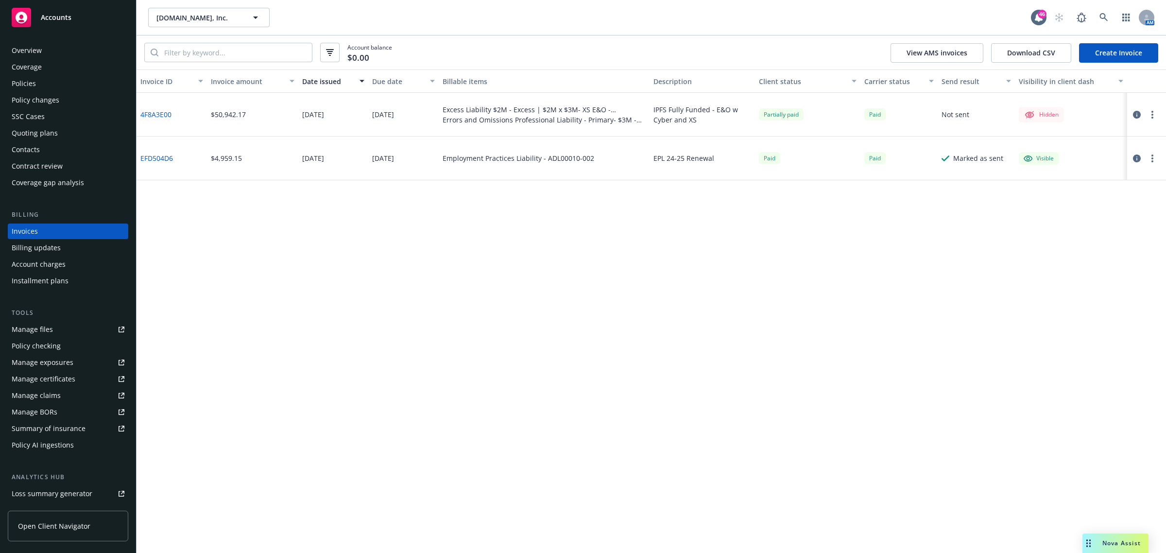
click at [53, 81] on div "Policies" at bounding box center [68, 84] width 113 height 16
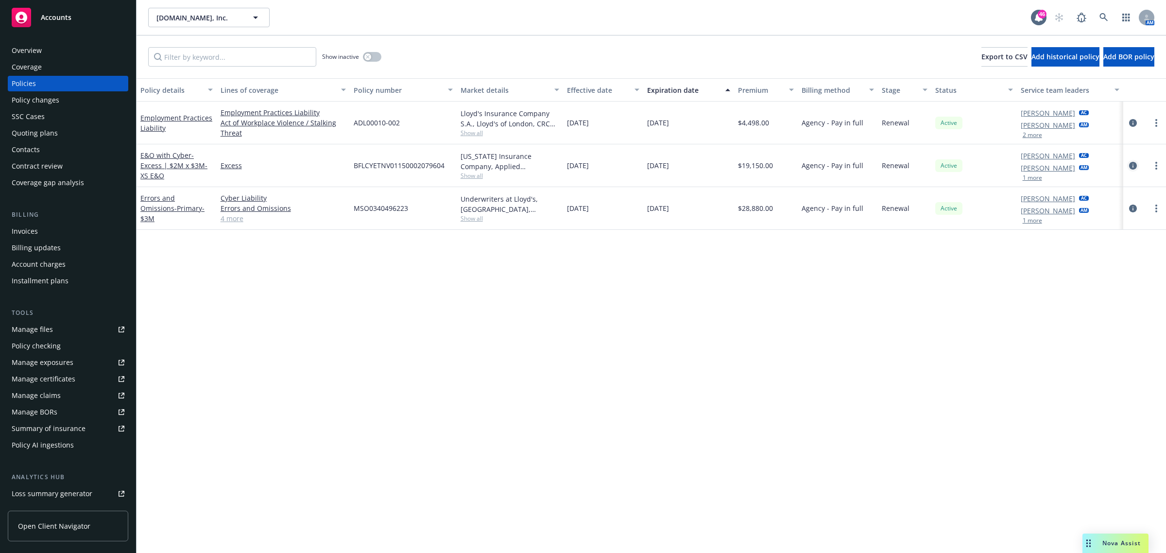
click at [1128, 166] on link "circleInformation" at bounding box center [1133, 166] width 12 height 12
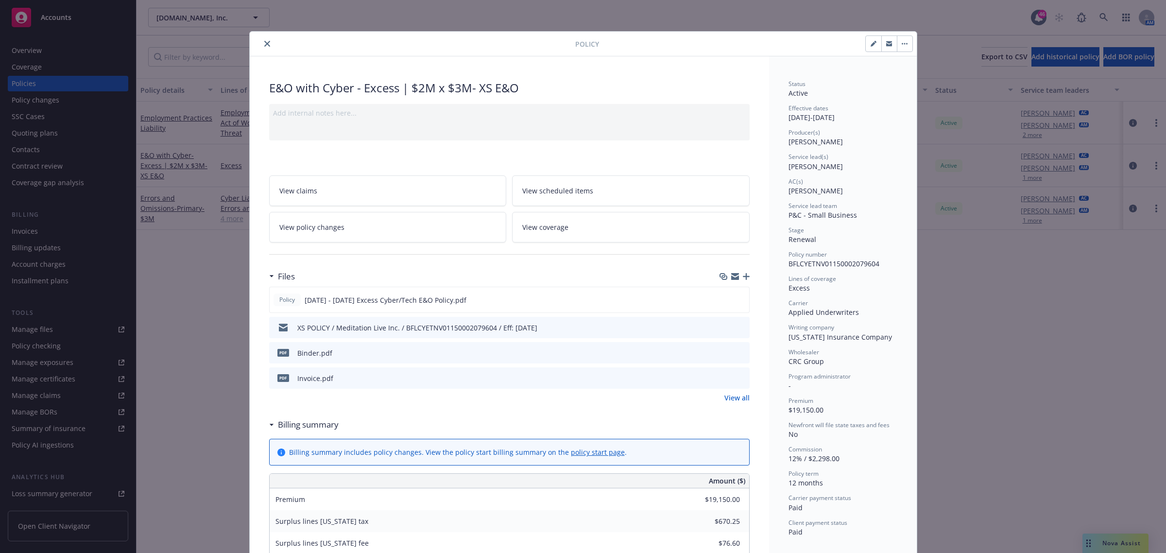
drag, startPoint x: 264, startPoint y: 44, endPoint x: 251, endPoint y: 49, distance: 13.7
click at [263, 44] on button "close" at bounding box center [267, 44] width 12 height 12
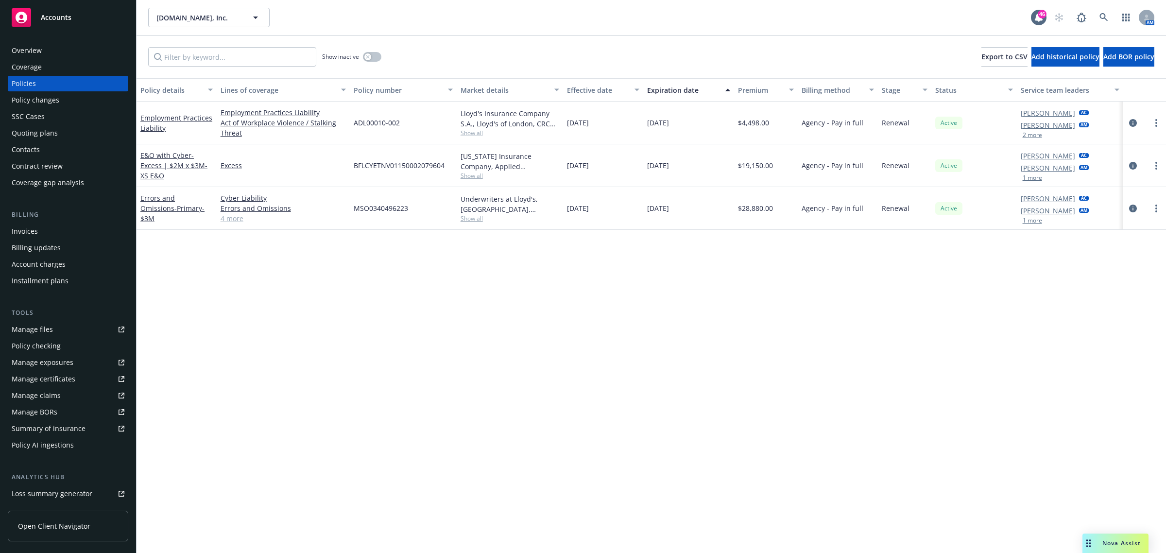
click at [21, 236] on div "Invoices" at bounding box center [25, 232] width 26 height 16
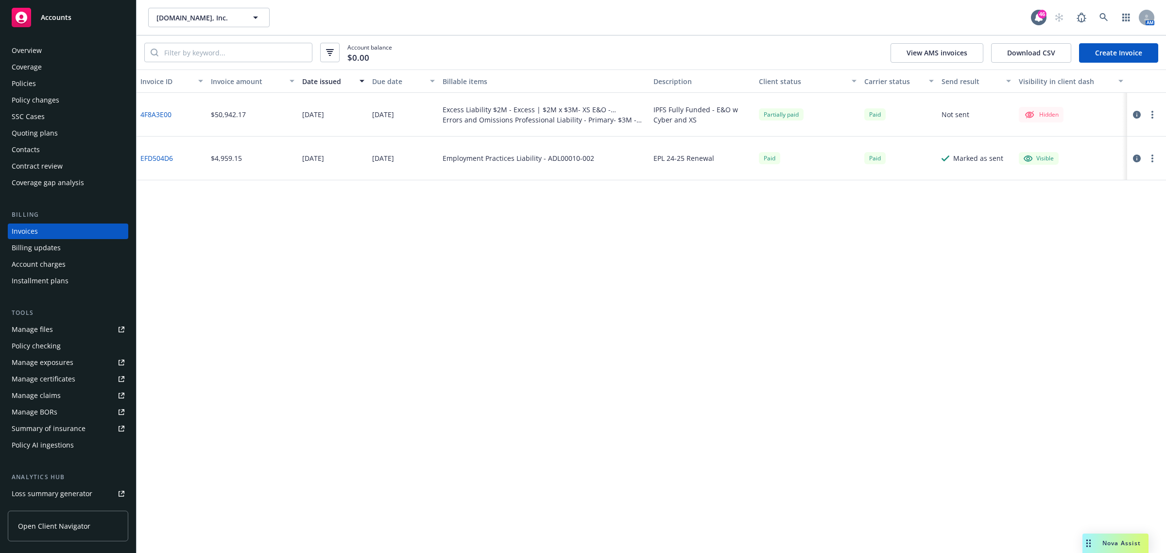
click at [1139, 113] on icon "button" at bounding box center [1137, 115] width 8 height 8
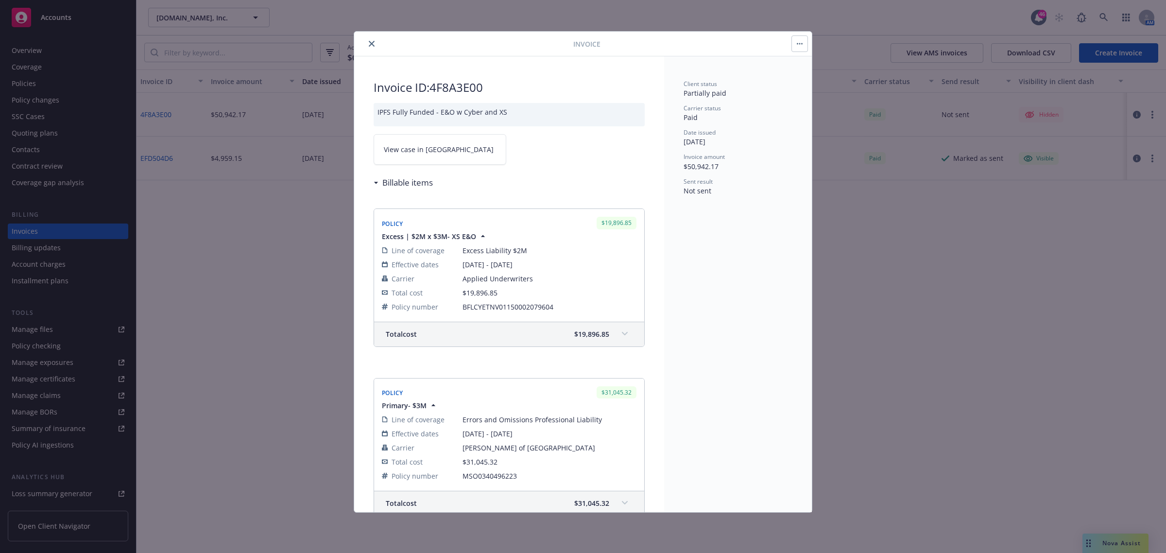
click at [366, 45] on button "close" at bounding box center [372, 44] width 12 height 12
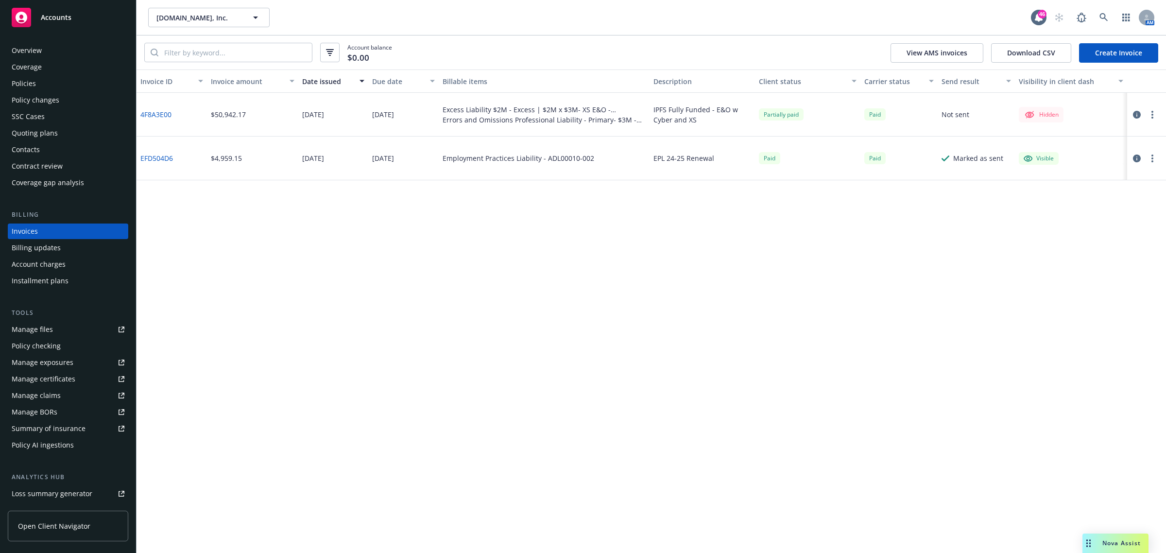
click at [1135, 117] on icon "button" at bounding box center [1137, 115] width 8 height 8
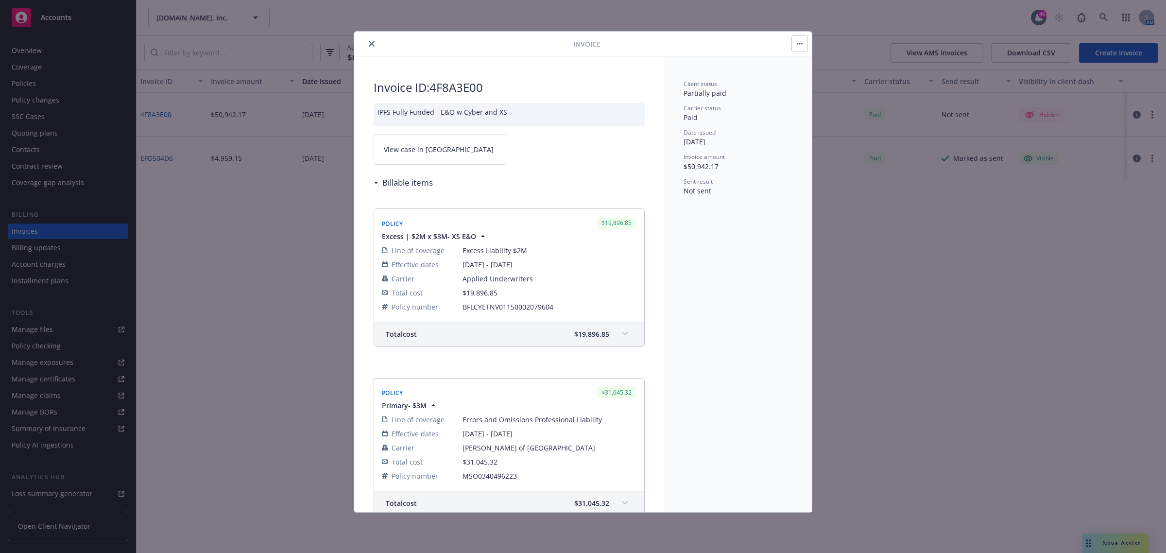
click at [794, 44] on button "button" at bounding box center [800, 44] width 16 height 16
click at [467, 144] on link "View case in [GEOGRAPHIC_DATA]" at bounding box center [440, 149] width 133 height 31
click at [369, 41] on icon "close" at bounding box center [372, 44] width 6 height 6
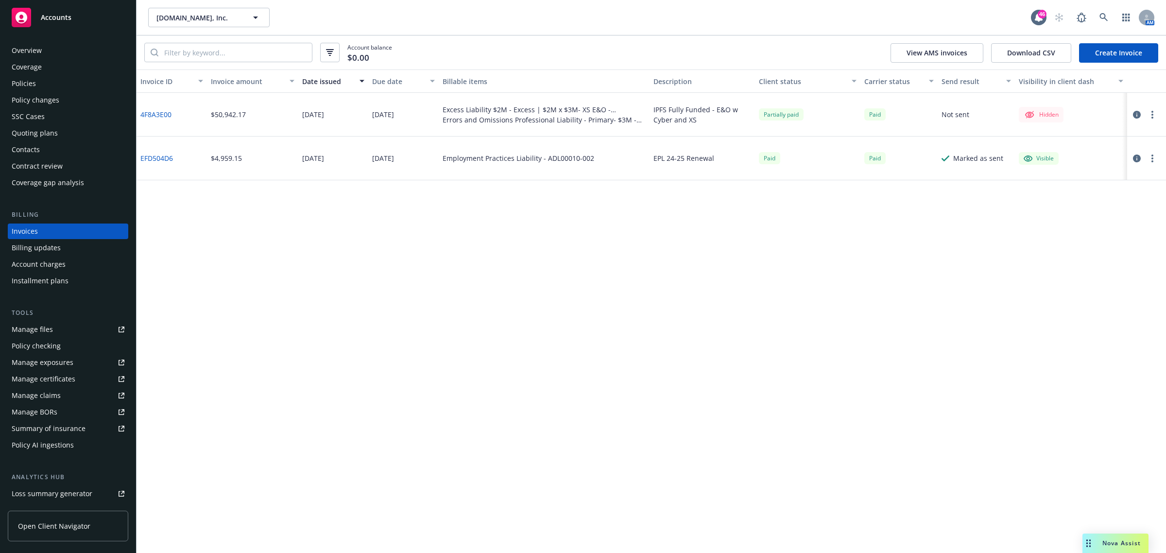
click at [37, 74] on div "Coverage" at bounding box center [27, 67] width 30 height 16
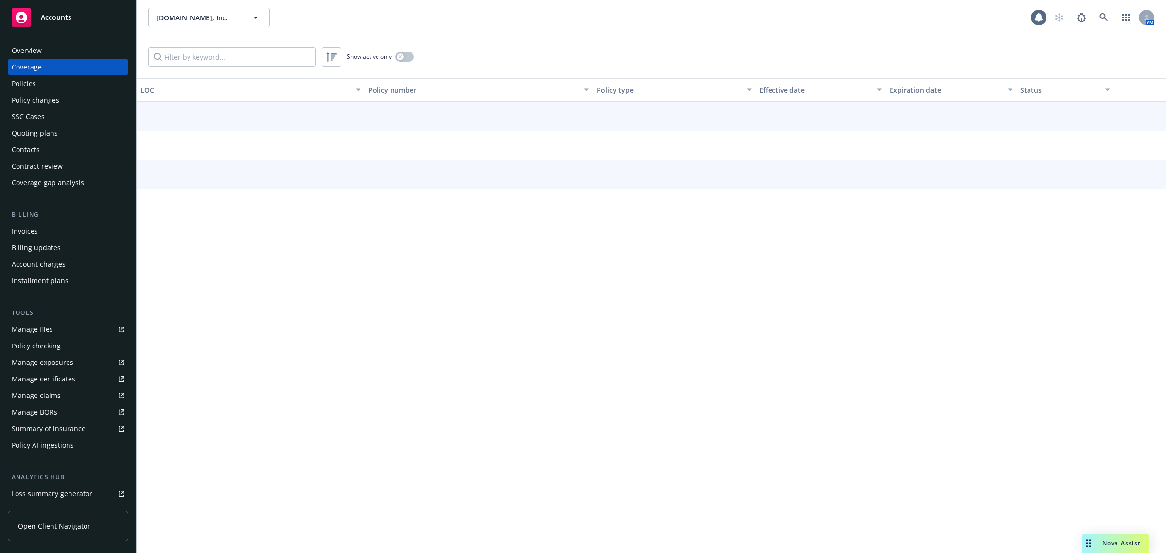
click at [37, 77] on div "Policies" at bounding box center [68, 84] width 113 height 16
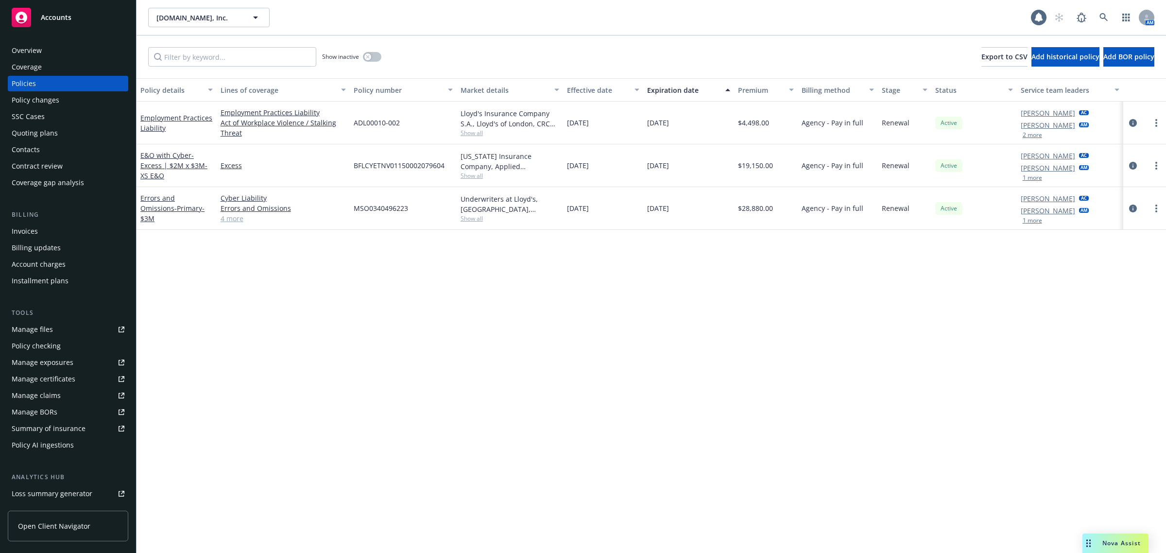
click at [35, 79] on div "Policies" at bounding box center [68, 84] width 113 height 16
click at [1126, 164] on div at bounding box center [1145, 165] width 43 height 43
click at [1133, 163] on icon "circleInformation" at bounding box center [1133, 166] width 8 height 8
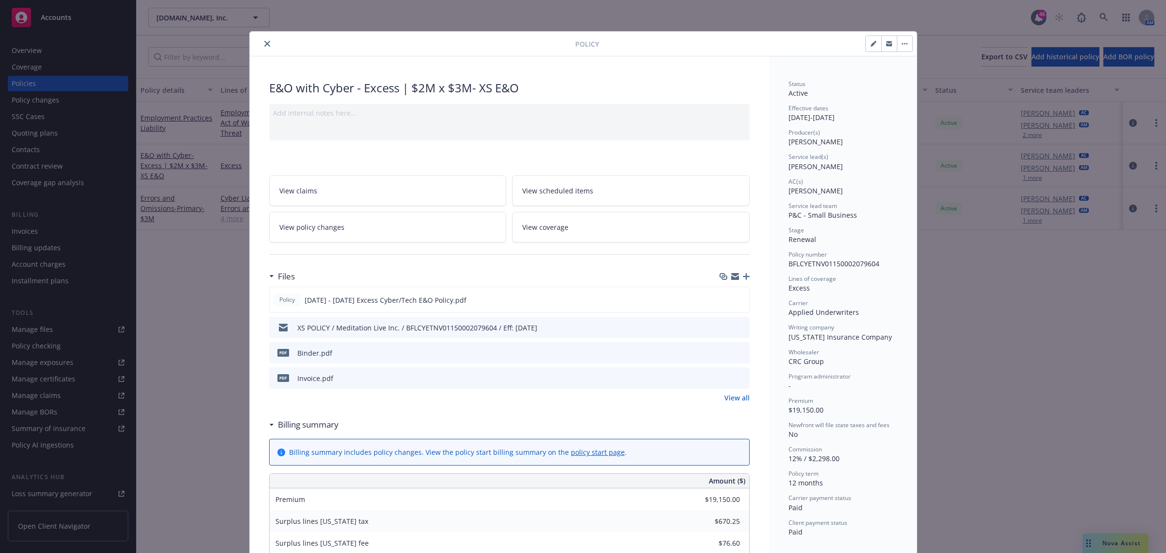
scroll to position [29, 0]
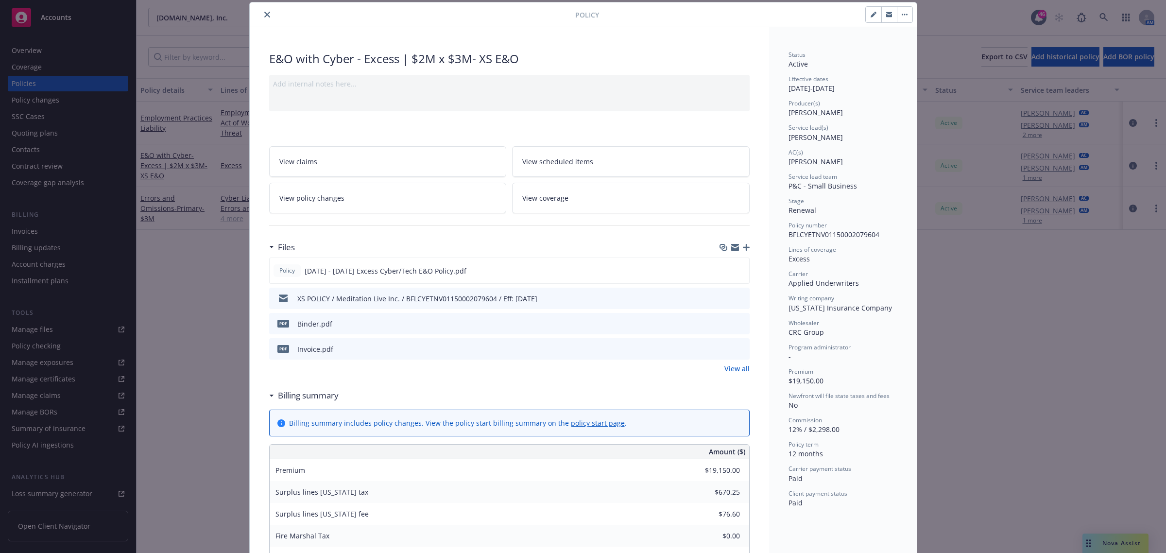
click at [264, 13] on icon "close" at bounding box center [267, 15] width 6 height 6
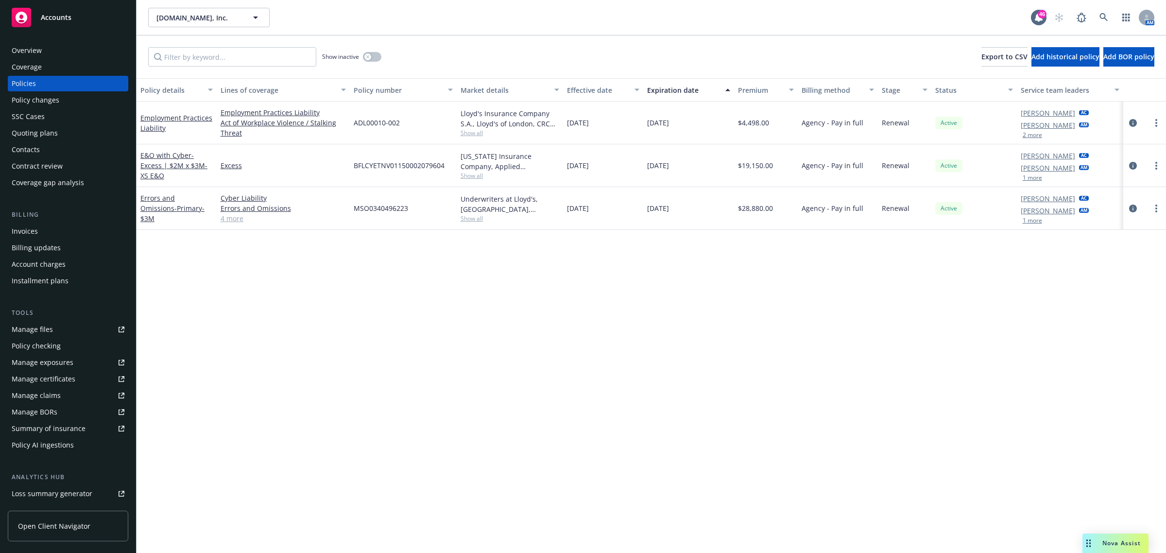
click at [1139, 210] on div at bounding box center [1144, 209] width 35 height 12
click at [1131, 208] on icon "circleInformation" at bounding box center [1133, 209] width 8 height 8
